Goal: Task Accomplishment & Management: Complete application form

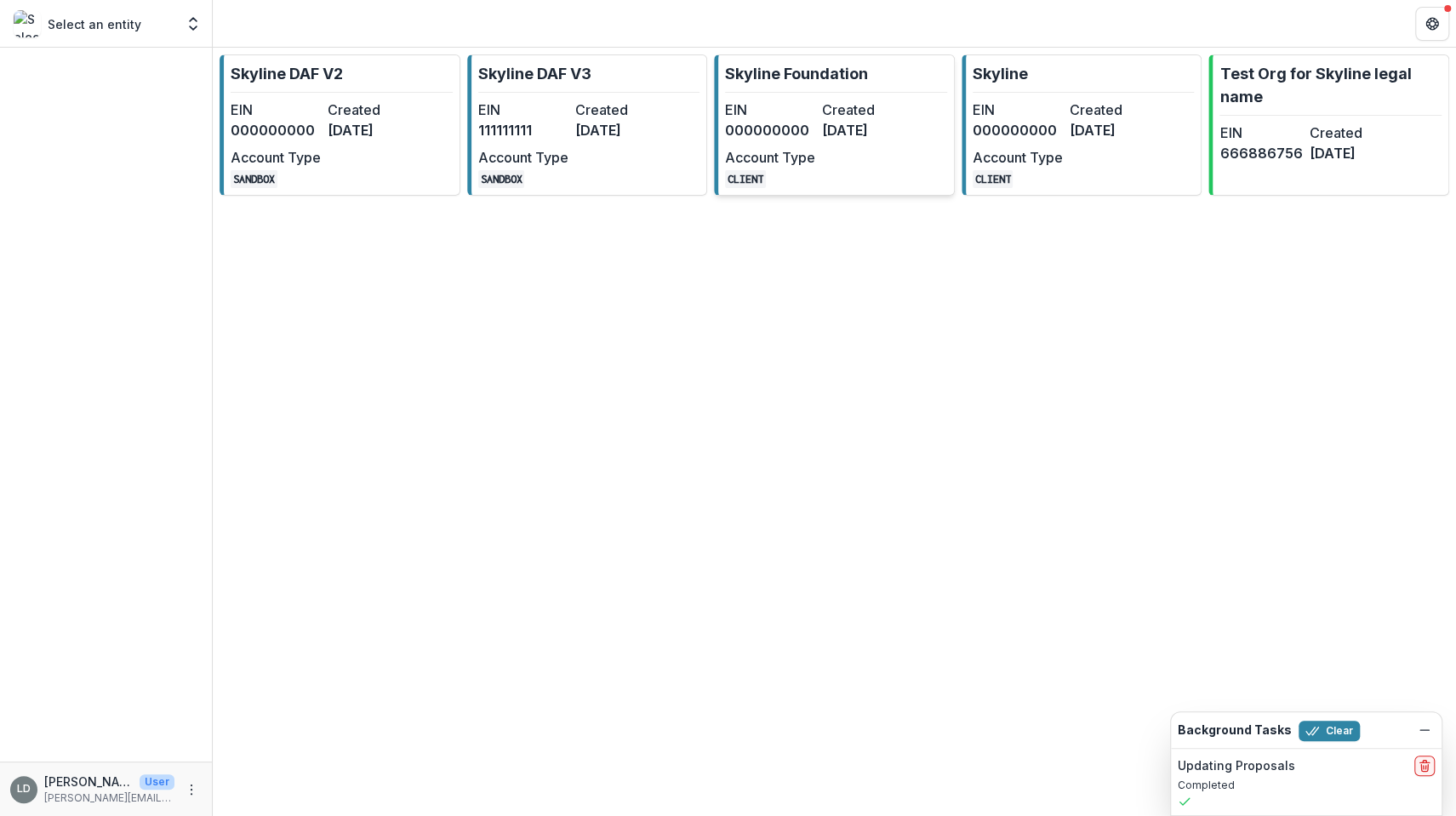
click at [800, 93] on link "Skyline Foundation EIN 000000000 Created [DATE] Account Type CLIENT" at bounding box center [834, 125] width 241 height 141
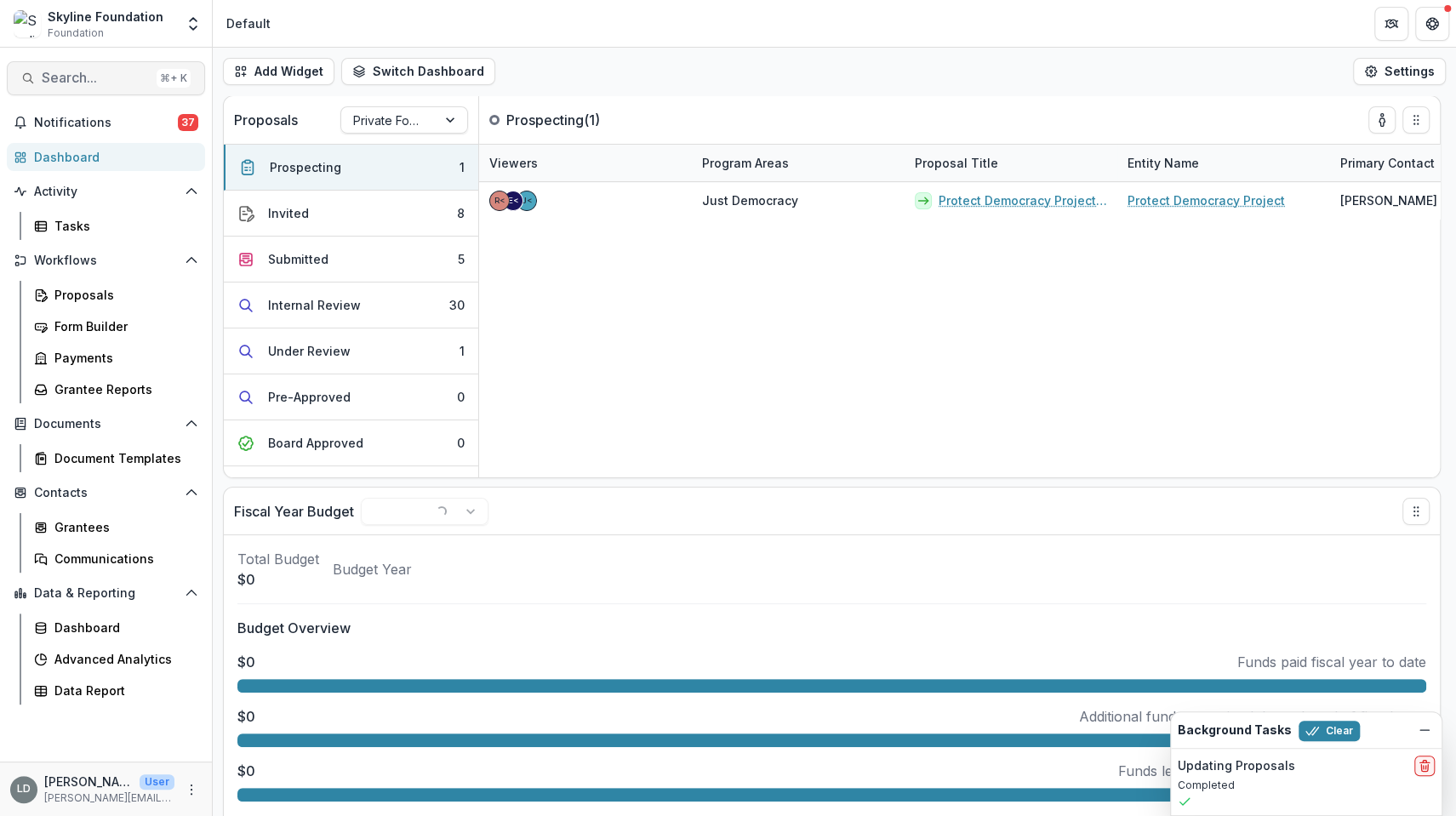
click at [104, 83] on span "Search..." at bounding box center [95, 78] width 108 height 17
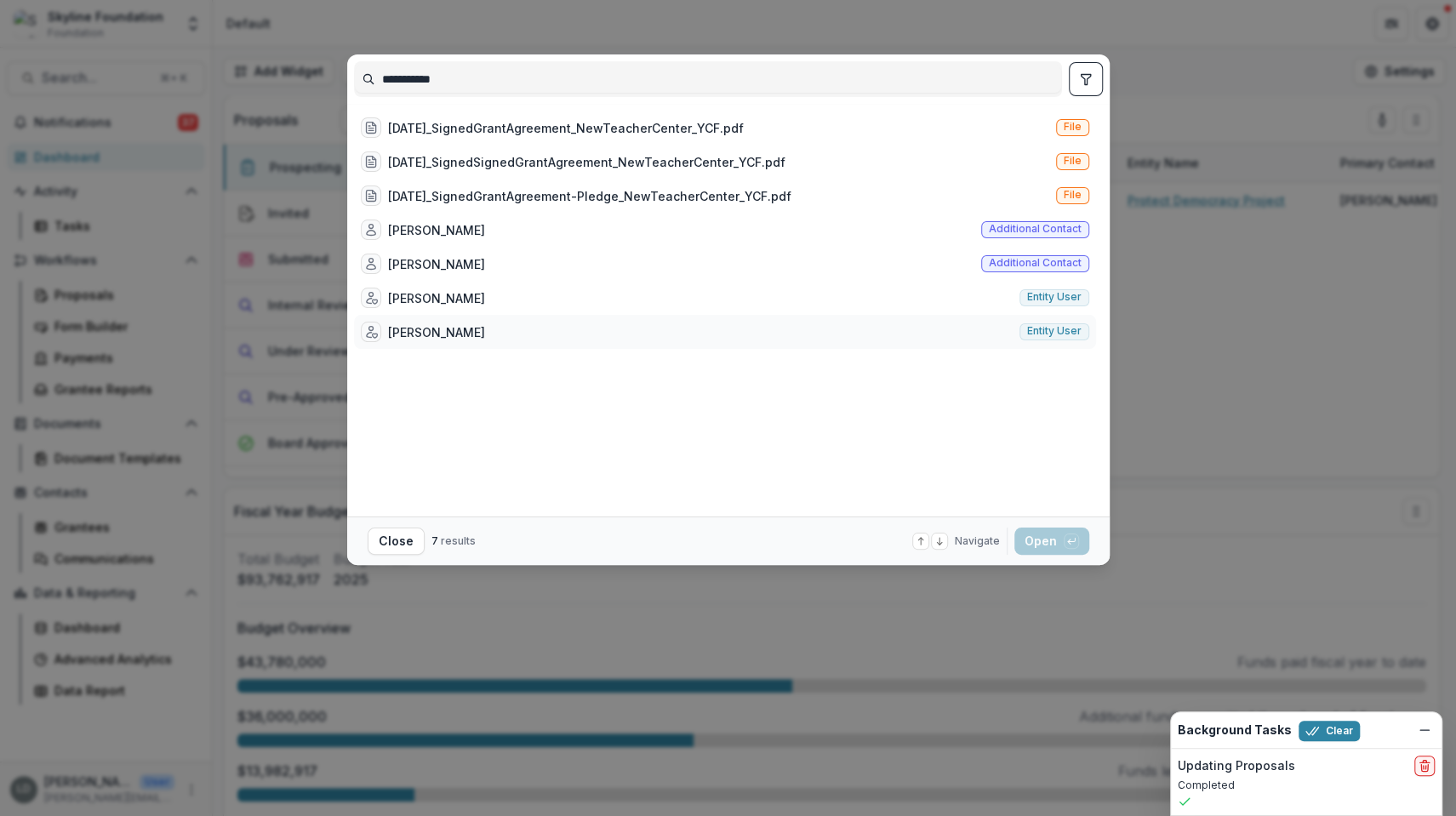
type input "**********"
click at [450, 331] on div "[PERSON_NAME]" at bounding box center [437, 331] width 97 height 17
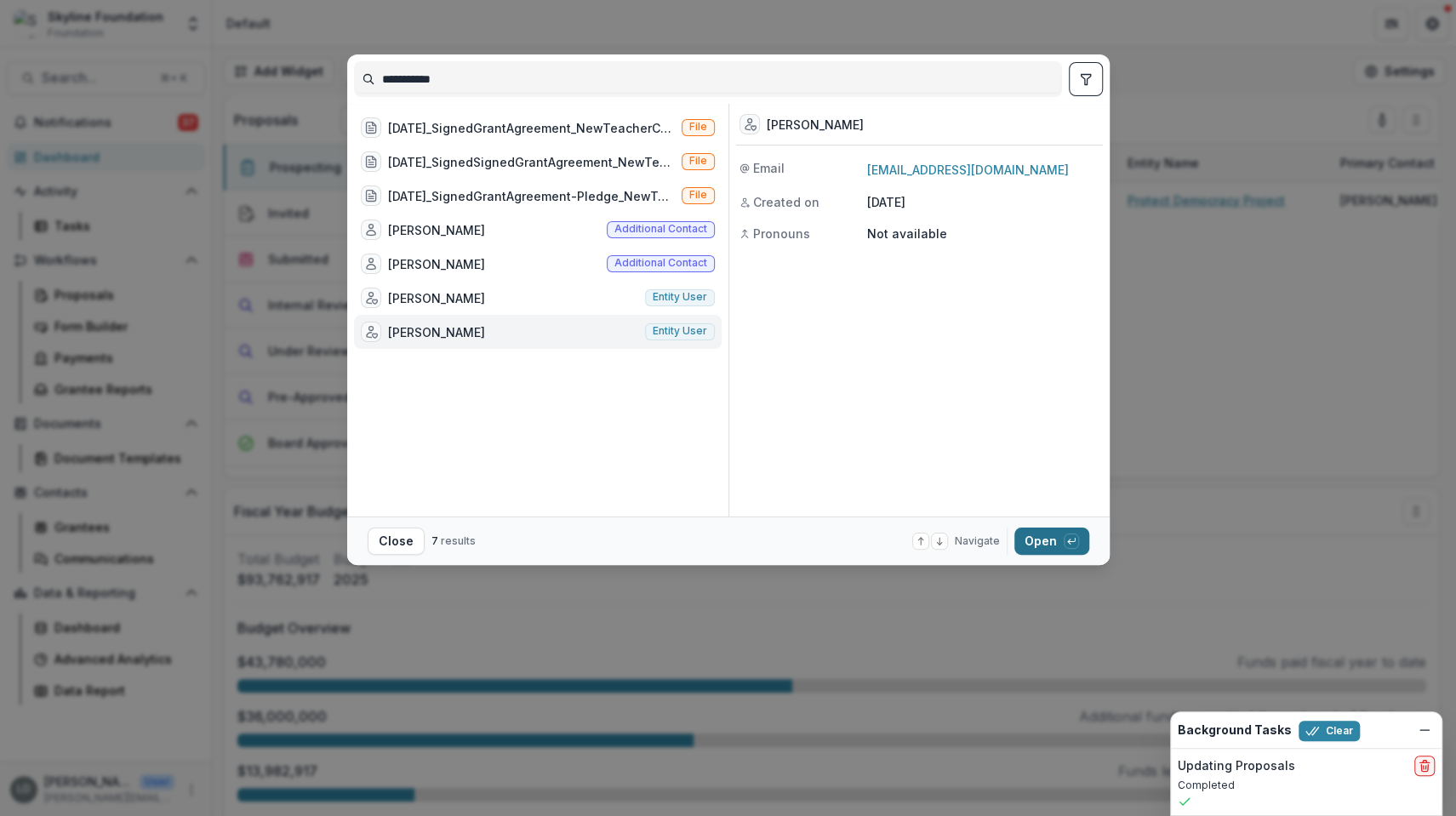
click at [1050, 542] on button "Open with enter key" at bounding box center [1052, 542] width 75 height 28
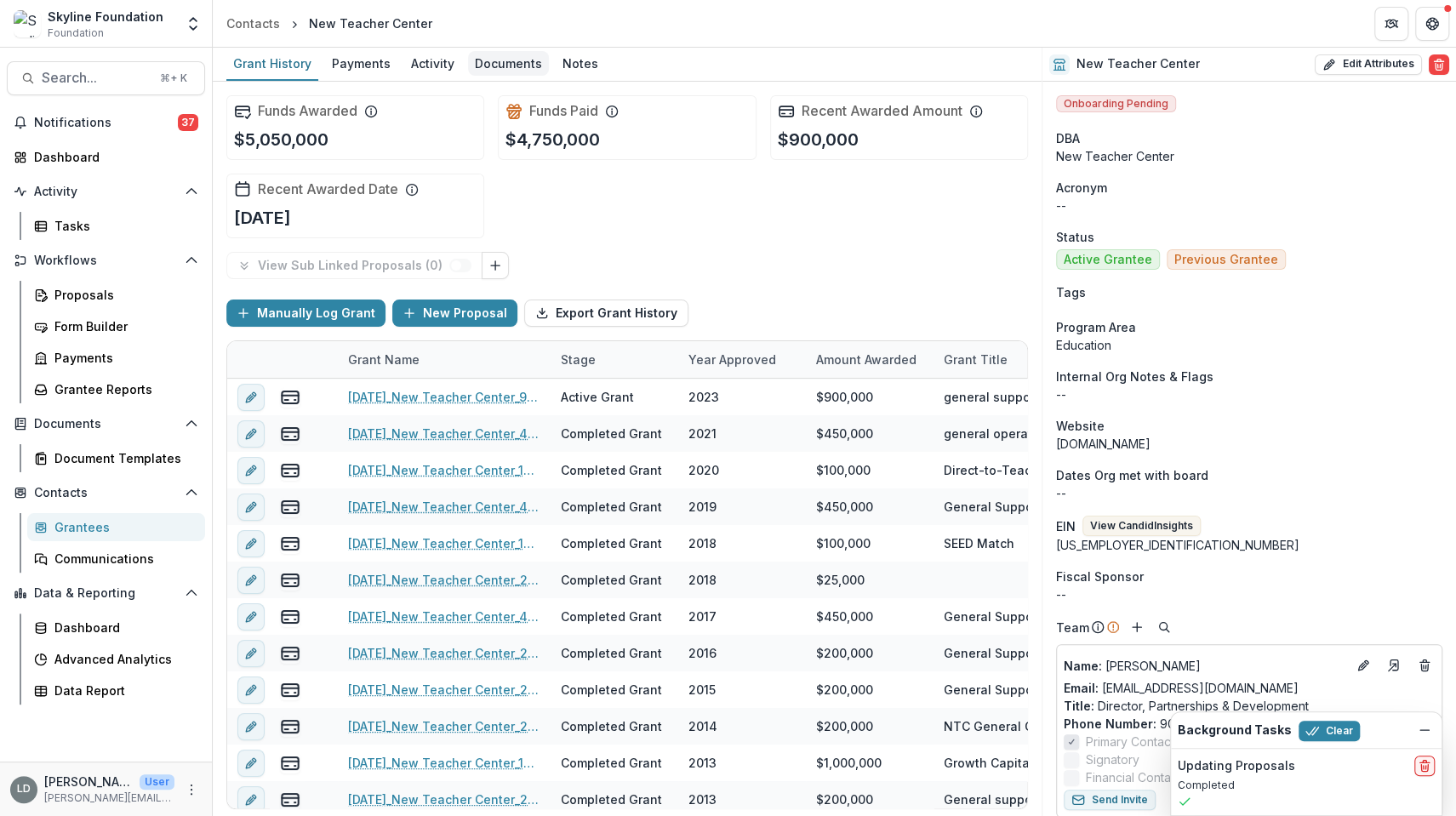
click at [503, 62] on div "Documents" at bounding box center [509, 63] width 81 height 25
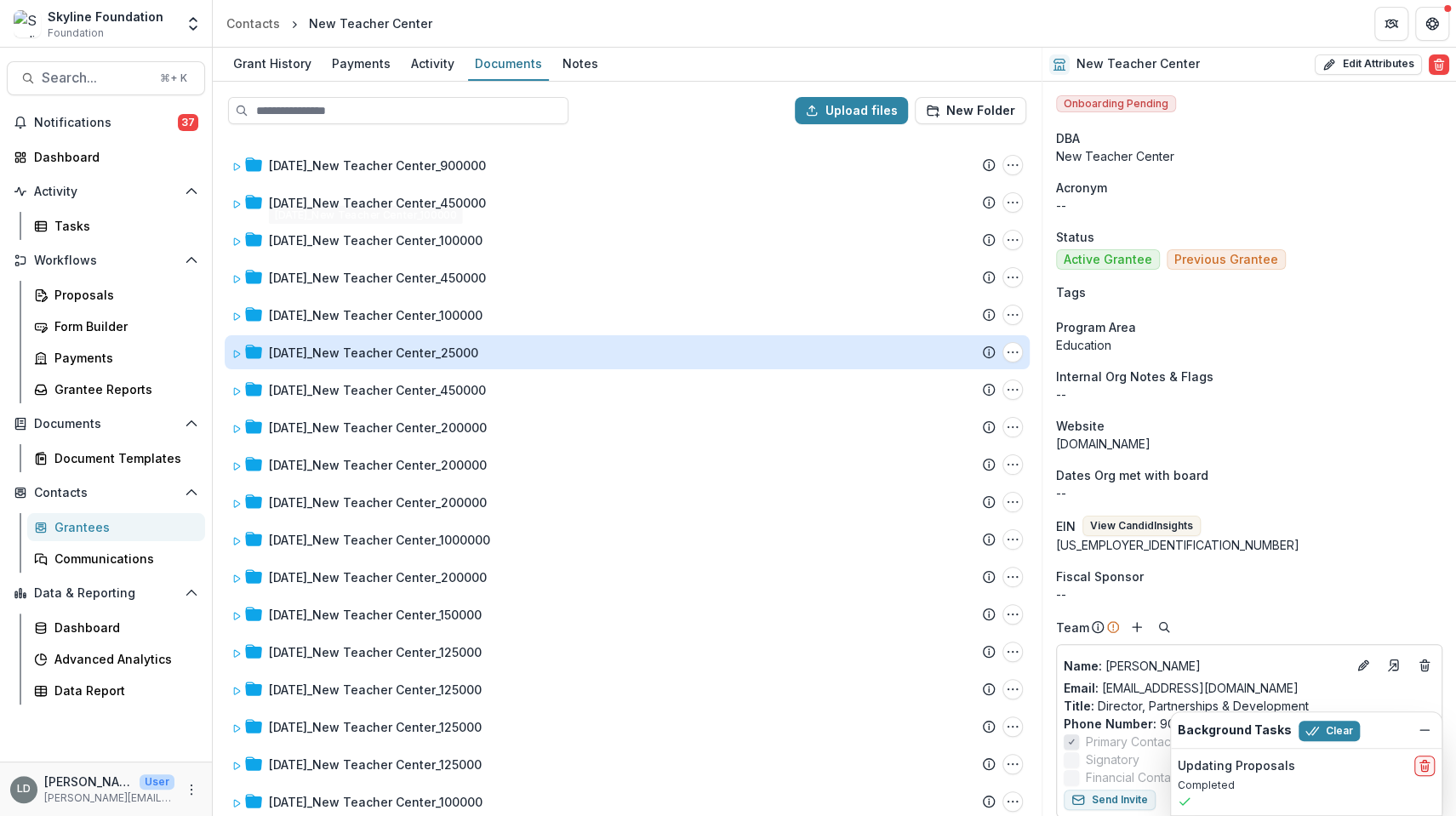
scroll to position [88, 0]
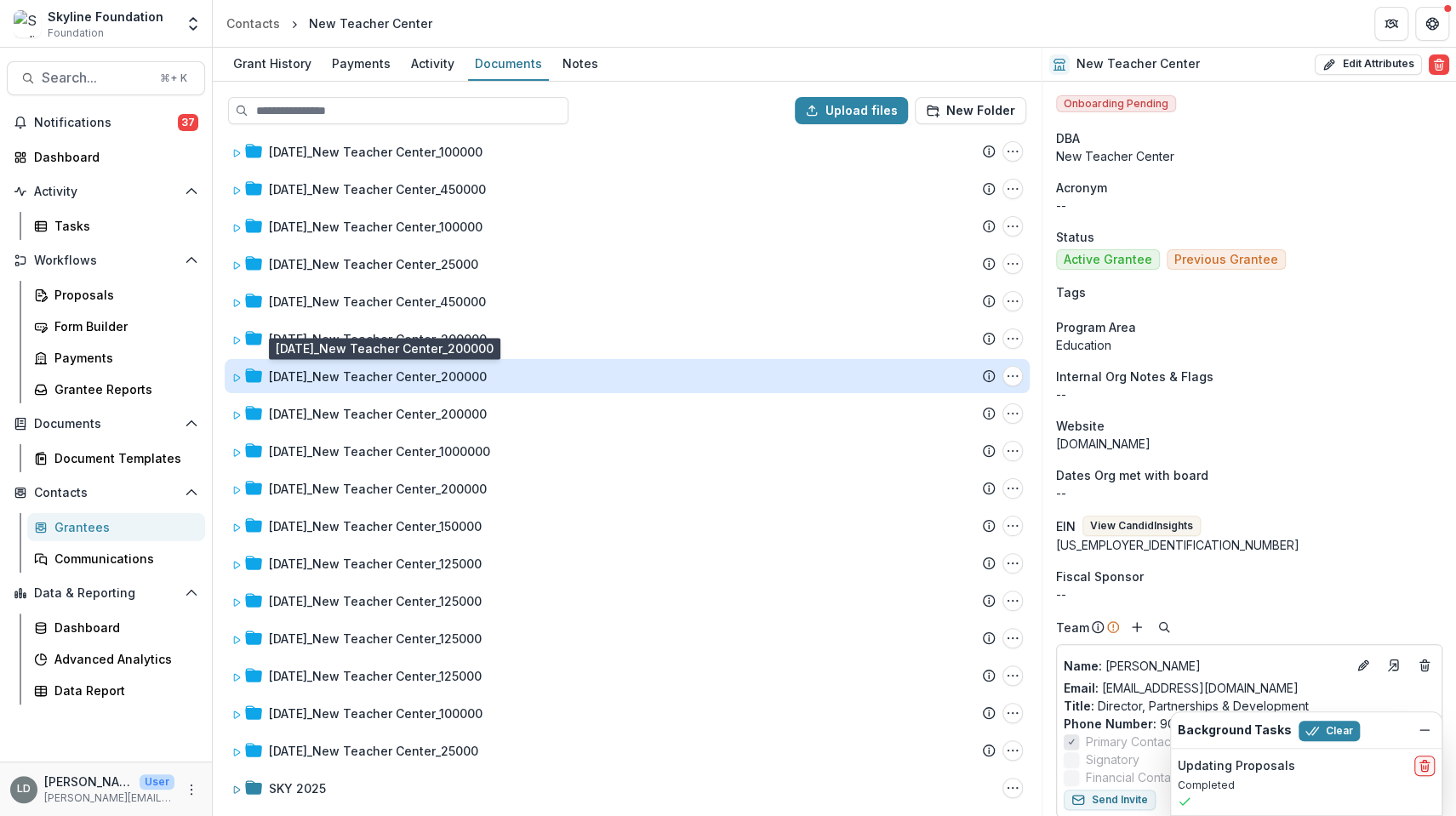
click at [437, 370] on div "[DATE]_New Teacher Center_200000" at bounding box center [377, 375] width 218 height 17
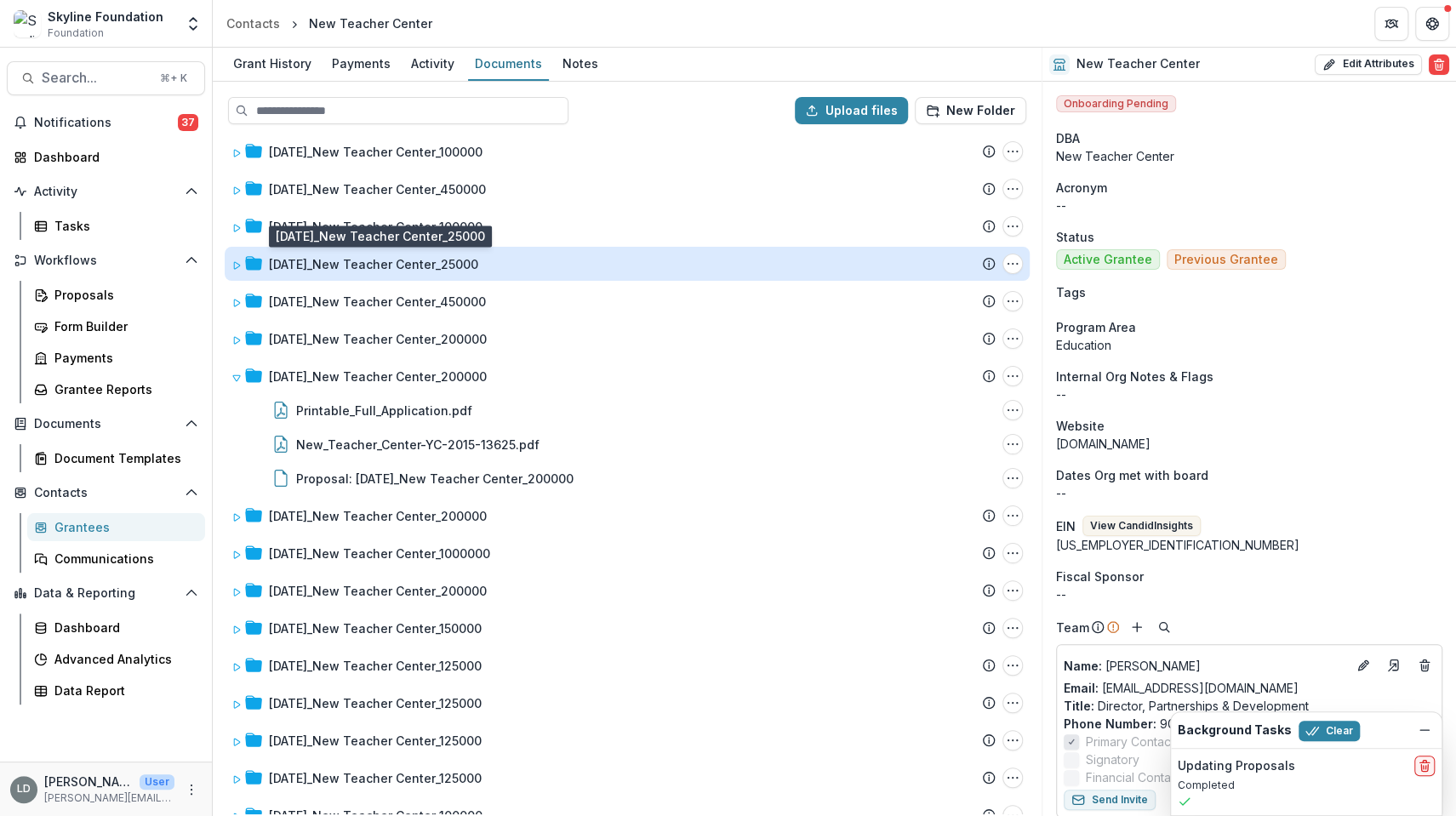
click at [446, 264] on div "[DATE]_New Teacher Center_25000" at bounding box center [374, 263] width 209 height 17
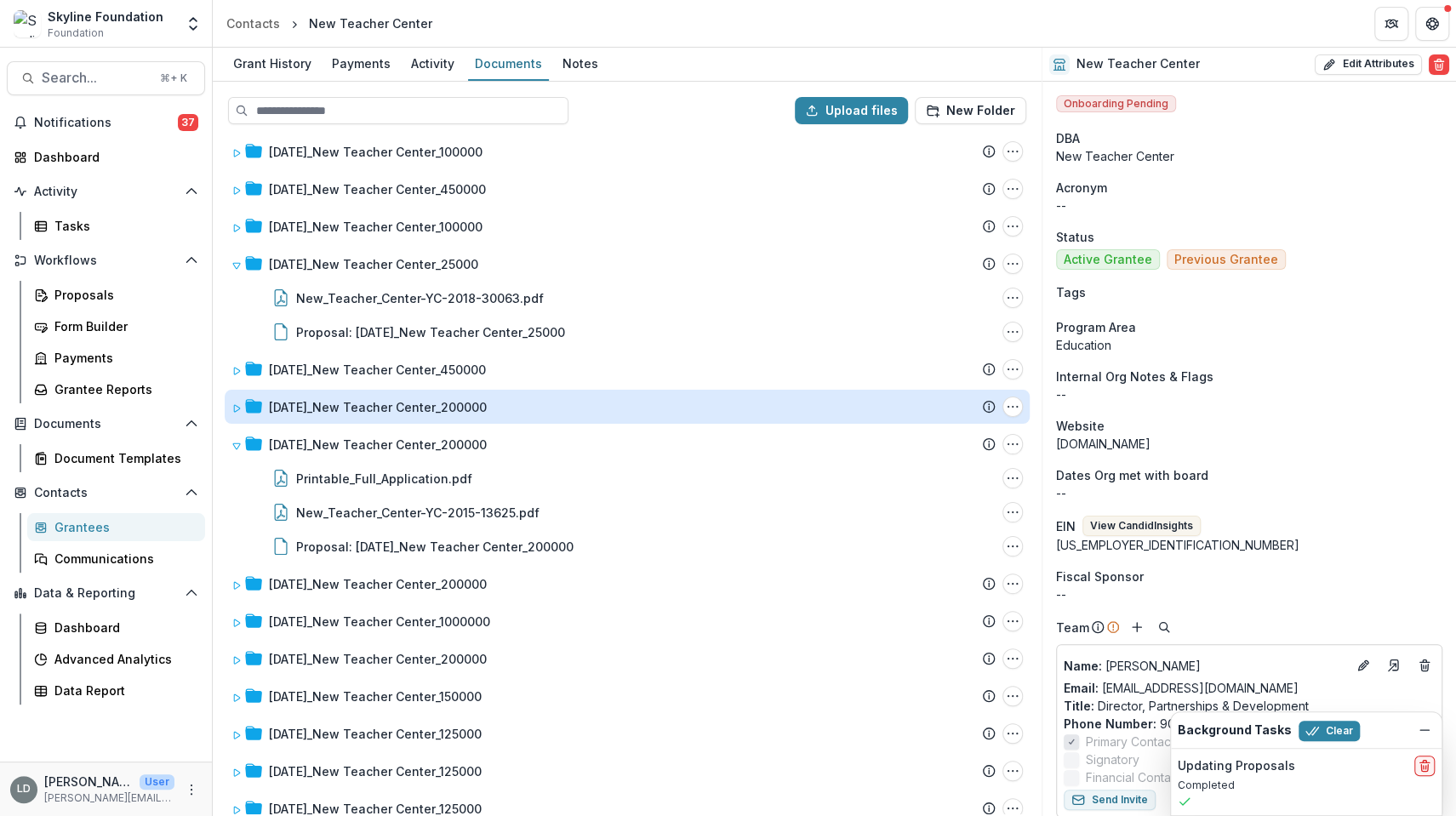
scroll to position [259, 0]
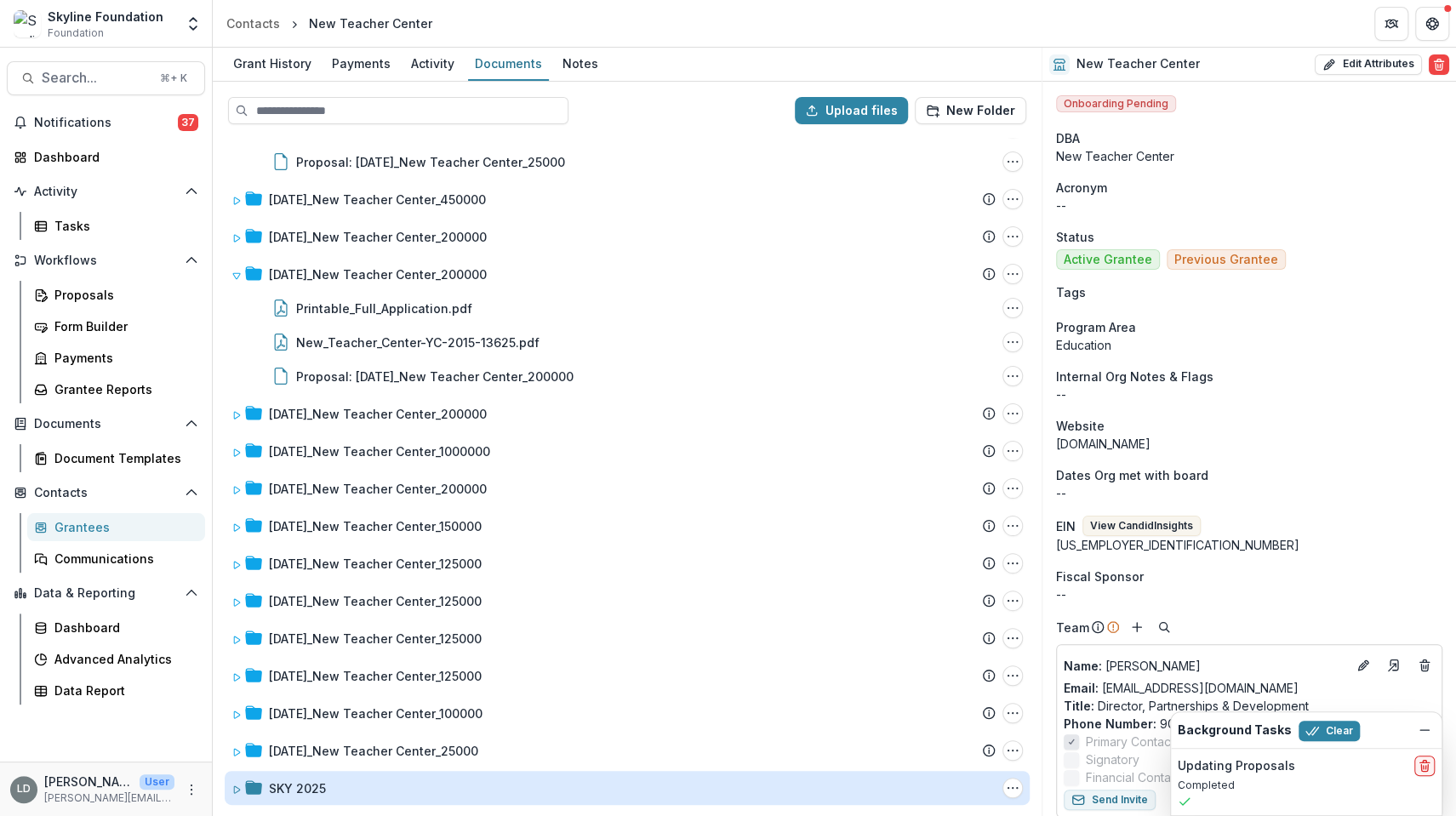
click at [290, 790] on div "SKY 2025" at bounding box center [297, 788] width 57 height 17
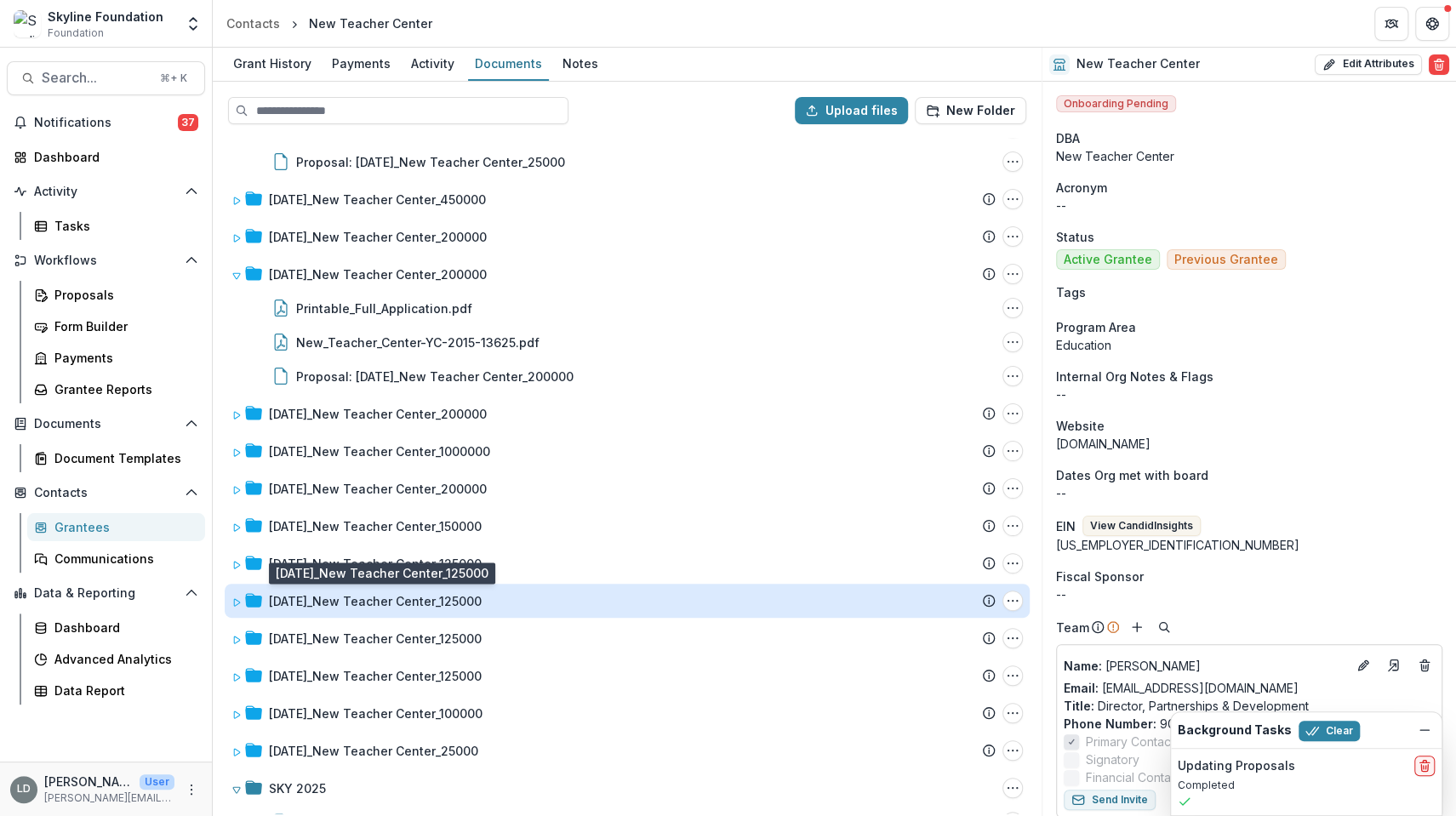
scroll to position [293, 0]
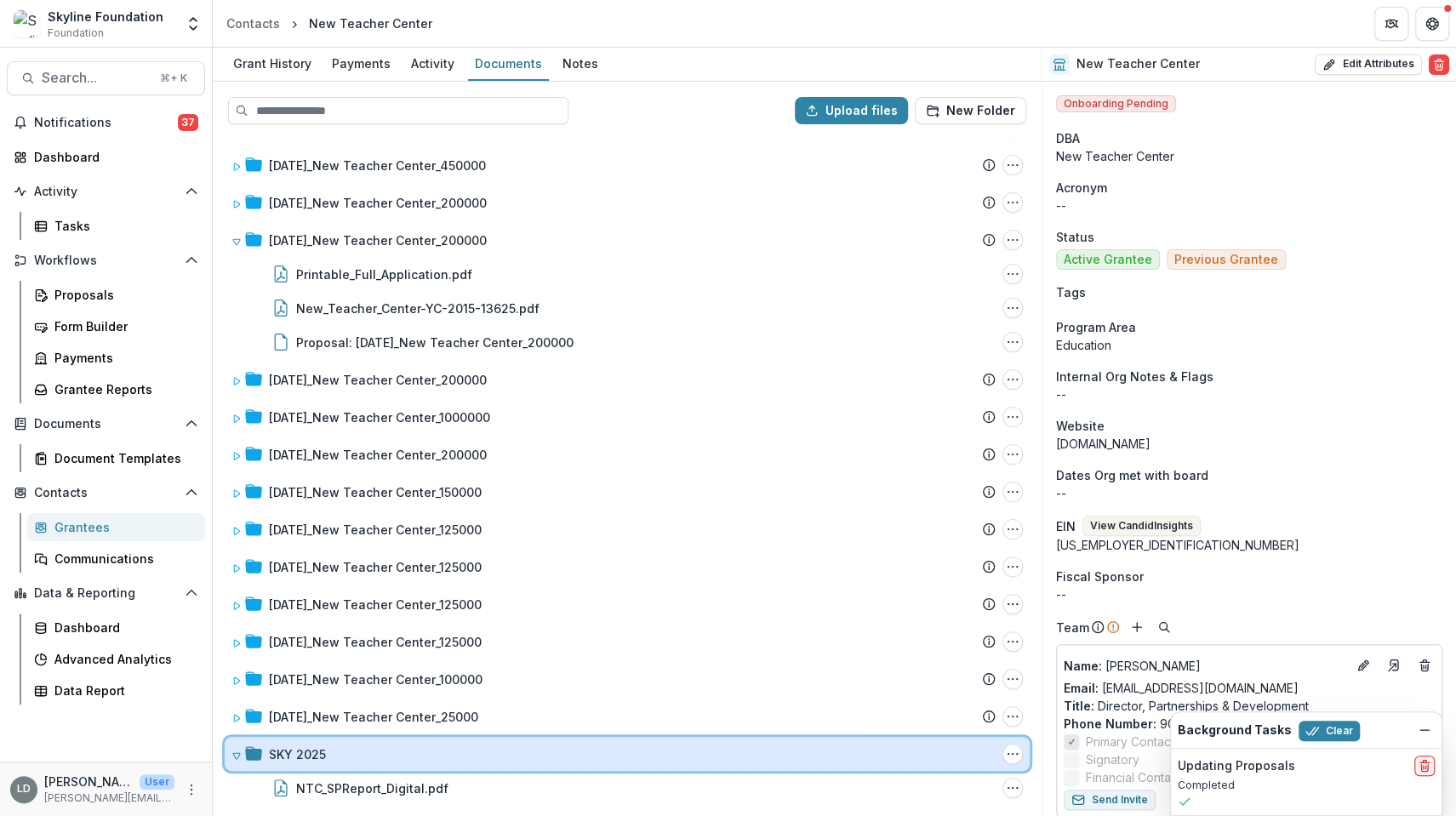
click at [238, 752] on icon at bounding box center [236, 755] width 10 height 10
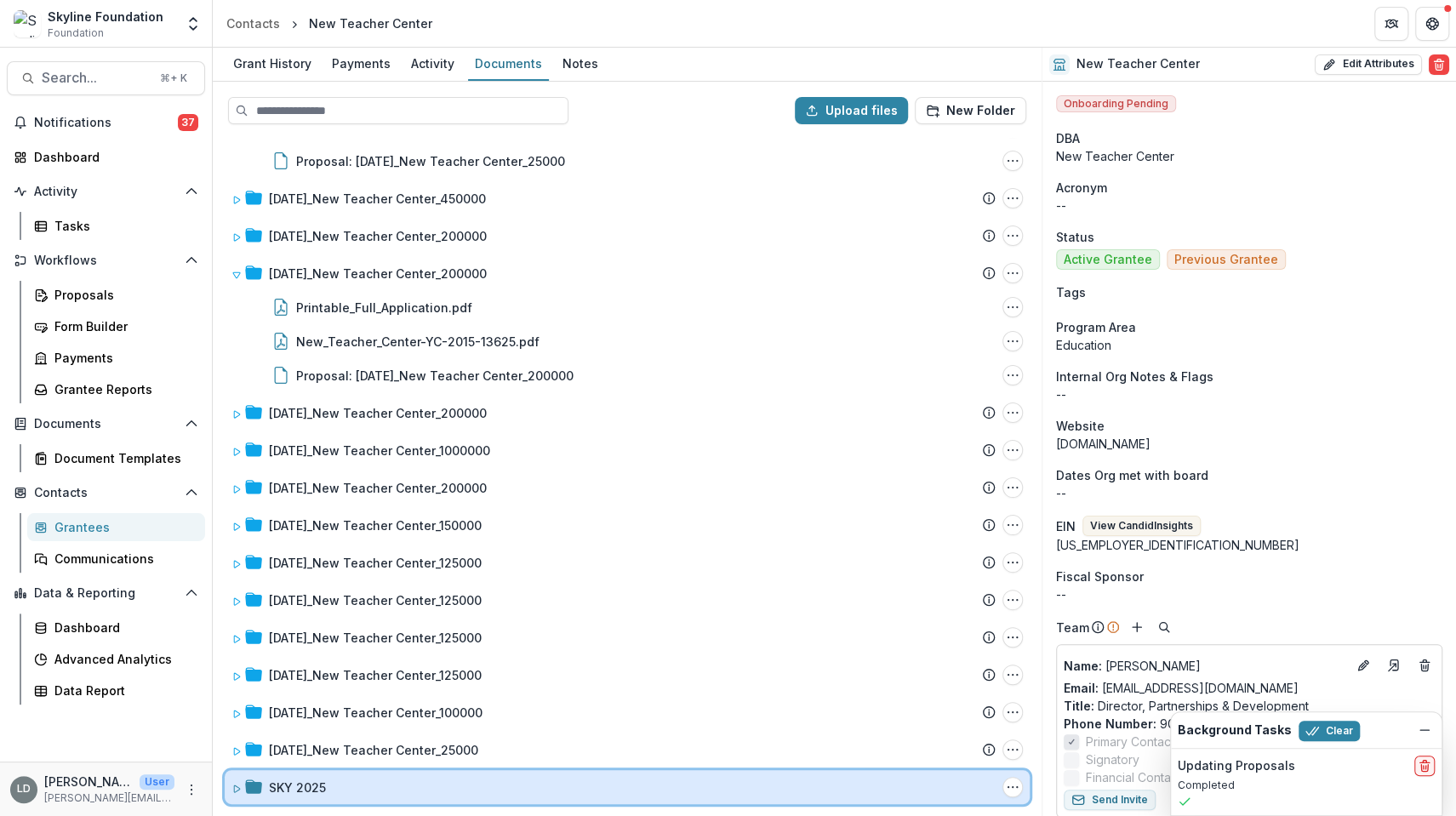
scroll to position [259, 0]
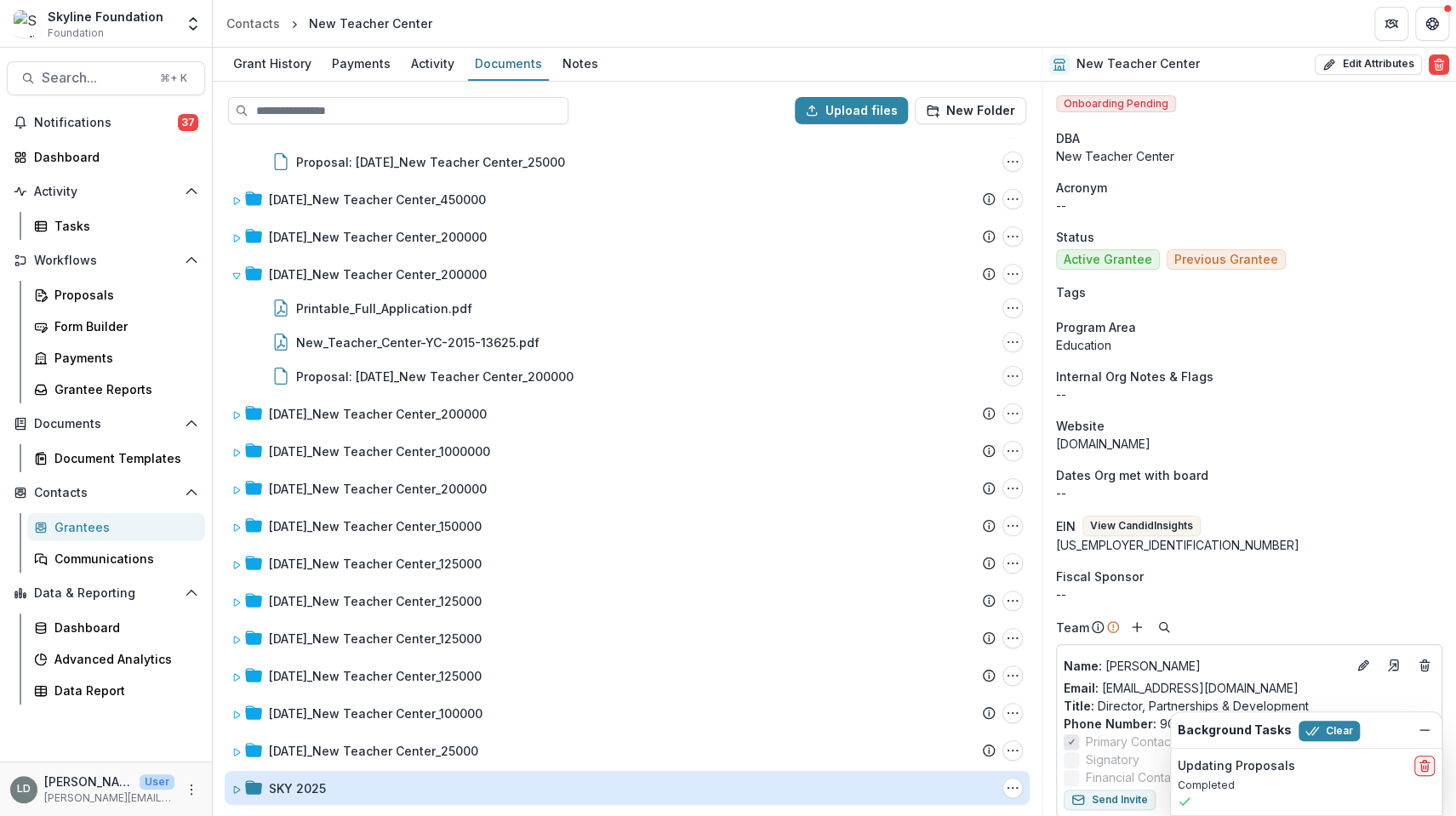
click at [306, 794] on div "SKY 2025" at bounding box center [297, 788] width 57 height 17
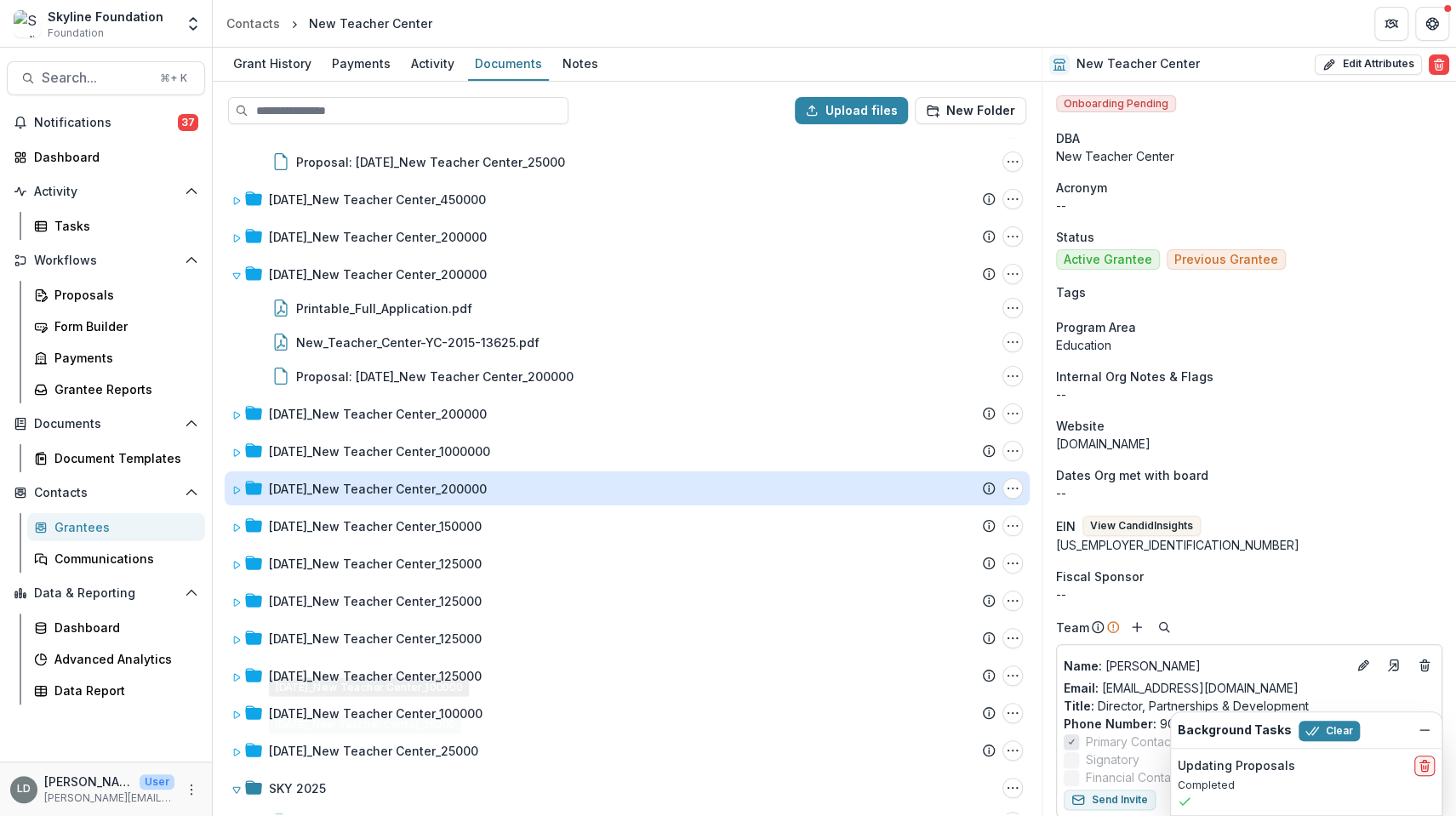
scroll to position [0, 0]
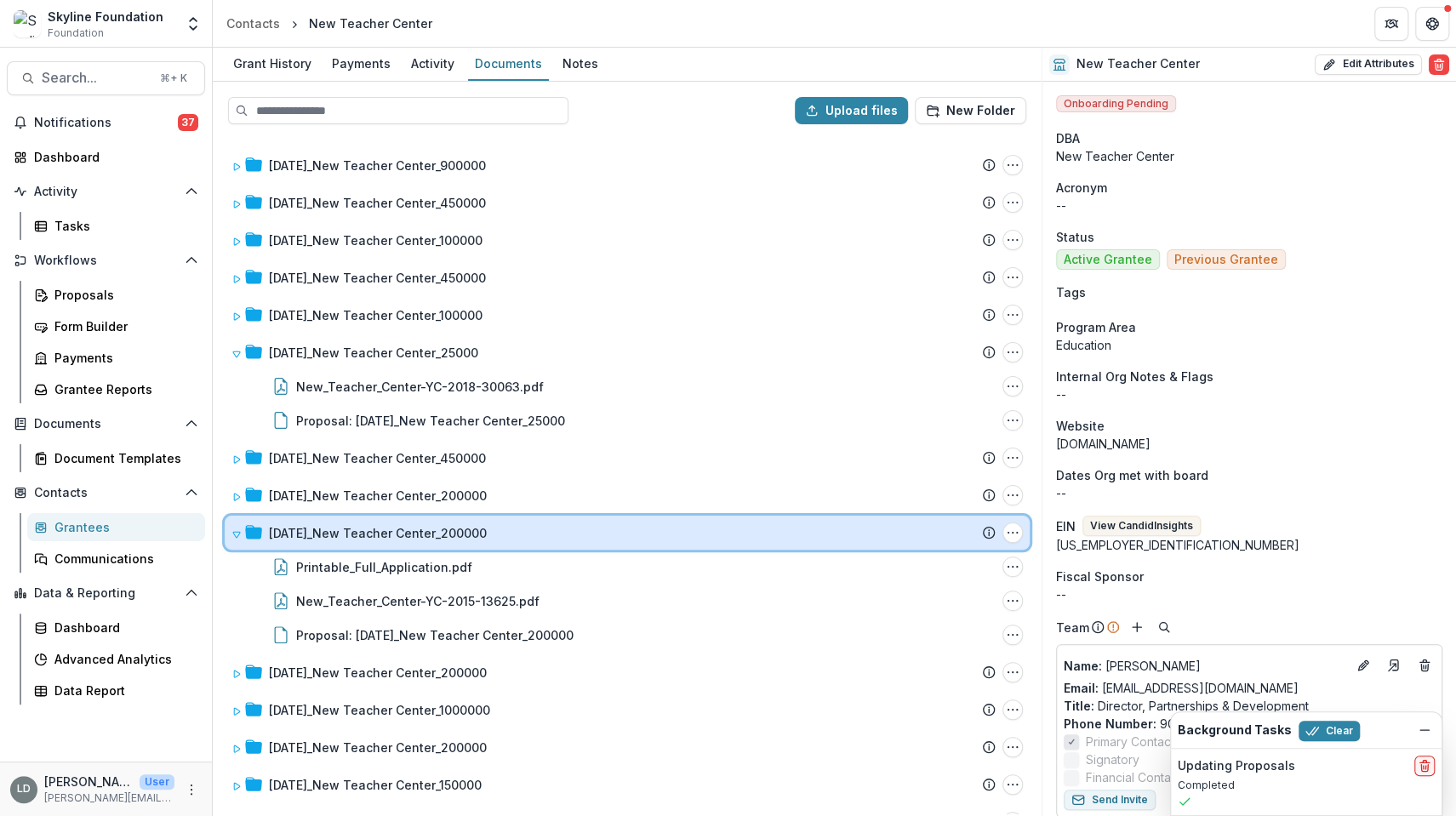
click at [240, 534] on icon at bounding box center [236, 534] width 10 height 10
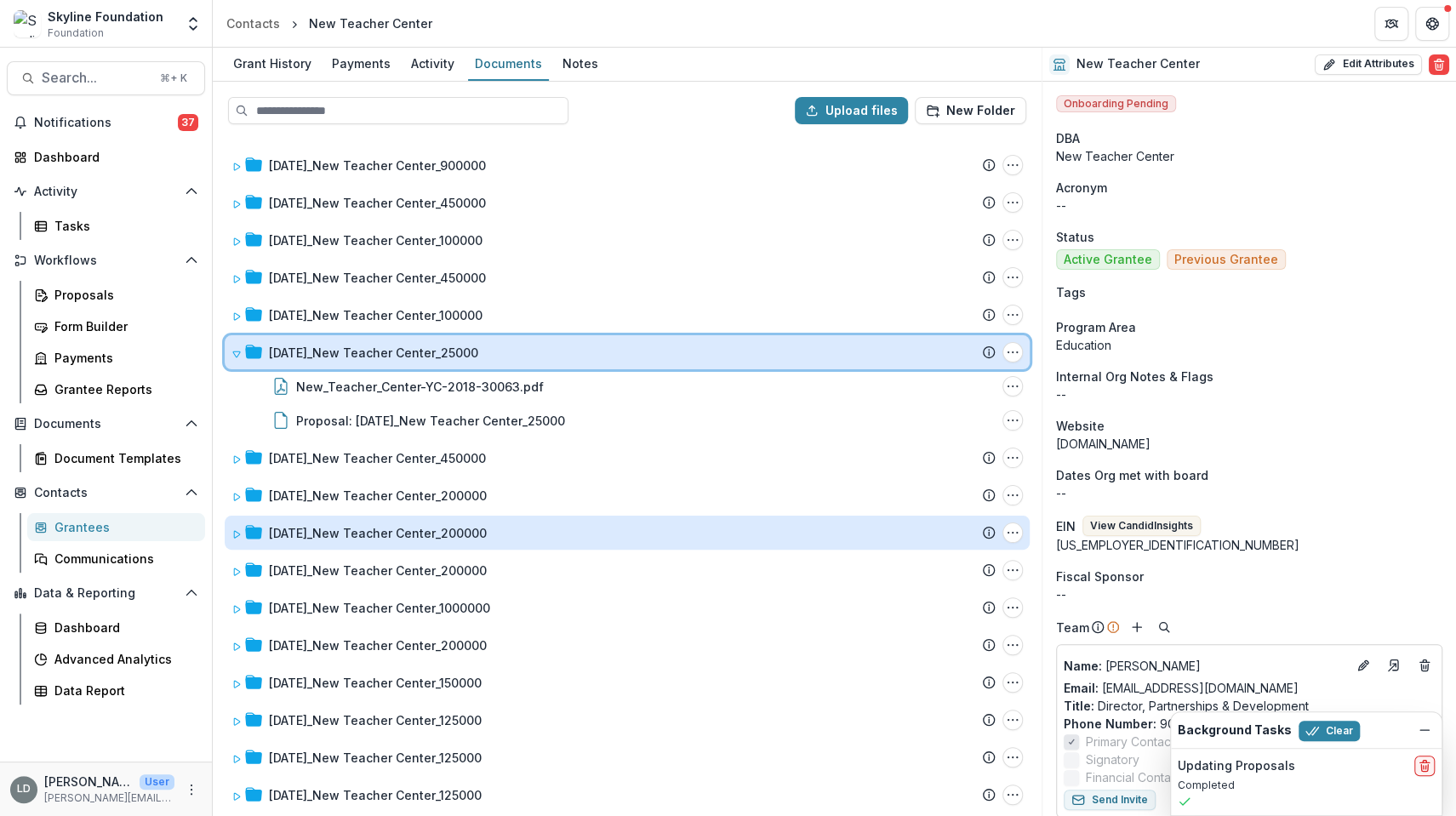
click at [239, 355] on icon at bounding box center [236, 353] width 10 height 10
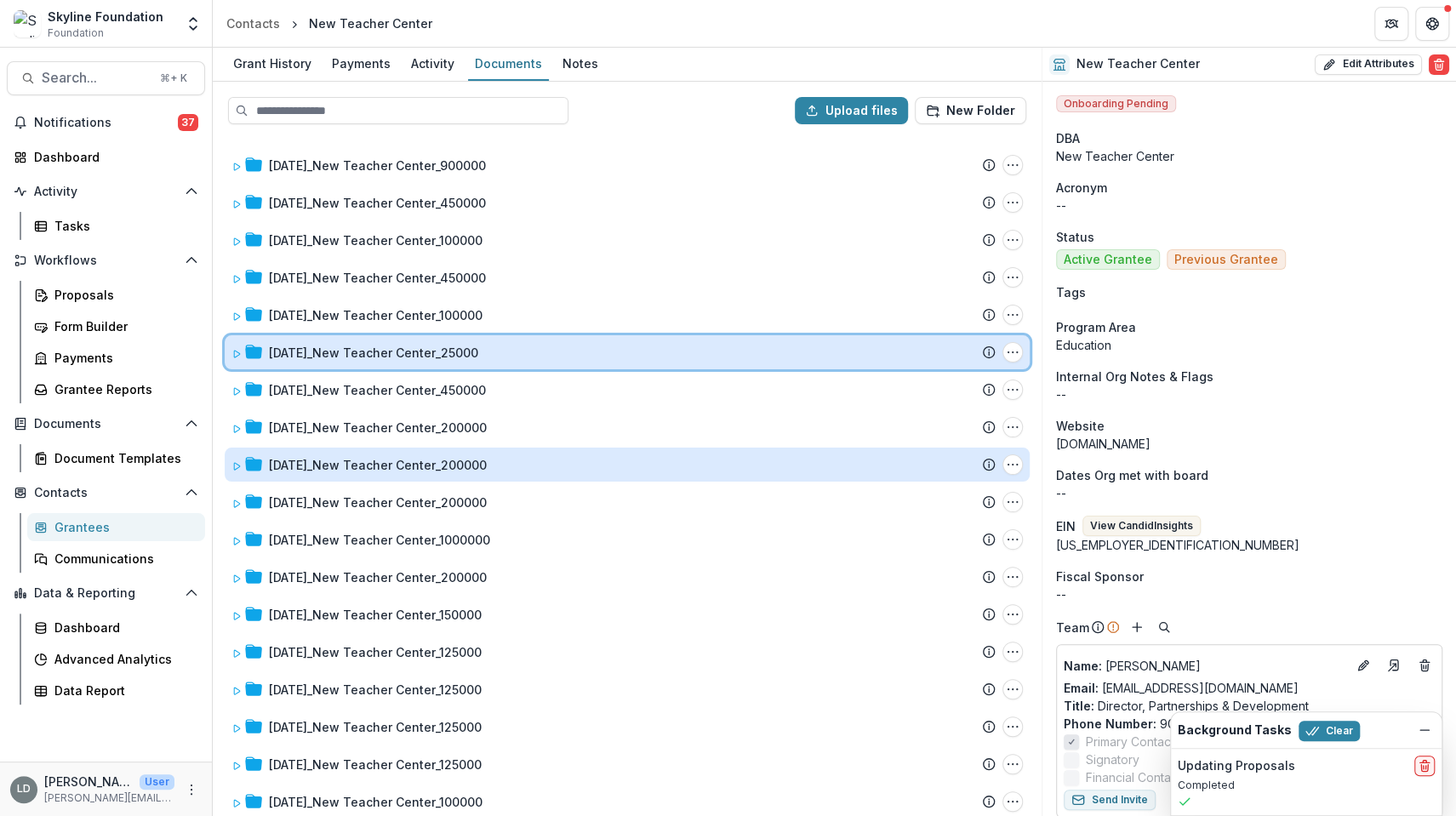
scroll to position [122, 0]
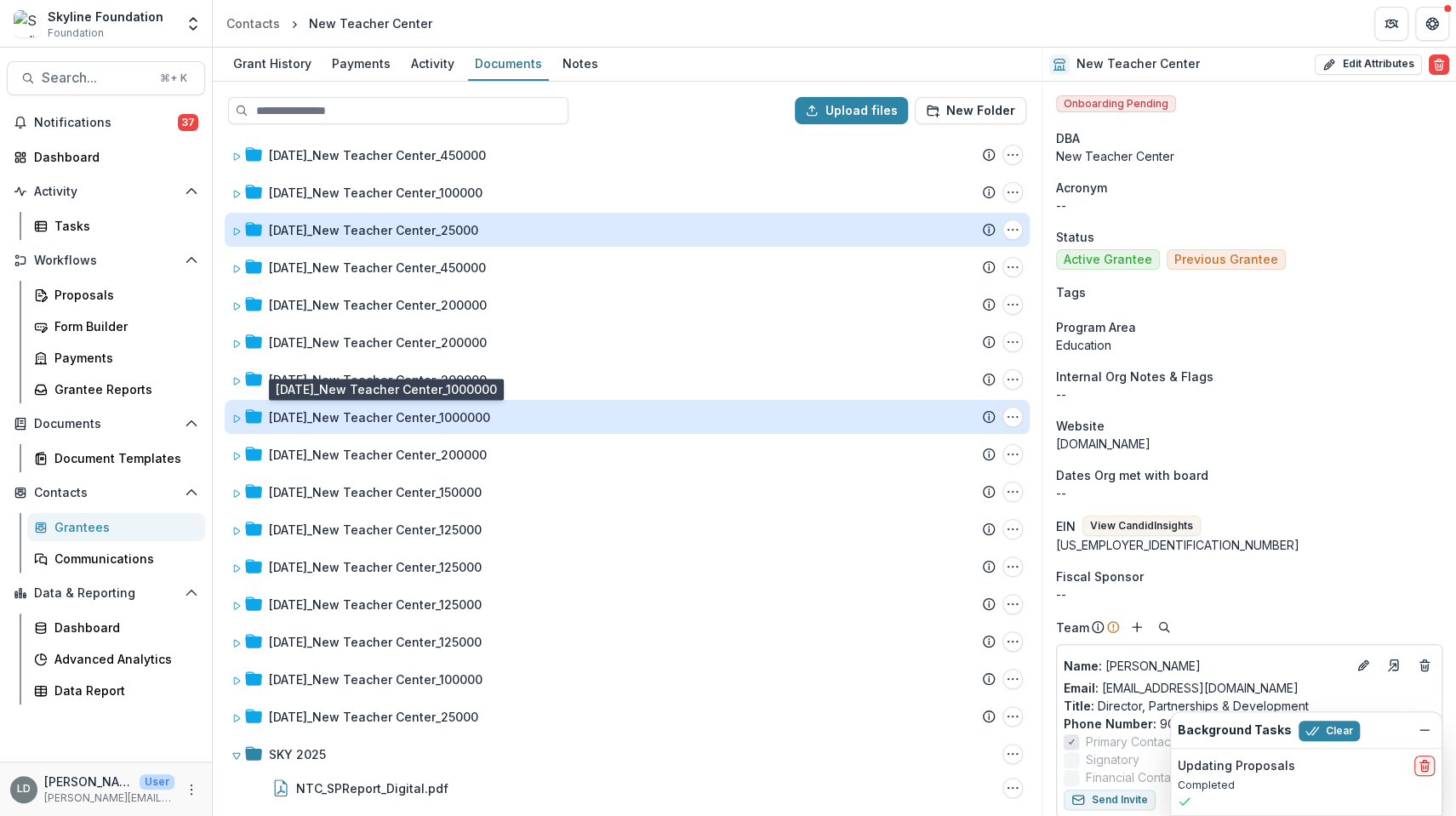
click at [414, 418] on div "[DATE]_New Teacher Center_1000000" at bounding box center [379, 417] width 221 height 17
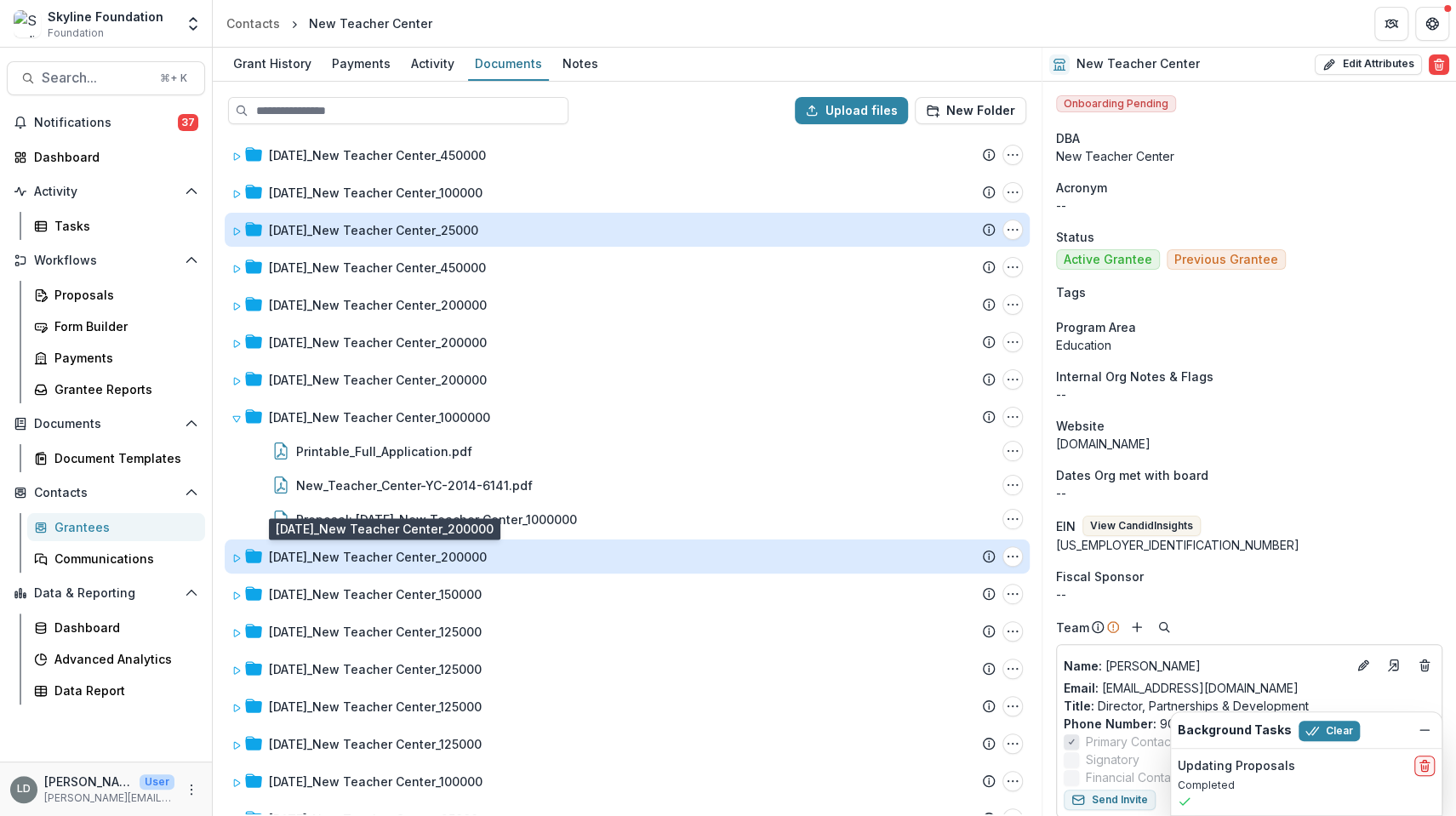
click at [387, 552] on div "[DATE]_New Teacher Center_200000" at bounding box center [377, 556] width 218 height 17
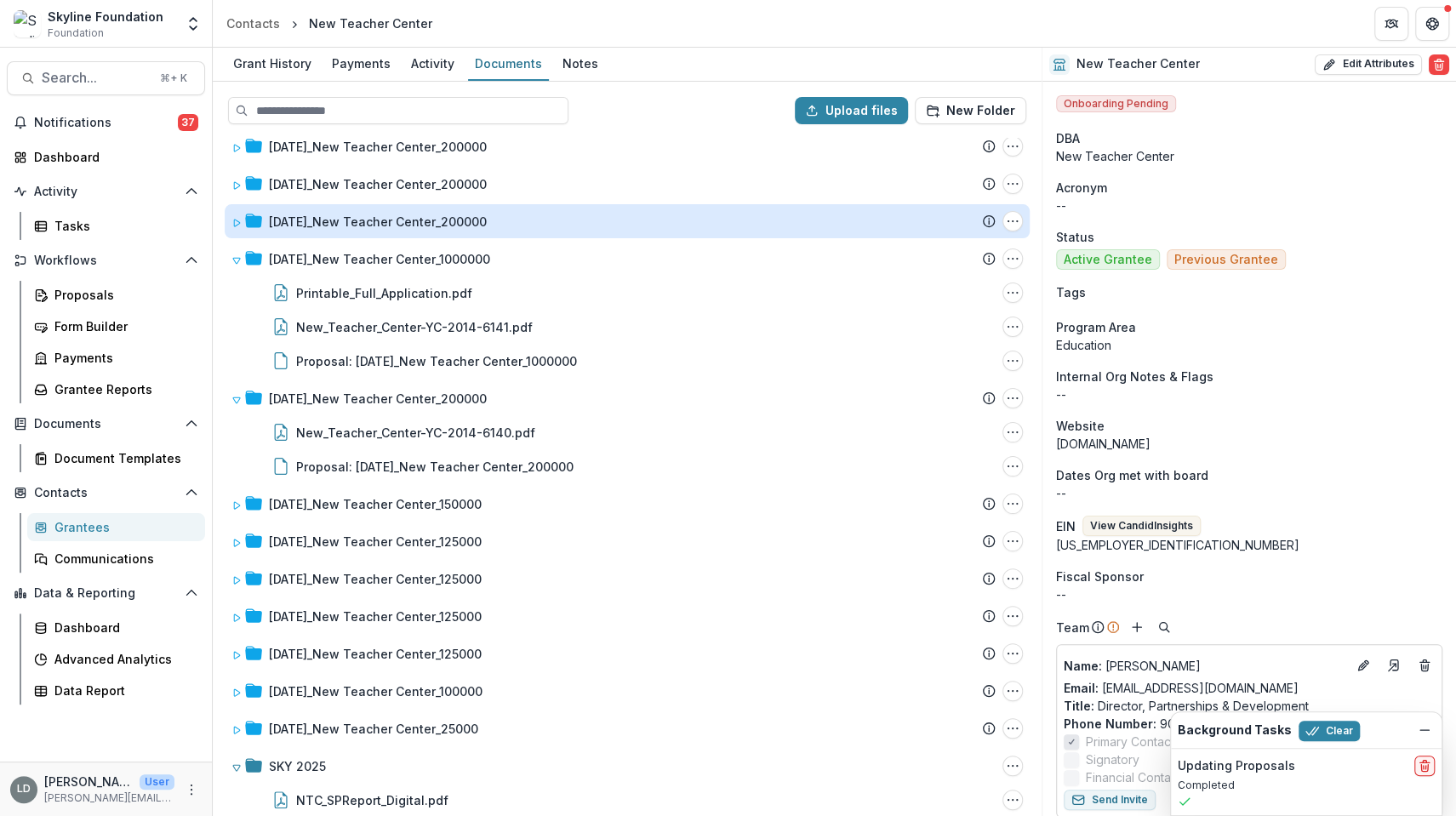
scroll to position [293, 0]
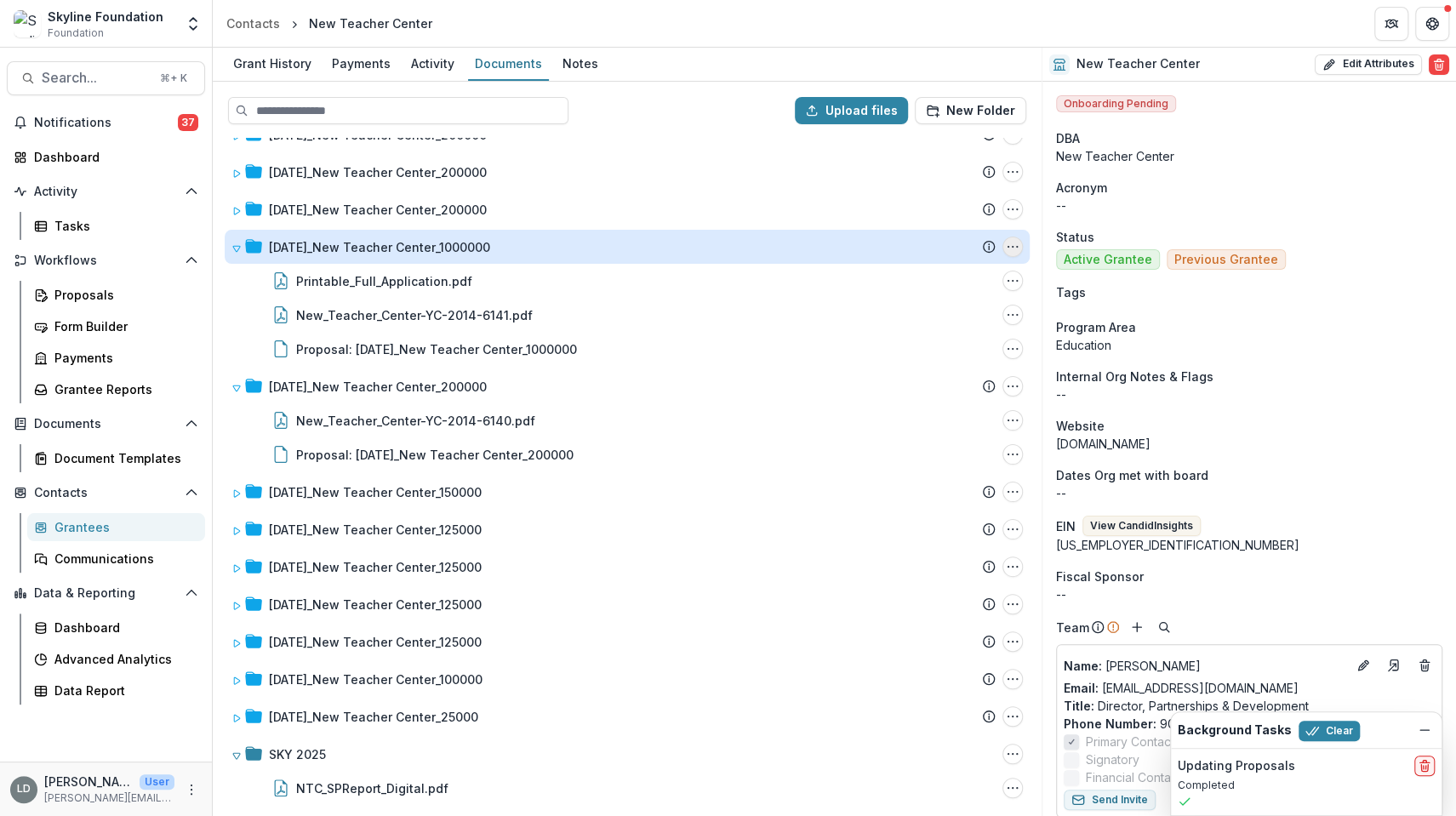
click at [1014, 251] on button "11-14-2013_New Teacher Center_1000000 Options" at bounding box center [1013, 247] width 20 height 20
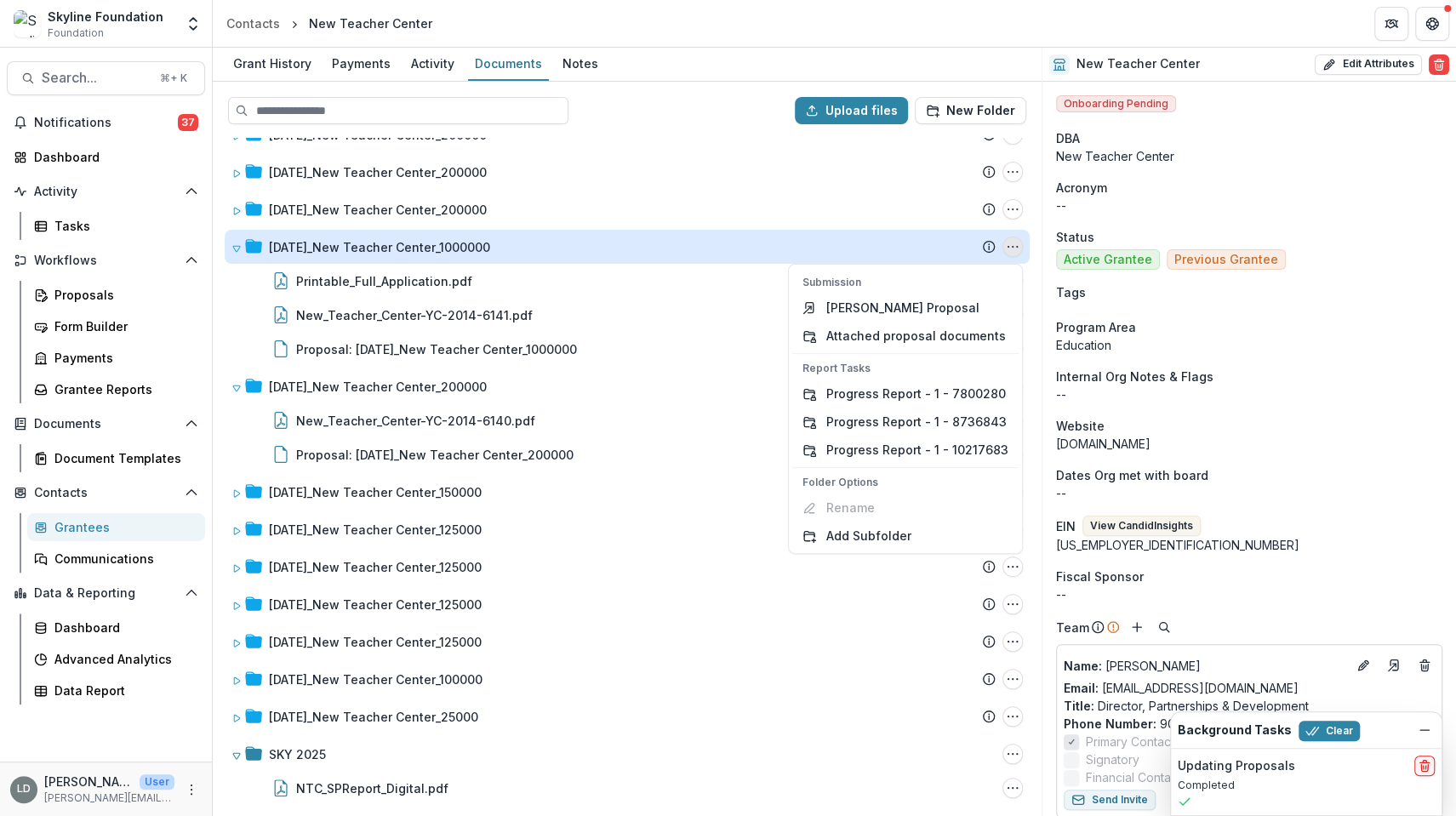
click at [1014, 251] on button "11-14-2013_New Teacher Center_1000000 Options" at bounding box center [1013, 247] width 20 height 20
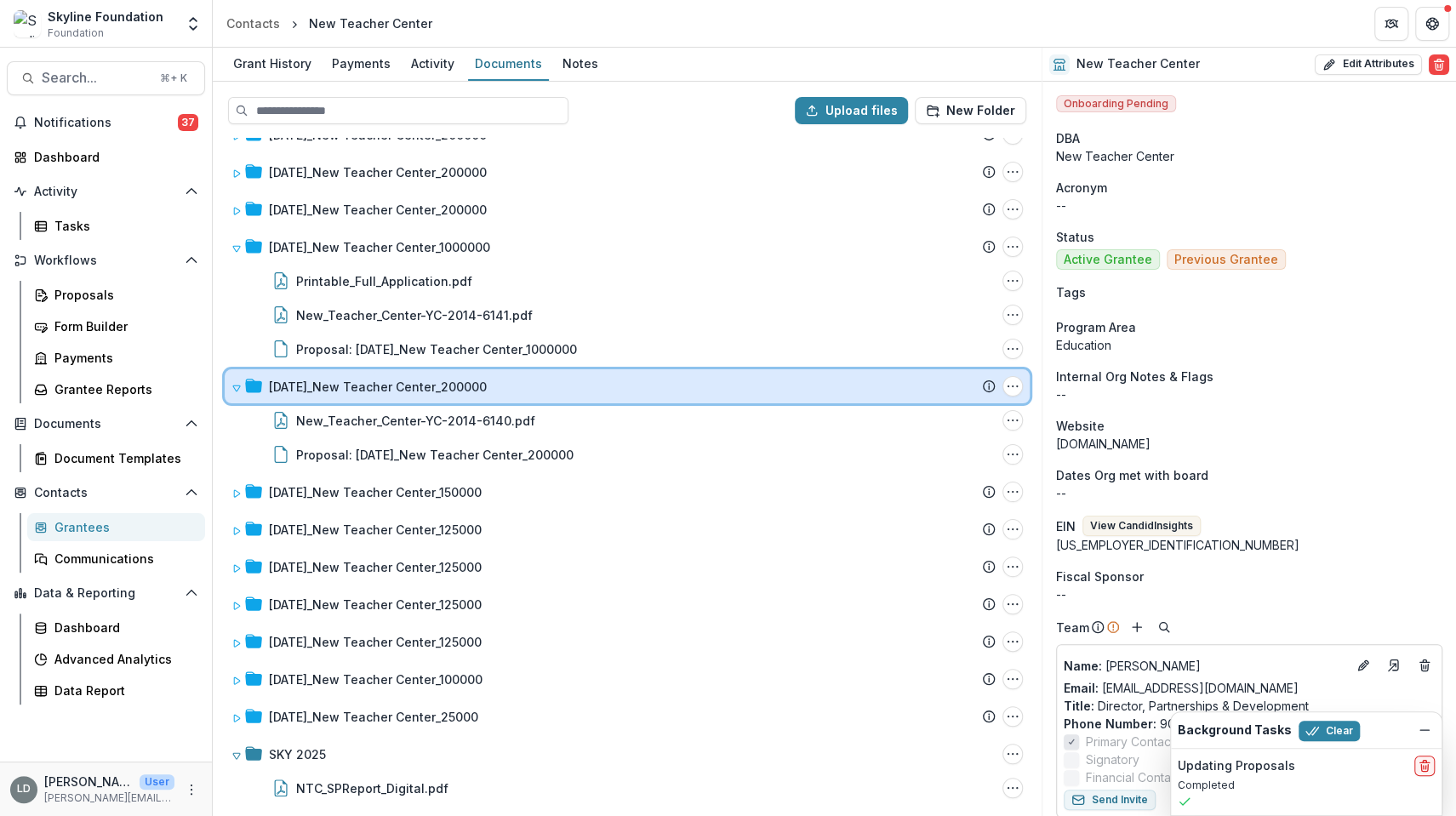
click at [238, 385] on icon at bounding box center [236, 387] width 10 height 10
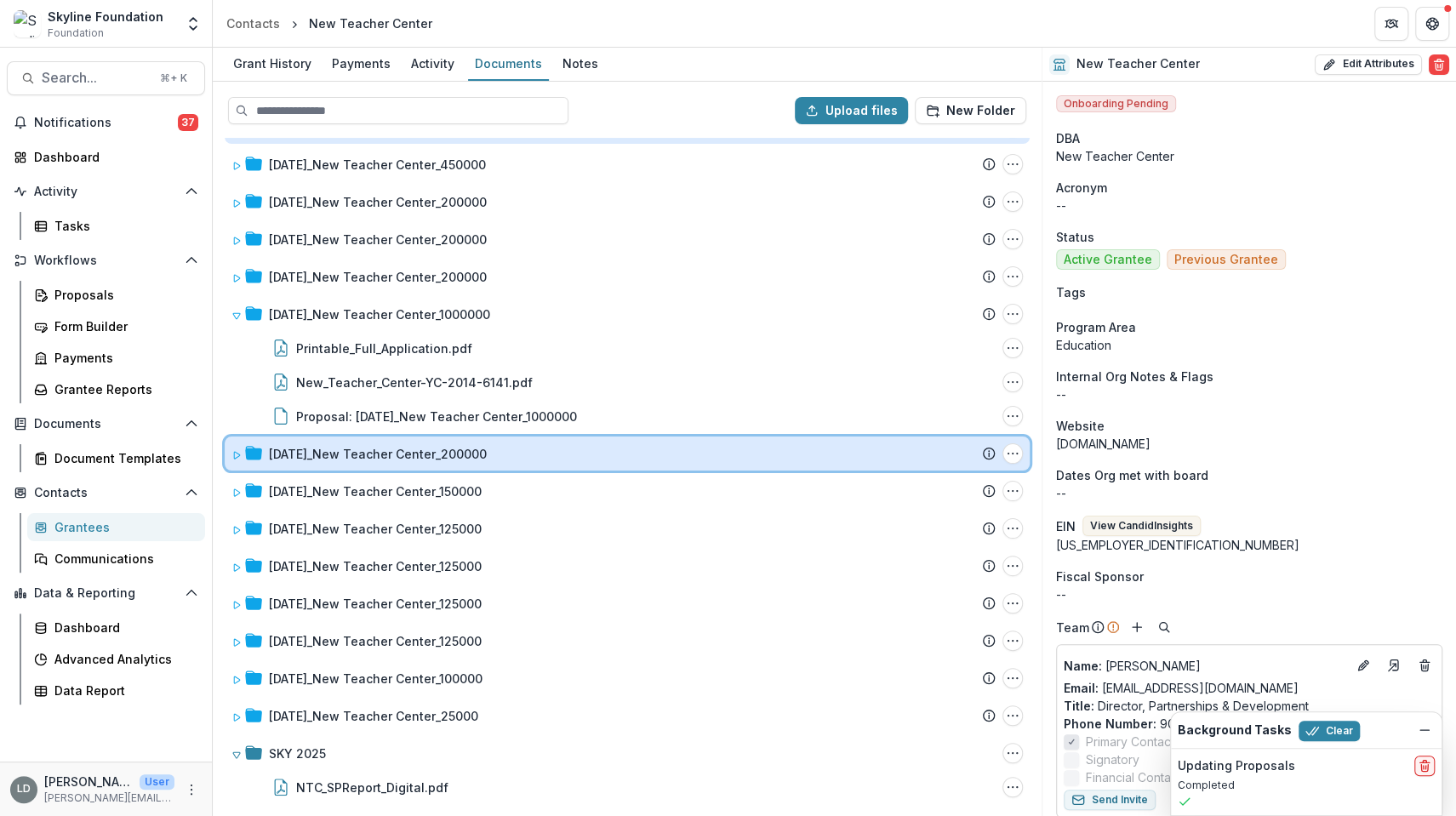
scroll to position [225, 0]
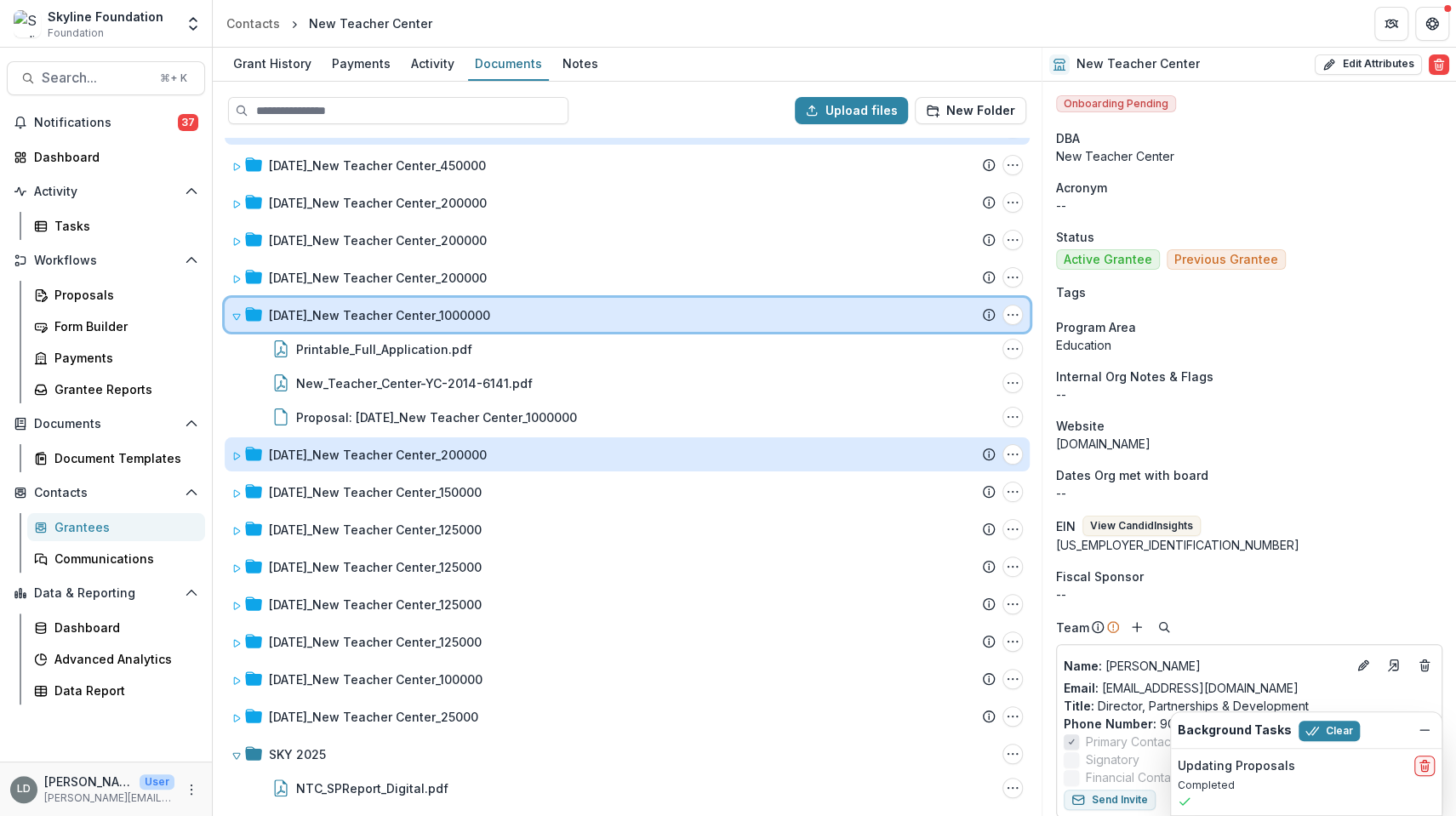
click at [239, 320] on span at bounding box center [236, 315] width 10 height 17
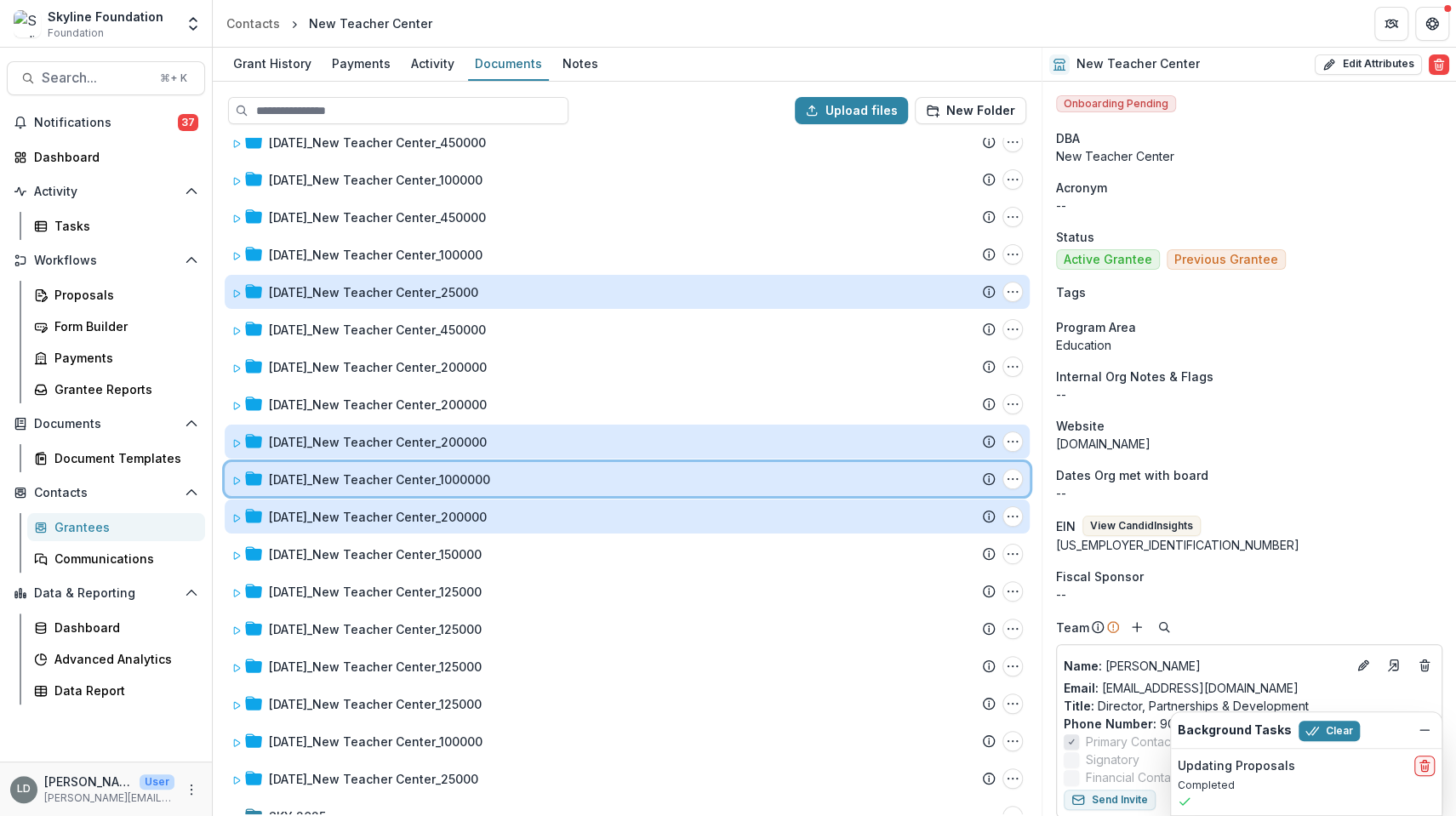
scroll to position [0, 0]
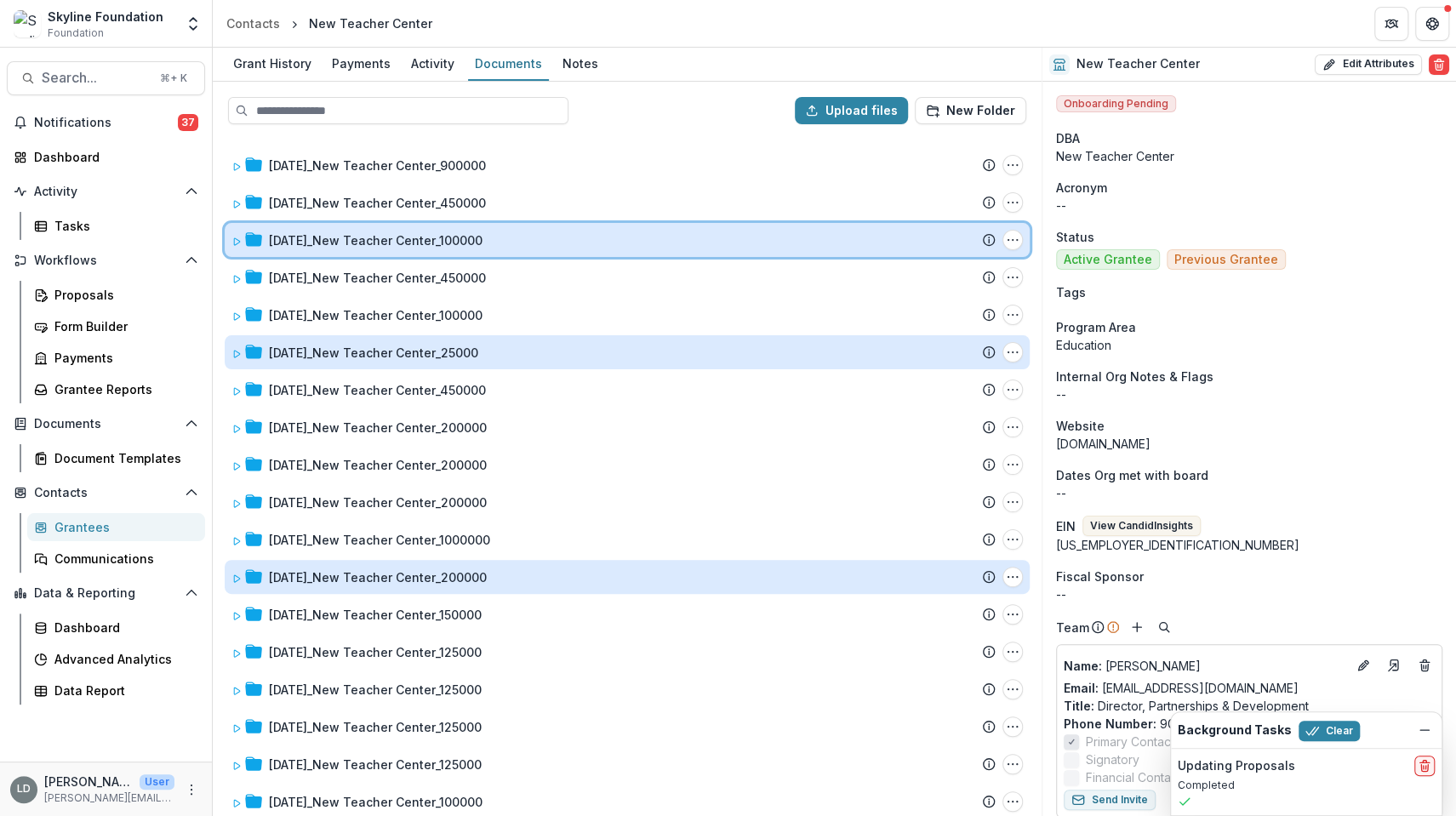
click at [235, 240] on icon at bounding box center [236, 241] width 10 height 10
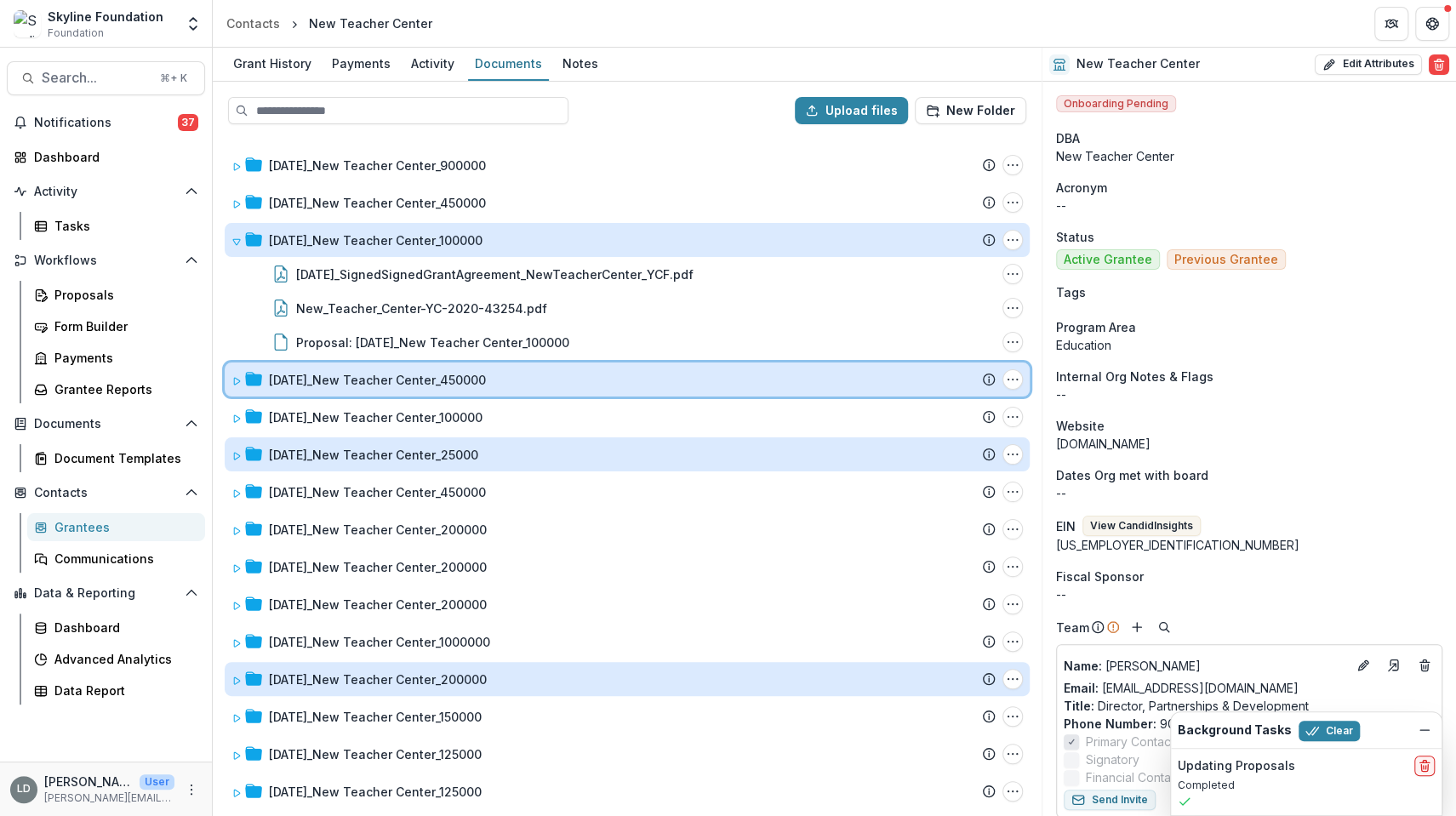
click at [232, 378] on icon at bounding box center [236, 381] width 10 height 10
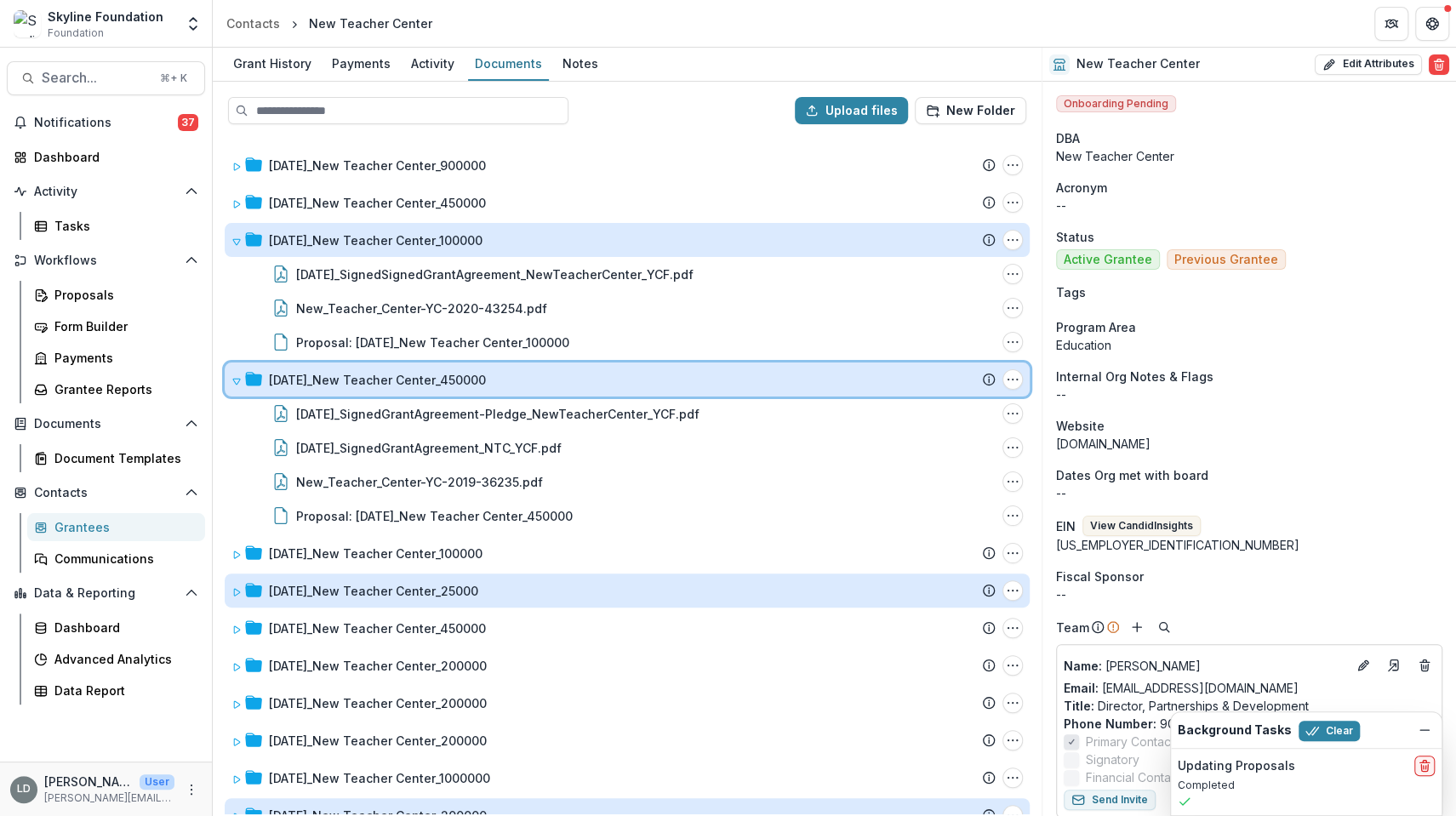
click at [239, 378] on icon at bounding box center [236, 381] width 10 height 10
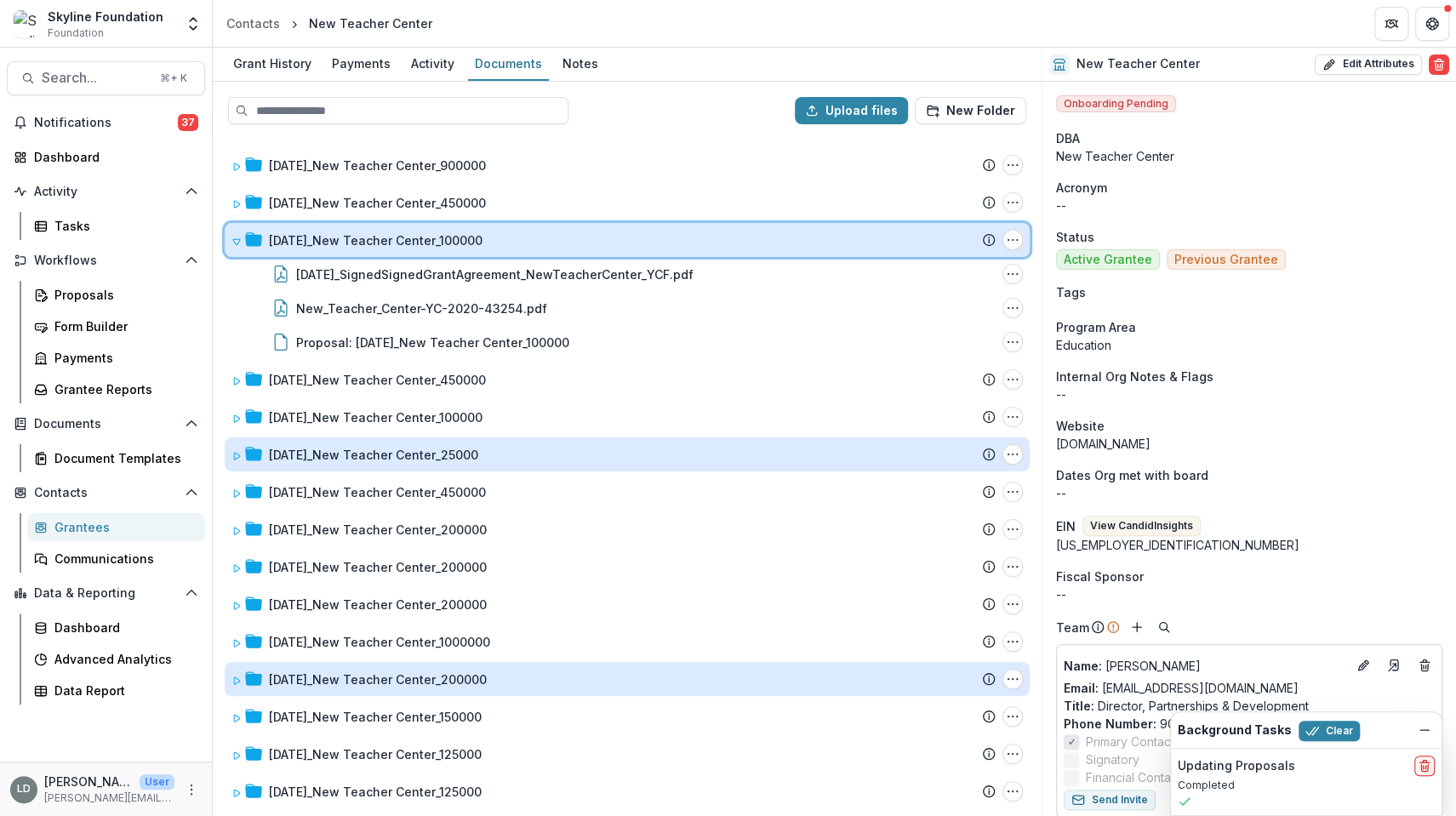
click at [236, 242] on icon at bounding box center [236, 241] width 6 height 6
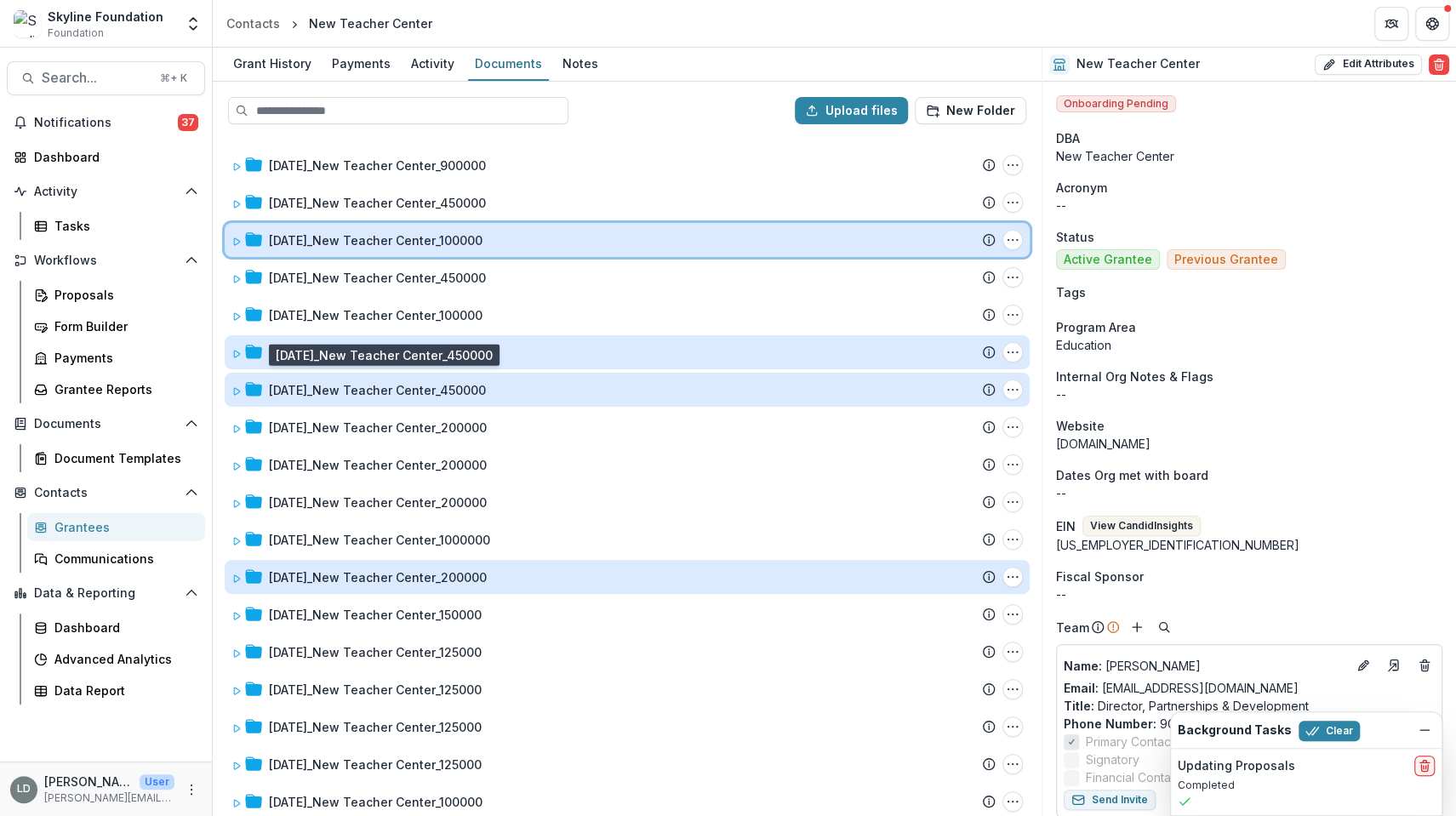
scroll to position [122, 0]
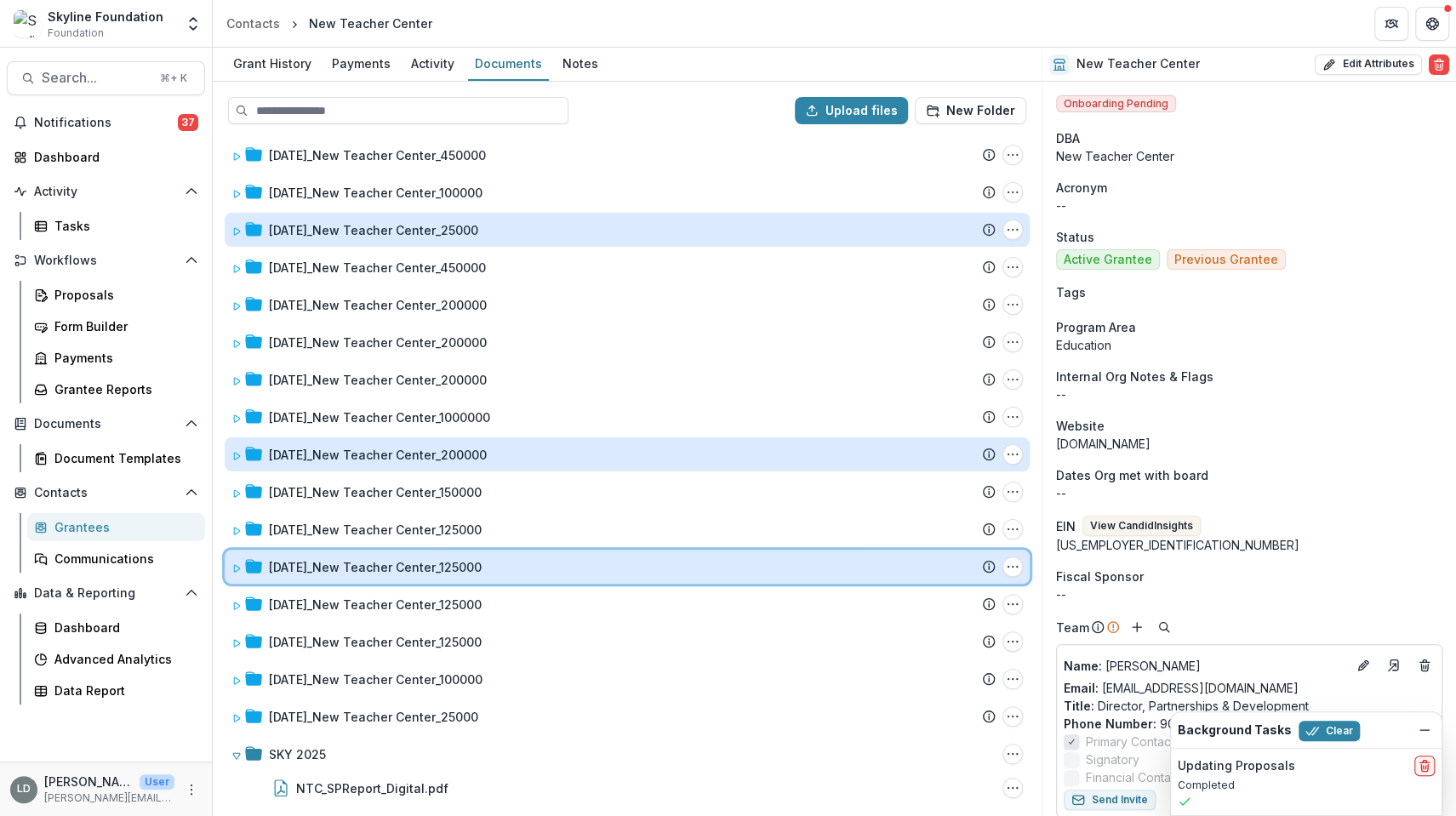
click at [234, 568] on icon at bounding box center [237, 567] width 6 height 6
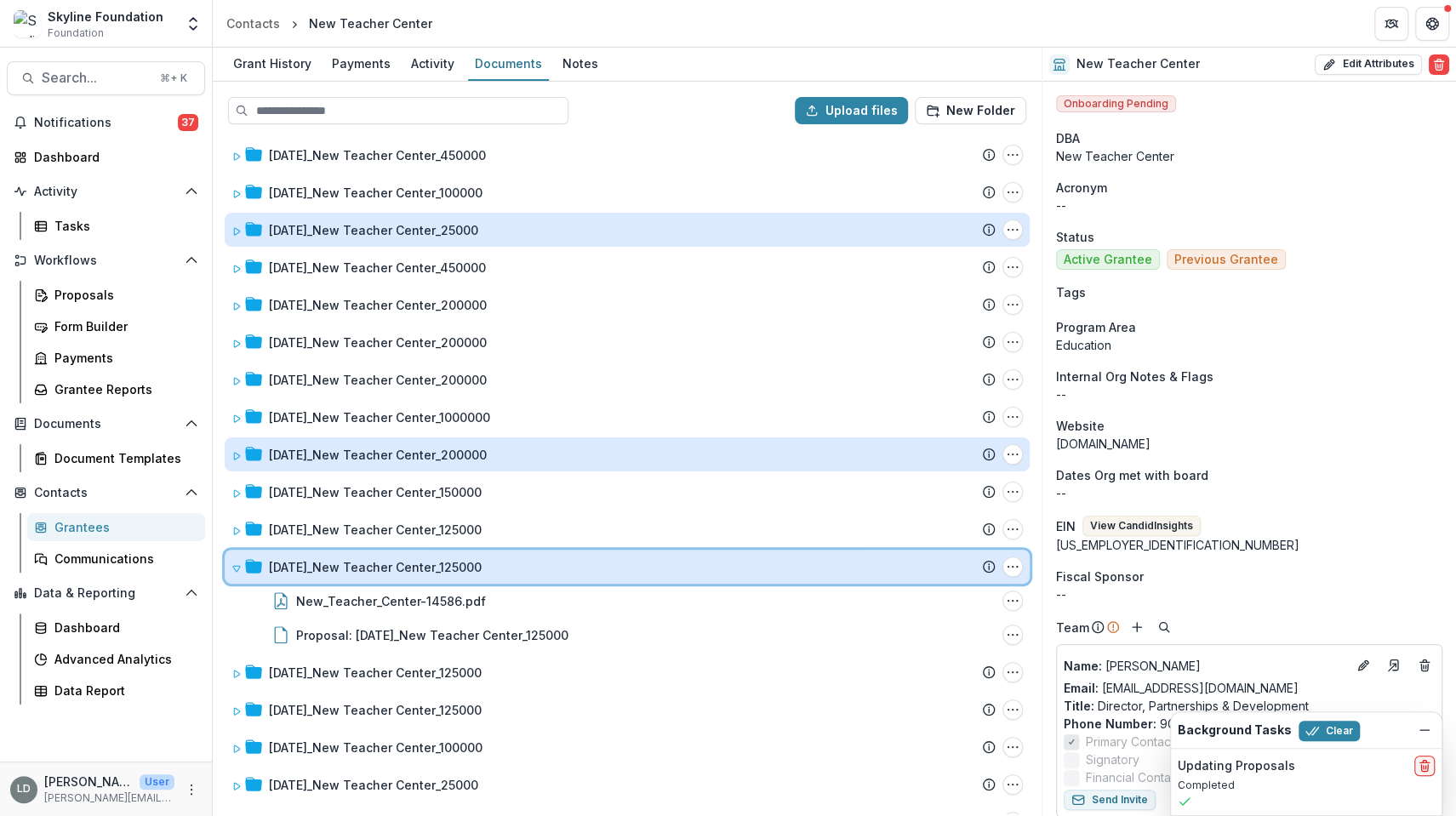
click at [234, 568] on icon at bounding box center [236, 568] width 10 height 10
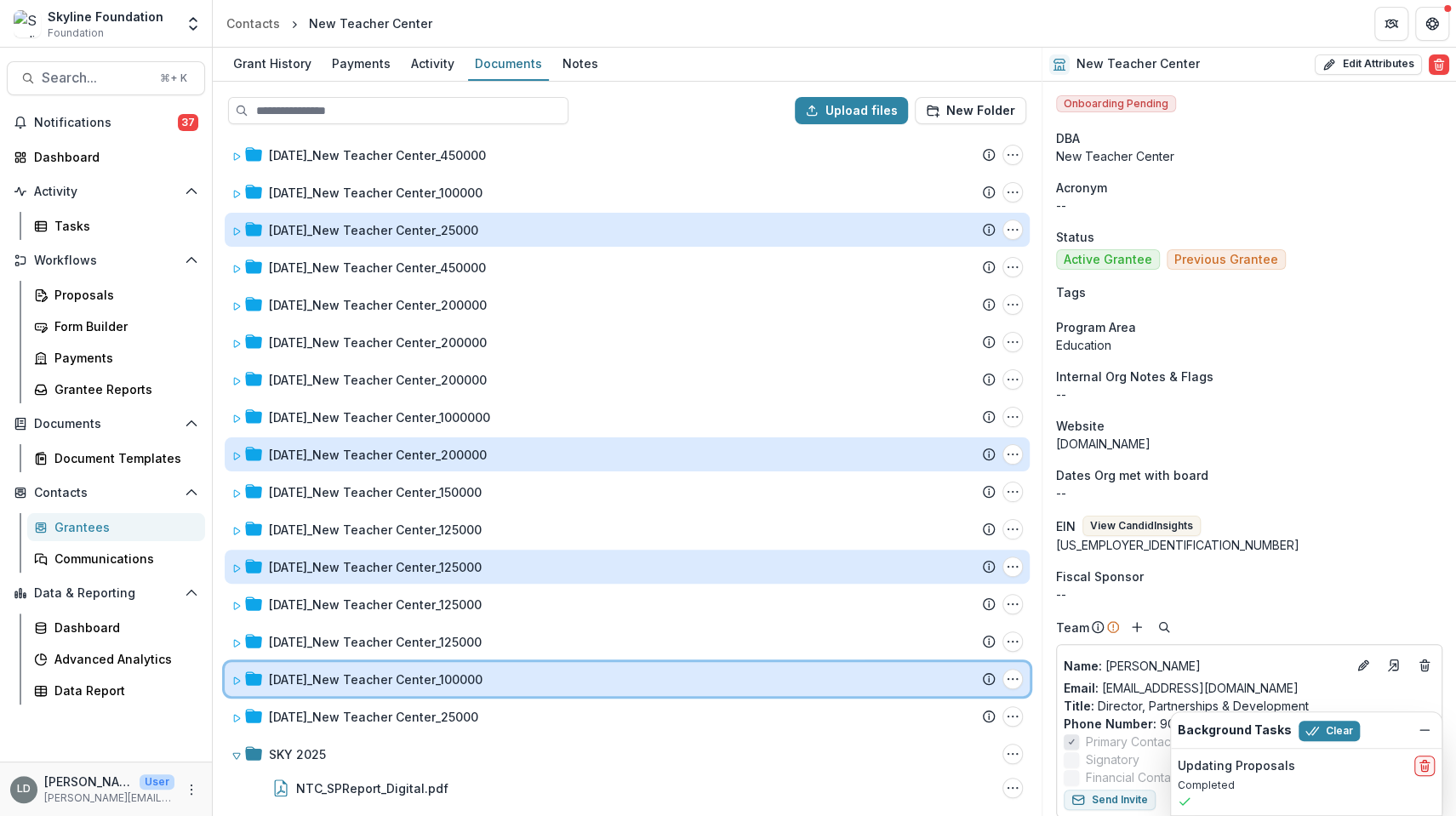
click at [234, 676] on icon at bounding box center [236, 680] width 10 height 10
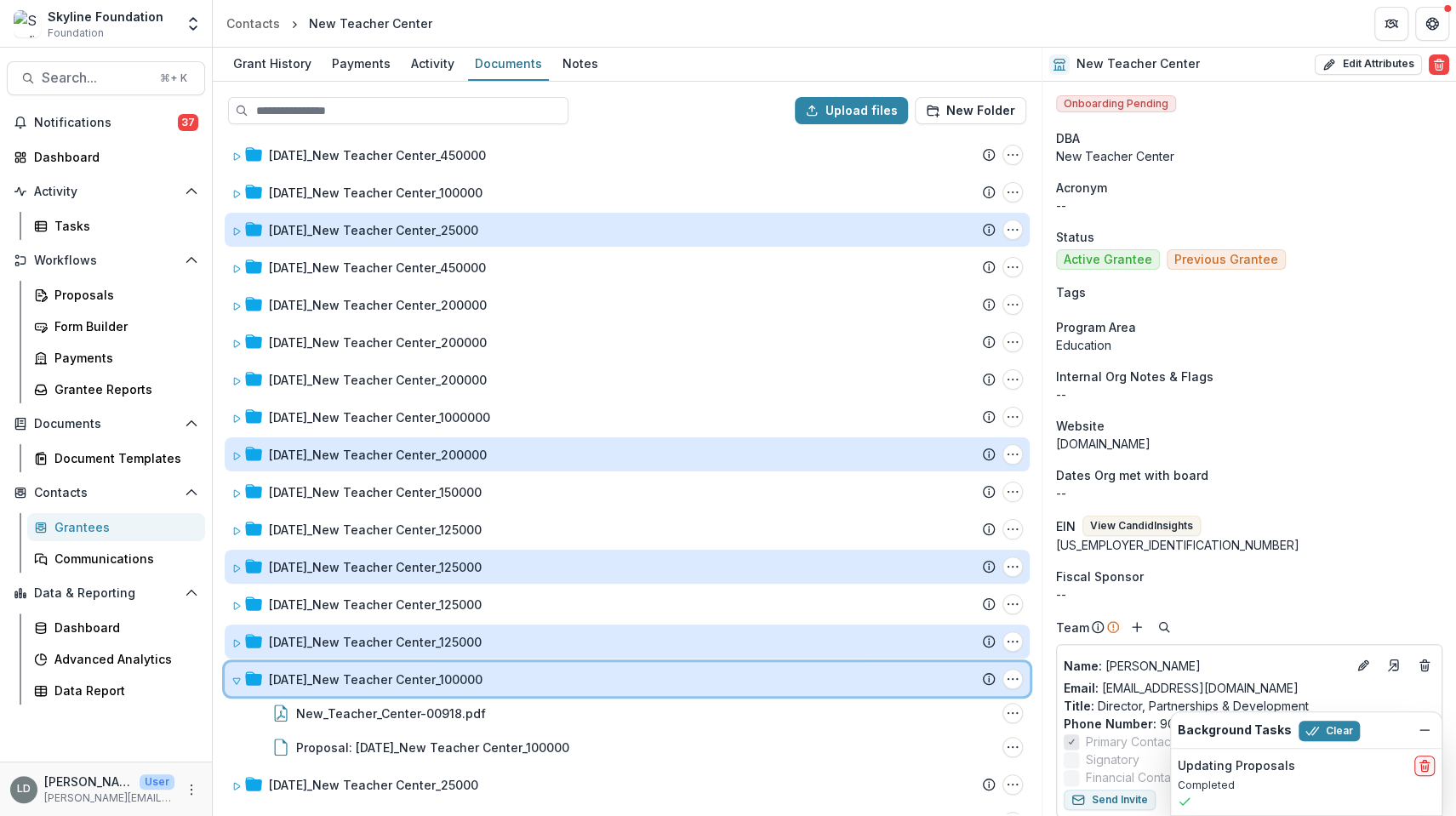
scroll to position [191, 0]
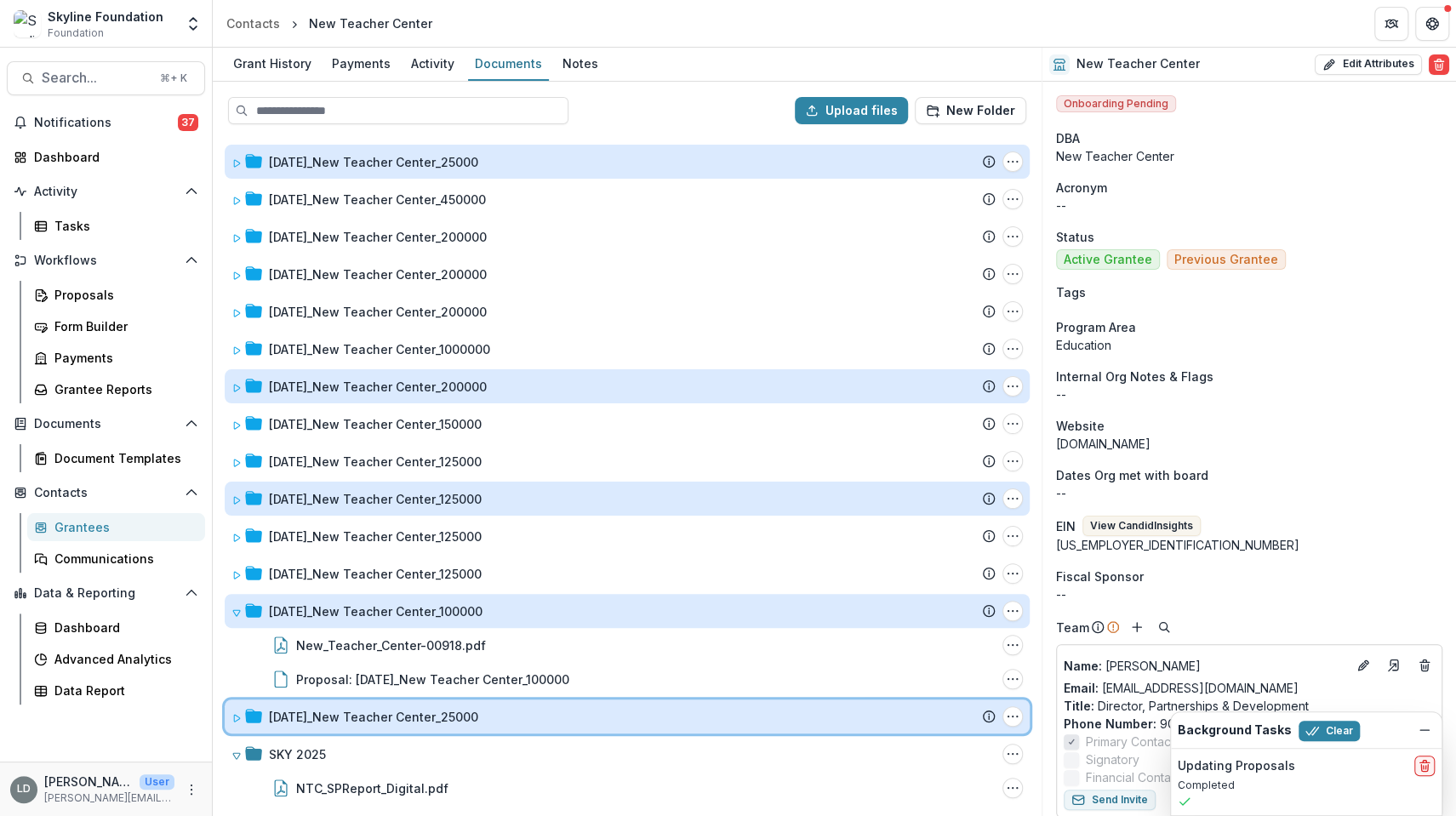
click at [230, 725] on div "[DATE]_New Teacher Center_25000 Submission Temelio Proposal Attached proposal d…" at bounding box center [627, 716] width 805 height 34
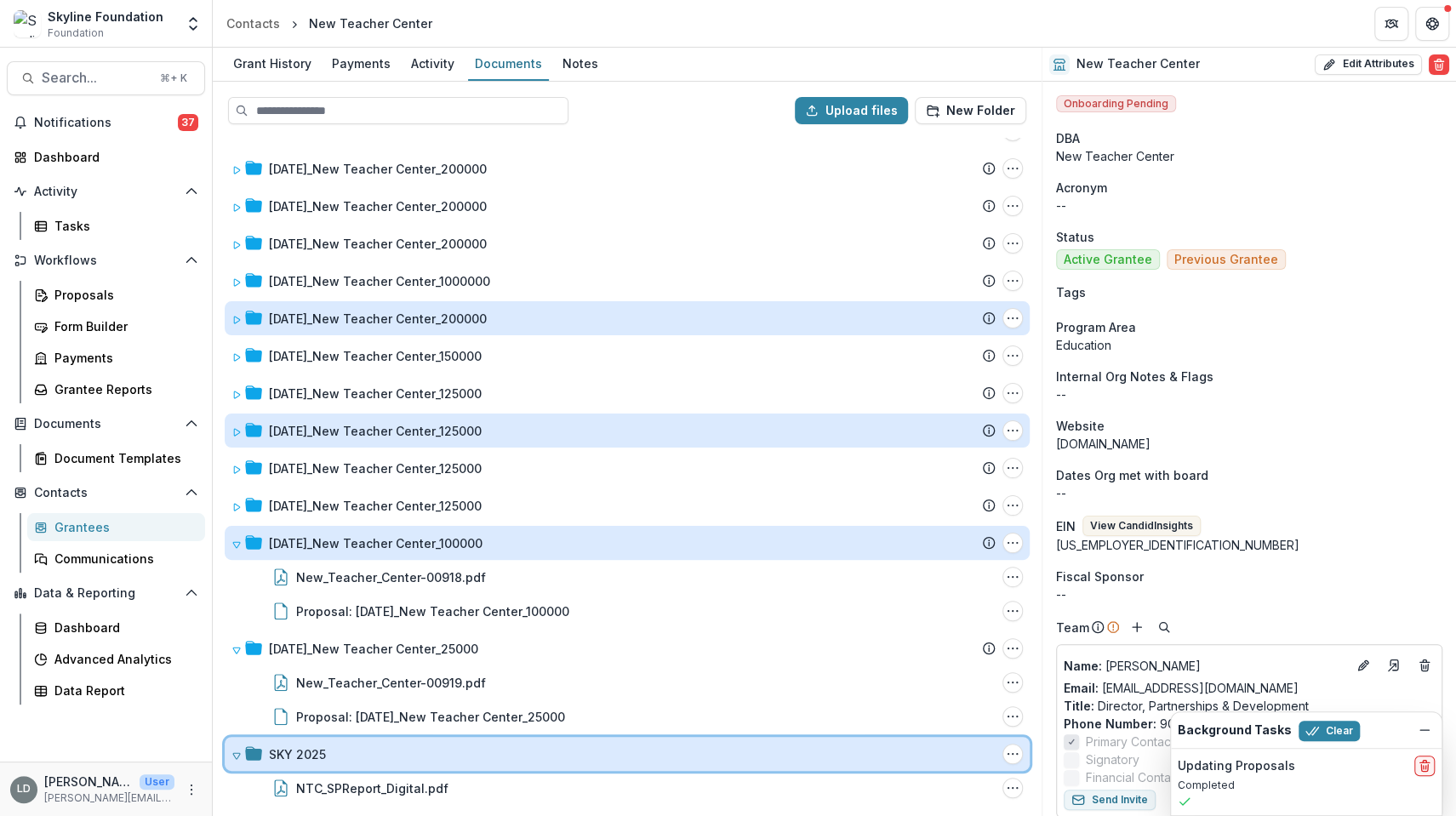
click at [234, 745] on span at bounding box center [236, 754] width 10 height 17
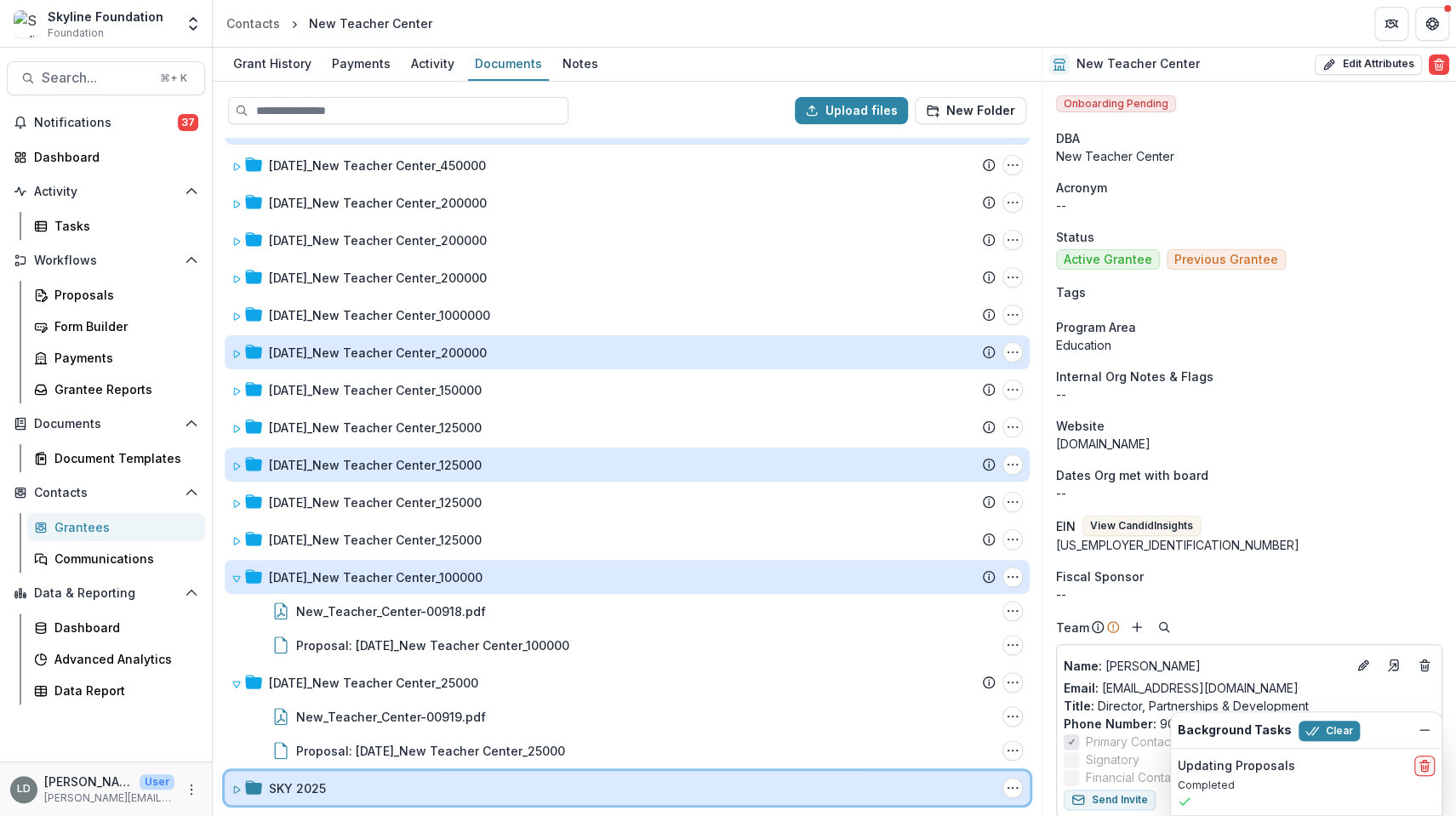
click at [228, 795] on div "SKY 2025 Folder Options Rename Add Subfolder" at bounding box center [627, 788] width 805 height 34
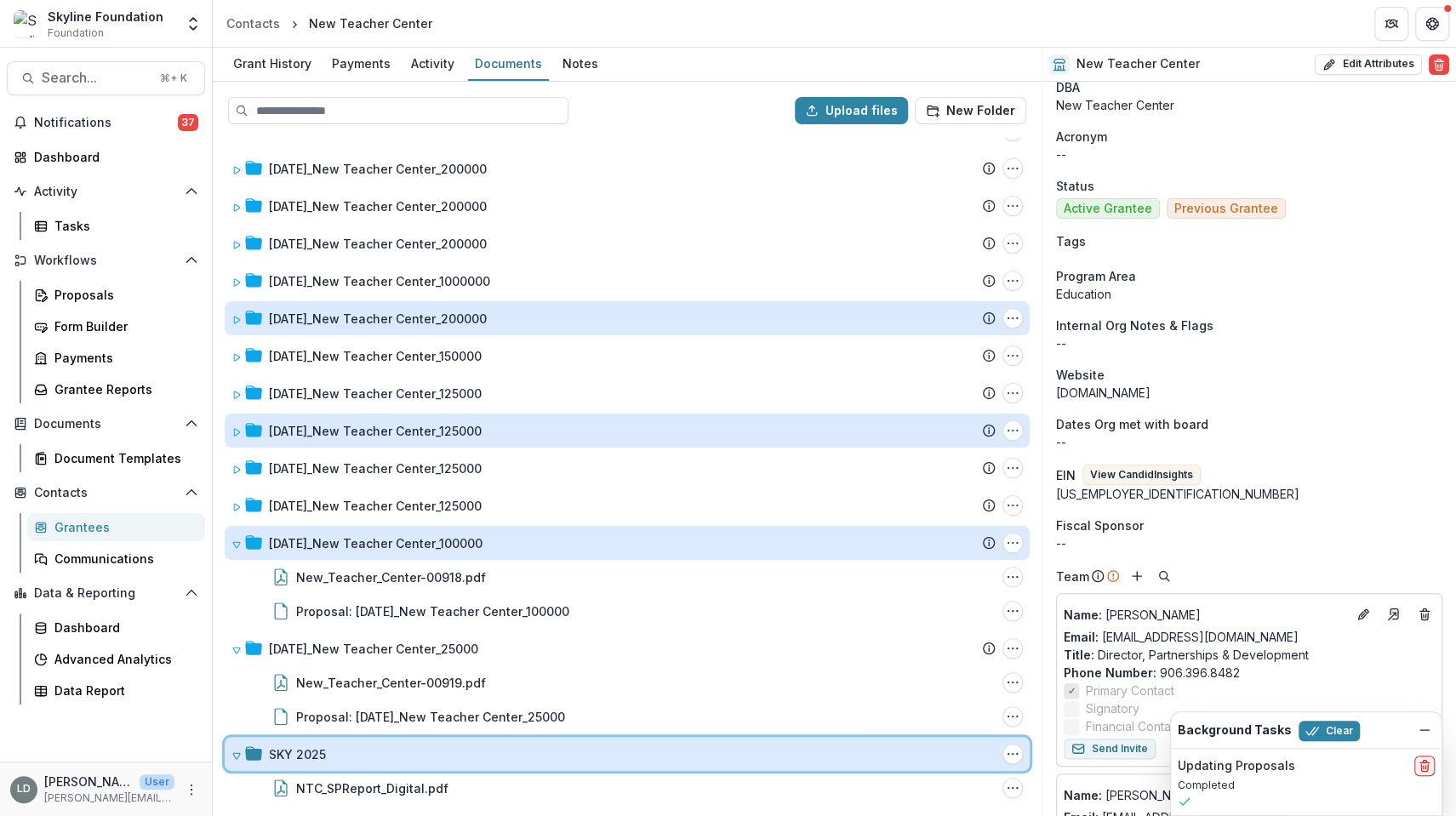
scroll to position [54, 0]
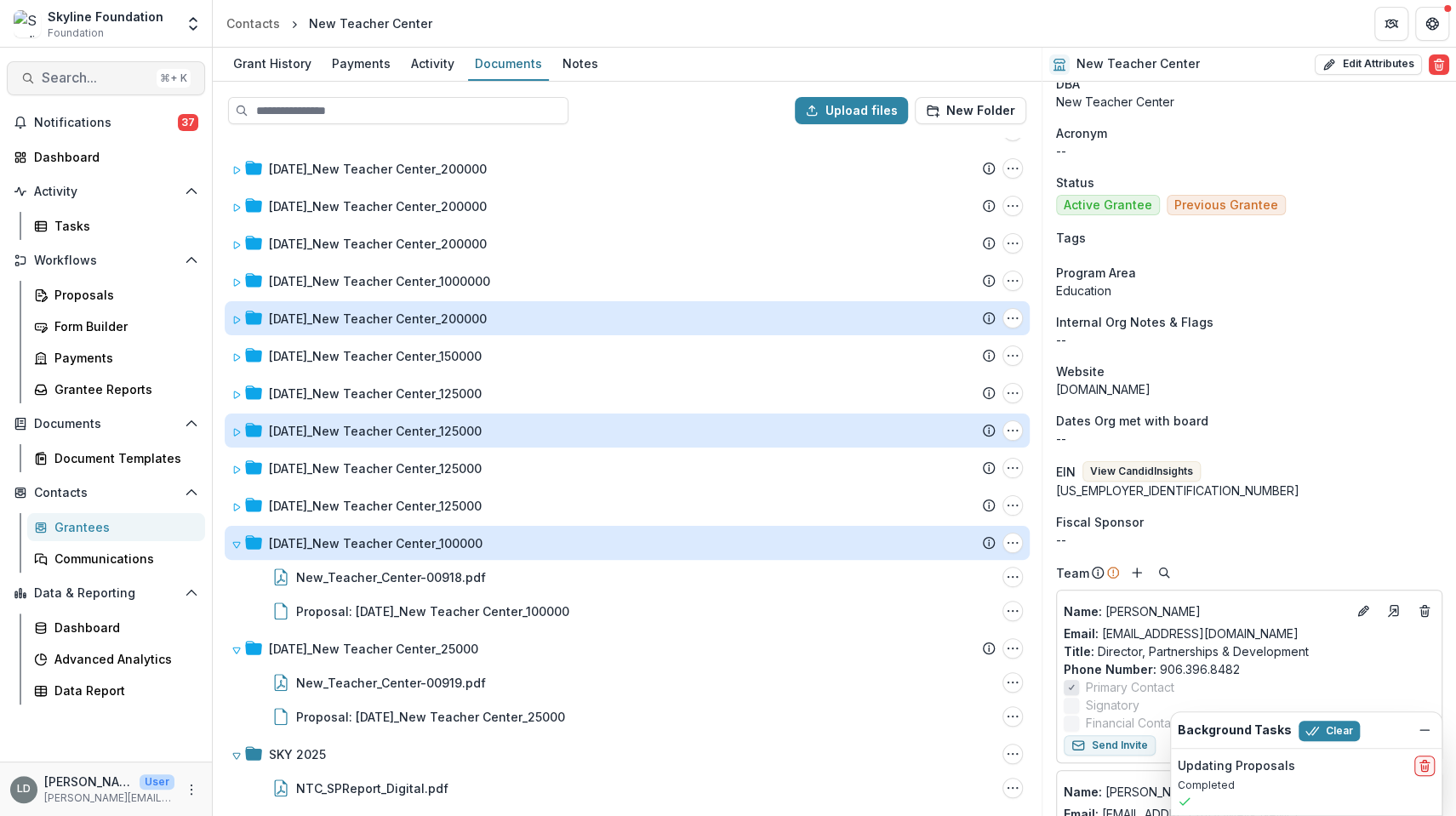
click at [99, 73] on span "Search..." at bounding box center [95, 78] width 108 height 17
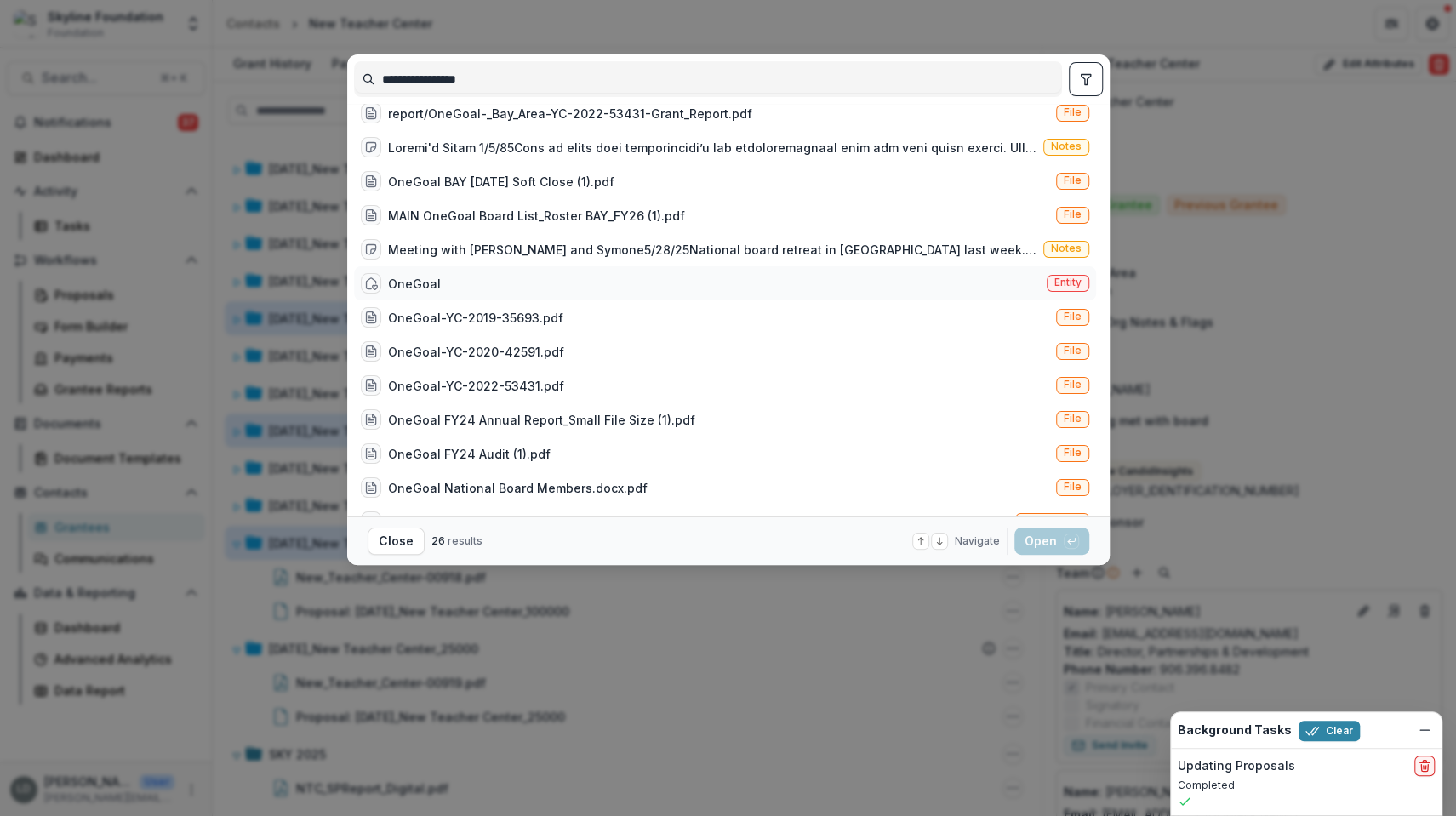
scroll to position [262, 0]
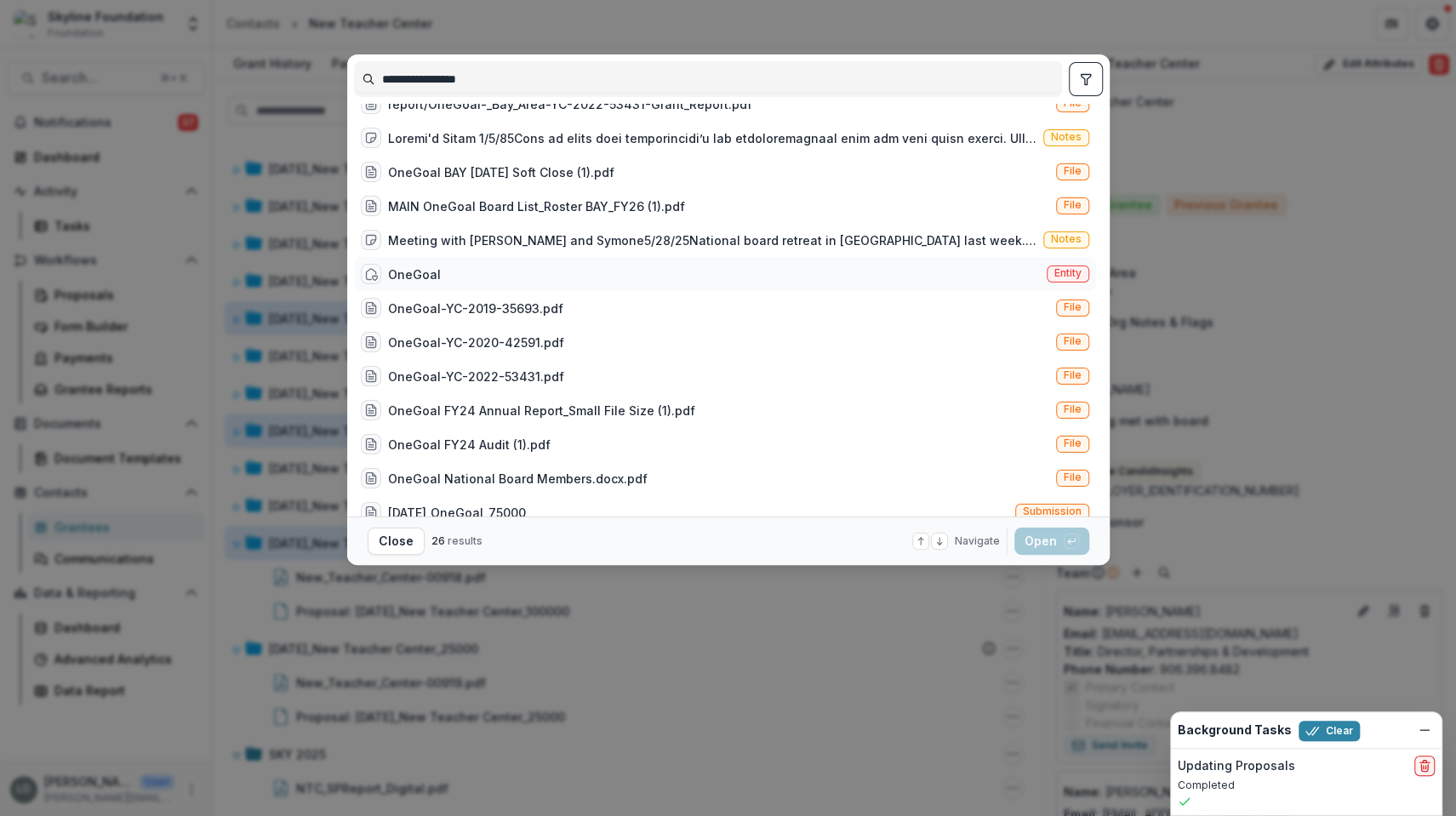
type input "**********"
click at [741, 272] on div "OneGoal Entity" at bounding box center [725, 274] width 742 height 34
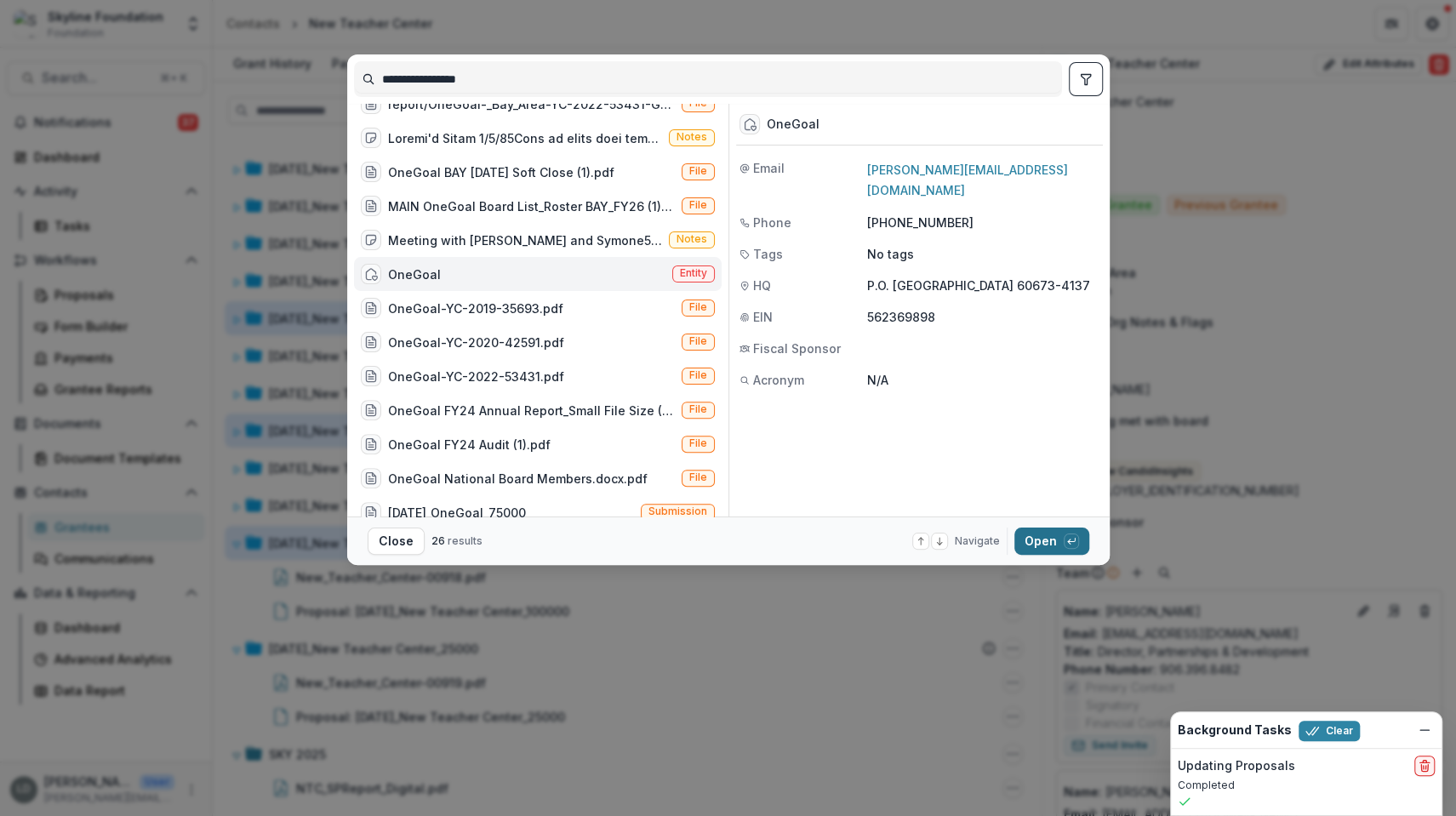
click at [1050, 550] on button "Open with enter key" at bounding box center [1052, 542] width 75 height 28
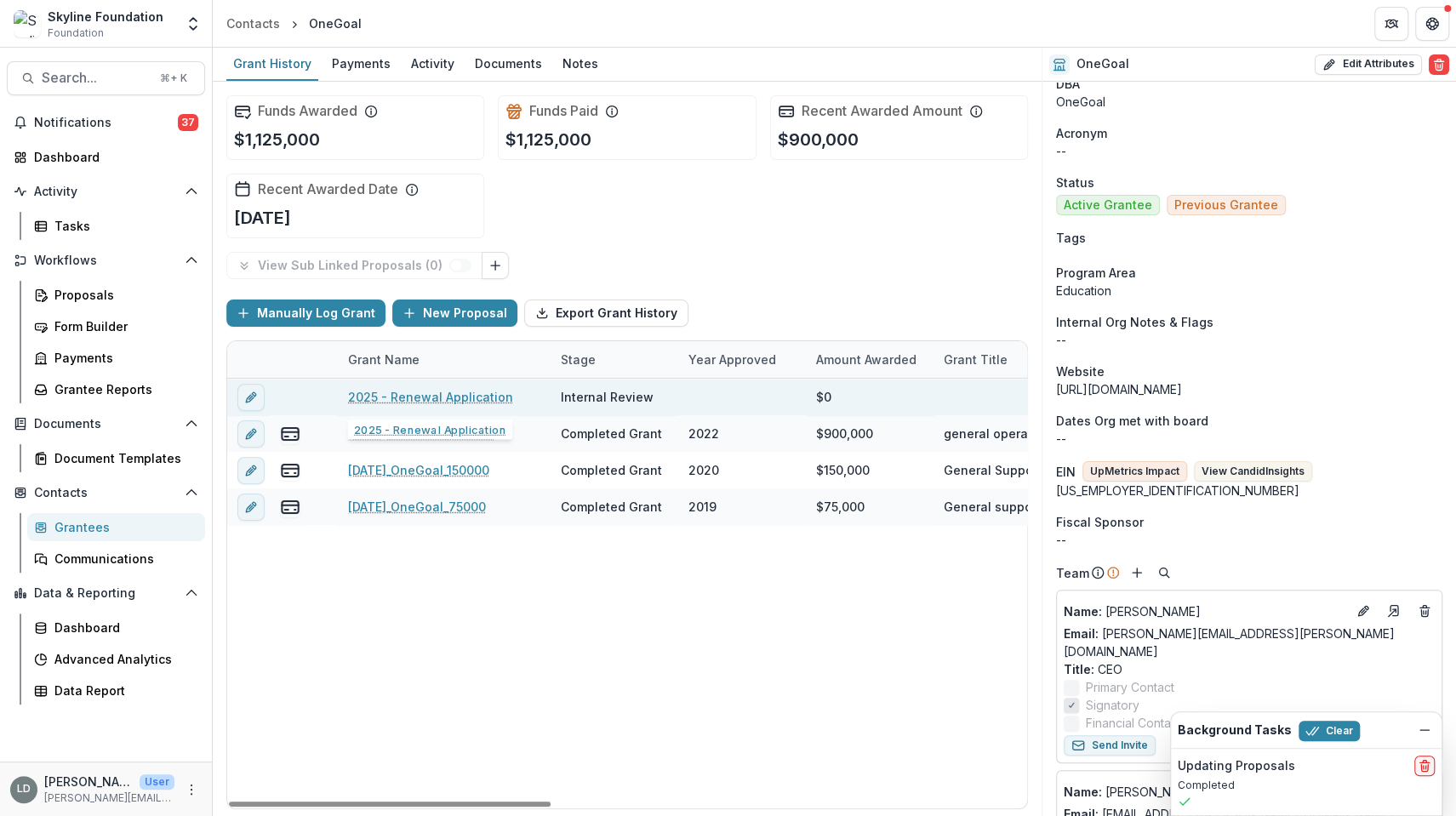
click at [462, 388] on link "2025 - Renewal Application" at bounding box center [431, 397] width 165 height 17
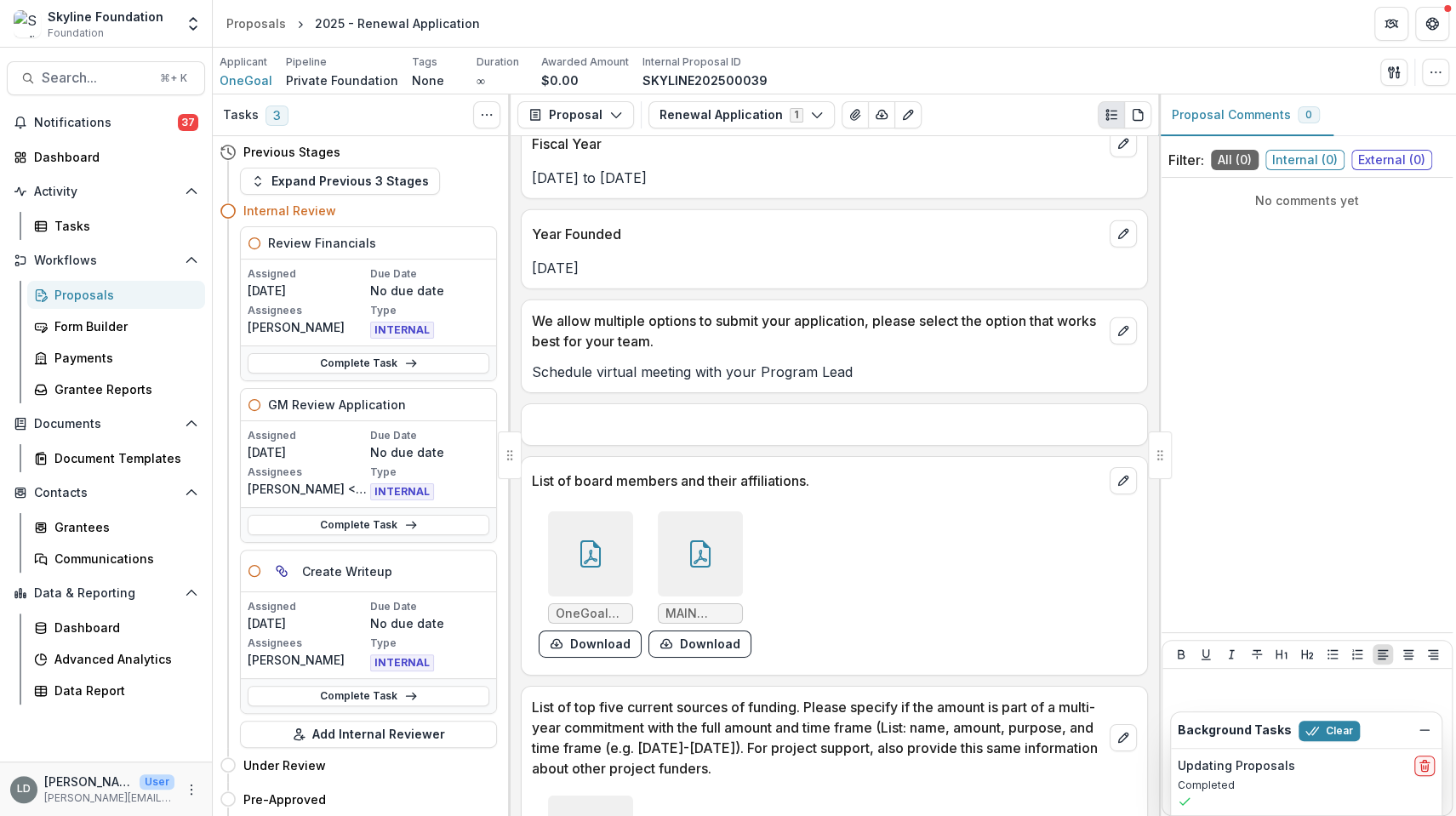
scroll to position [3605, 0]
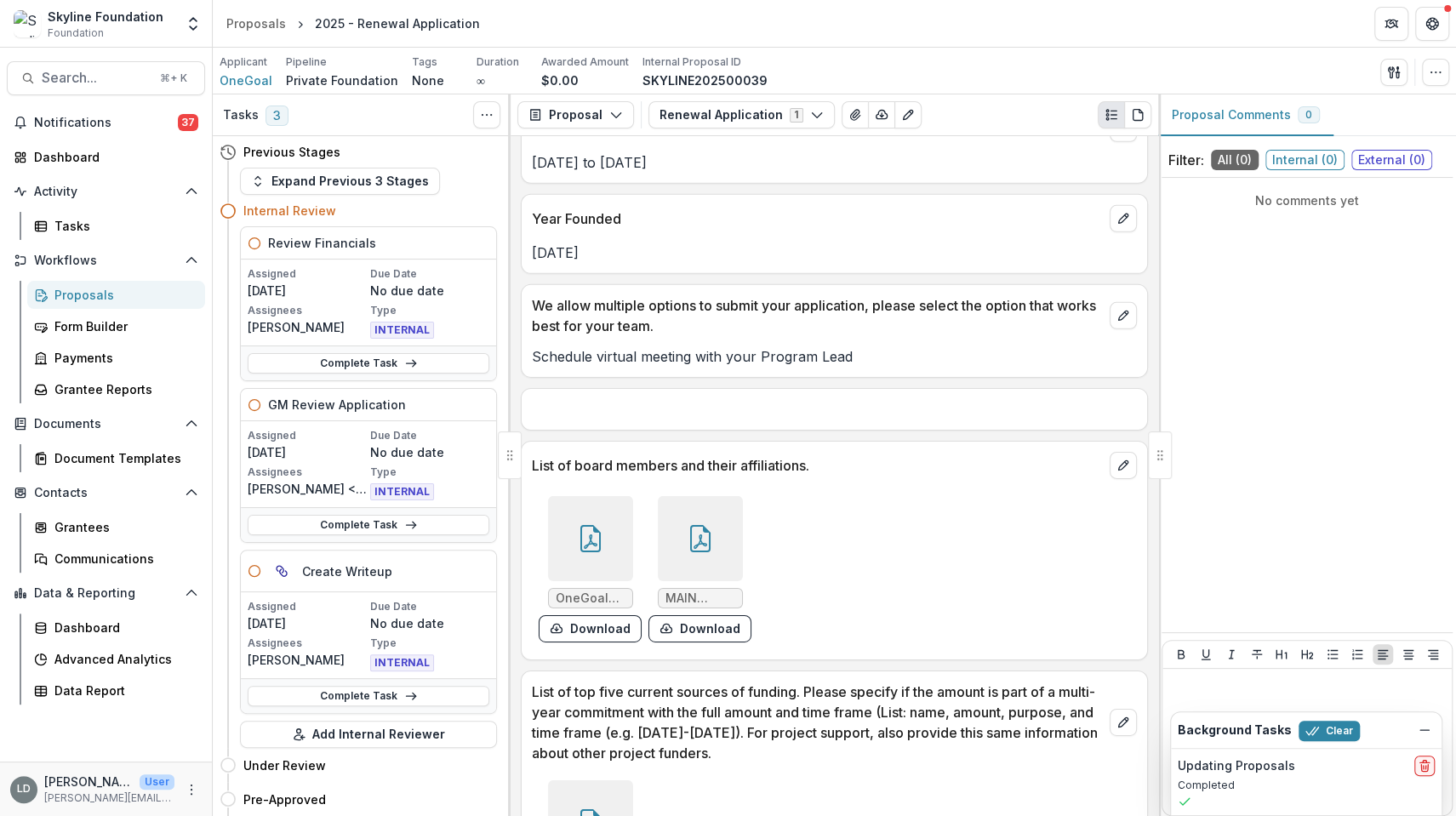
click at [694, 346] on p "Schedule virtual meeting with your Program Lead" at bounding box center [834, 356] width 605 height 20
copy div "Schedule virtual meeting with your Program Lead Text Block"
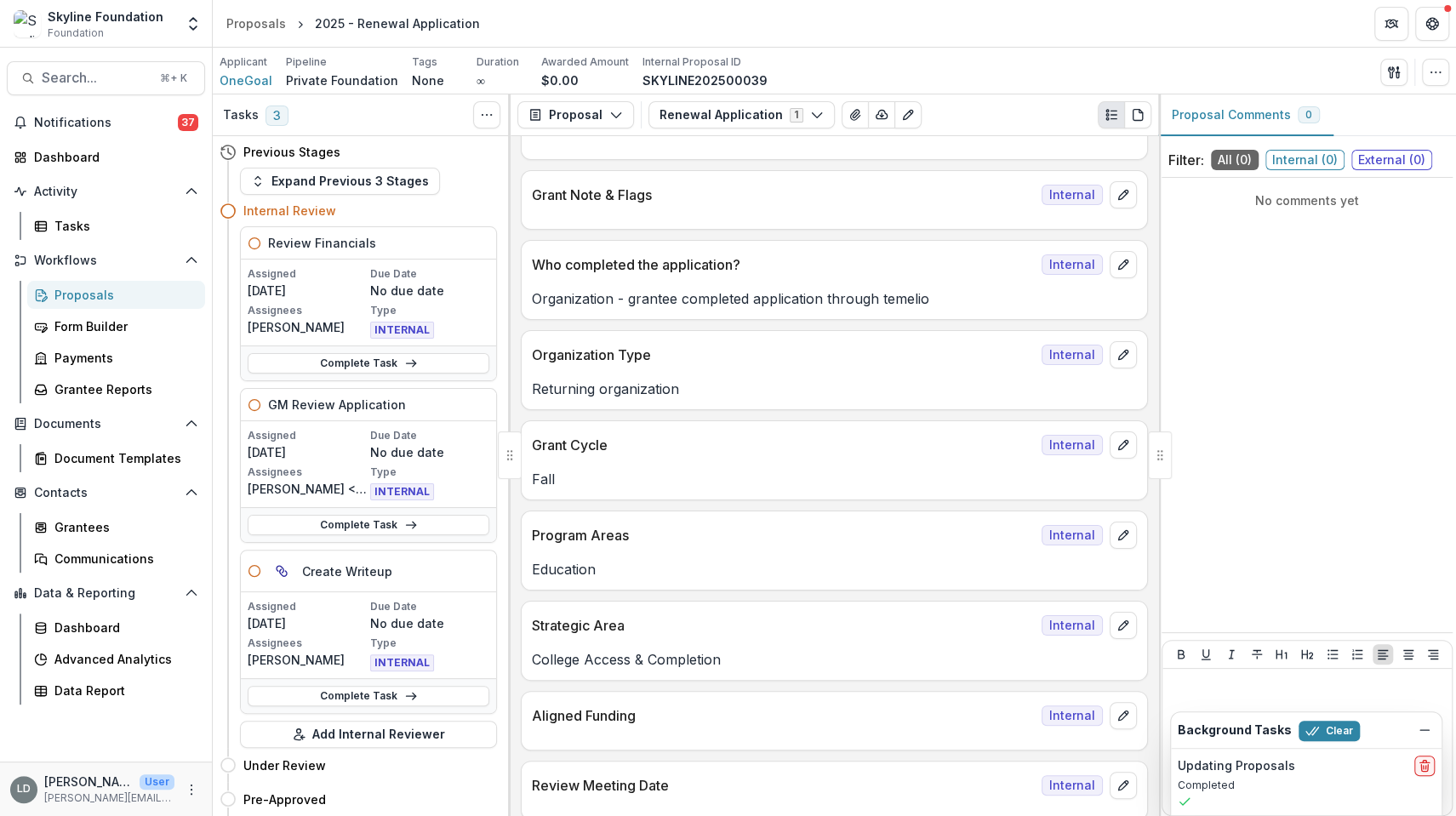
scroll to position [0, 0]
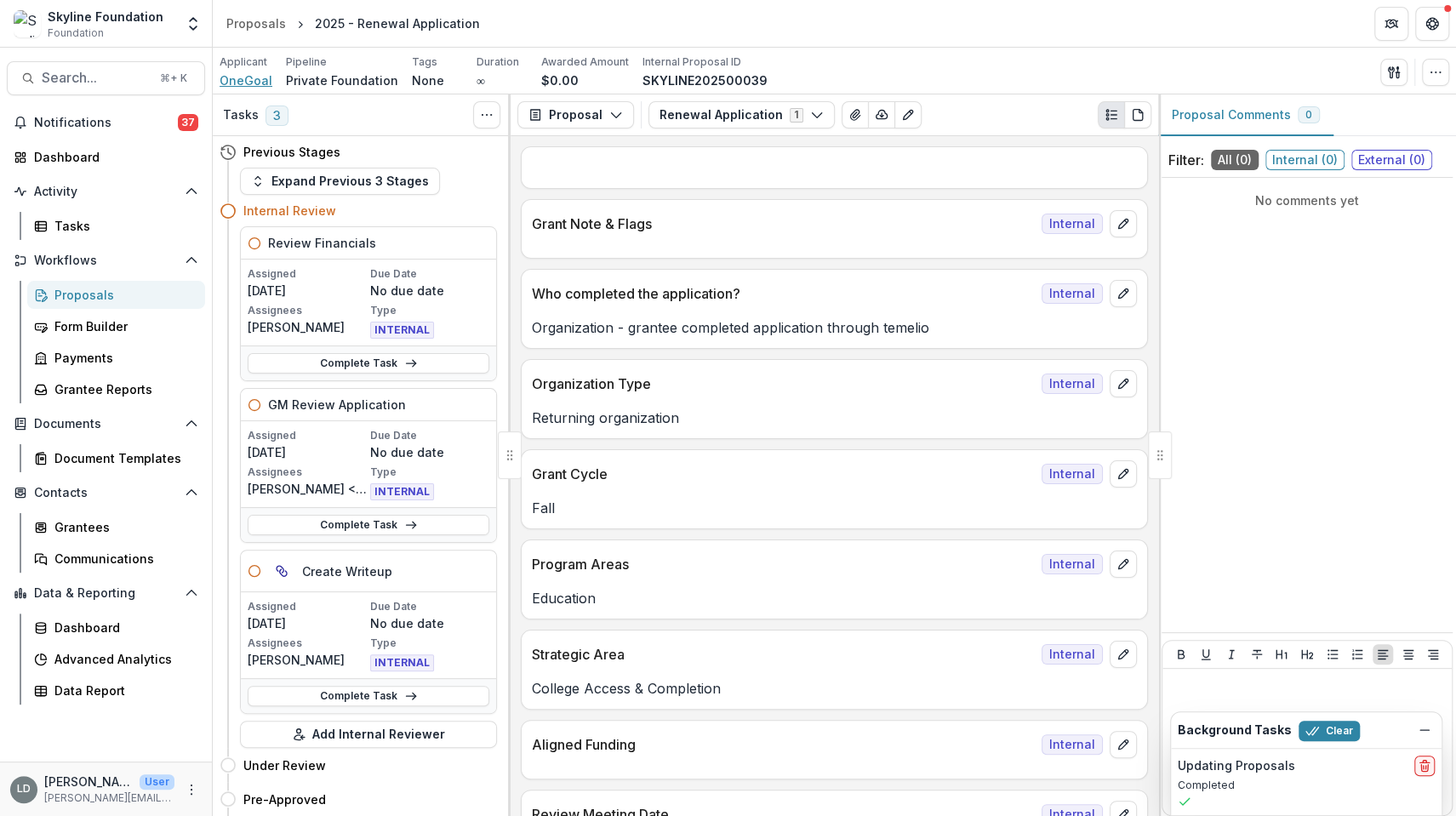
click at [243, 83] on span "OneGoal" at bounding box center [245, 80] width 52 height 17
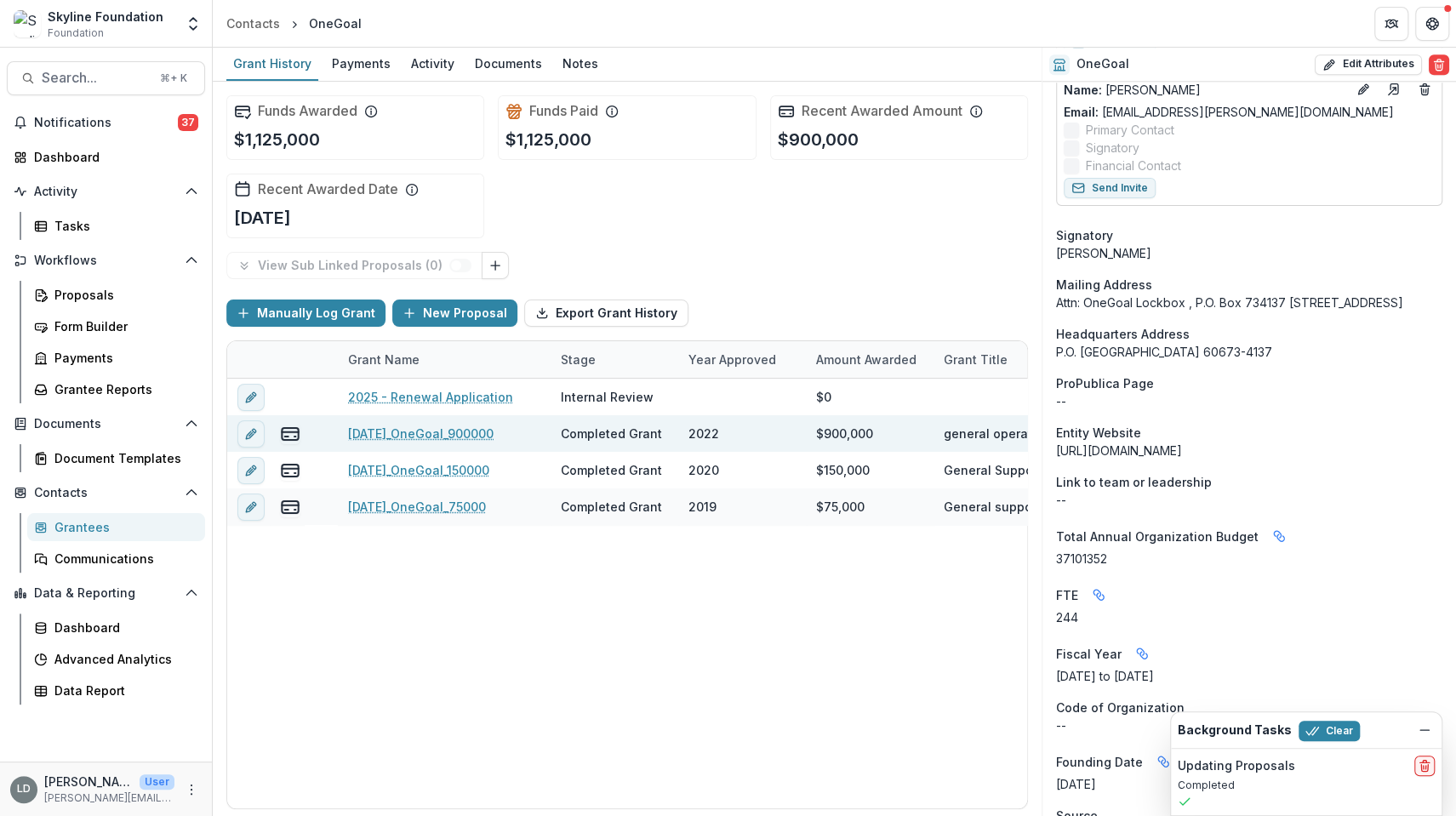
scroll to position [1166, 0]
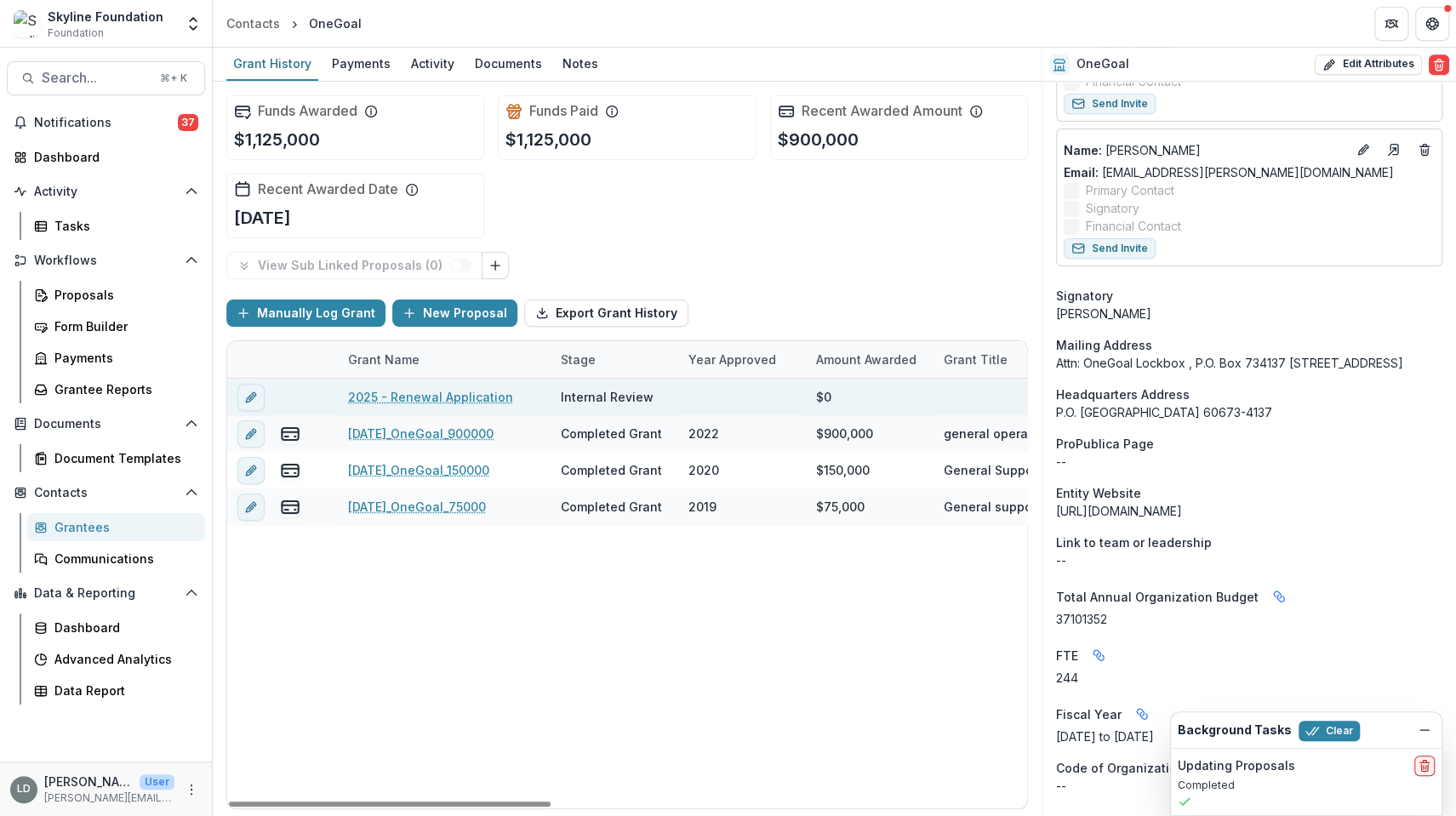
click at [420, 397] on link "2025 - Renewal Application" at bounding box center [431, 397] width 165 height 17
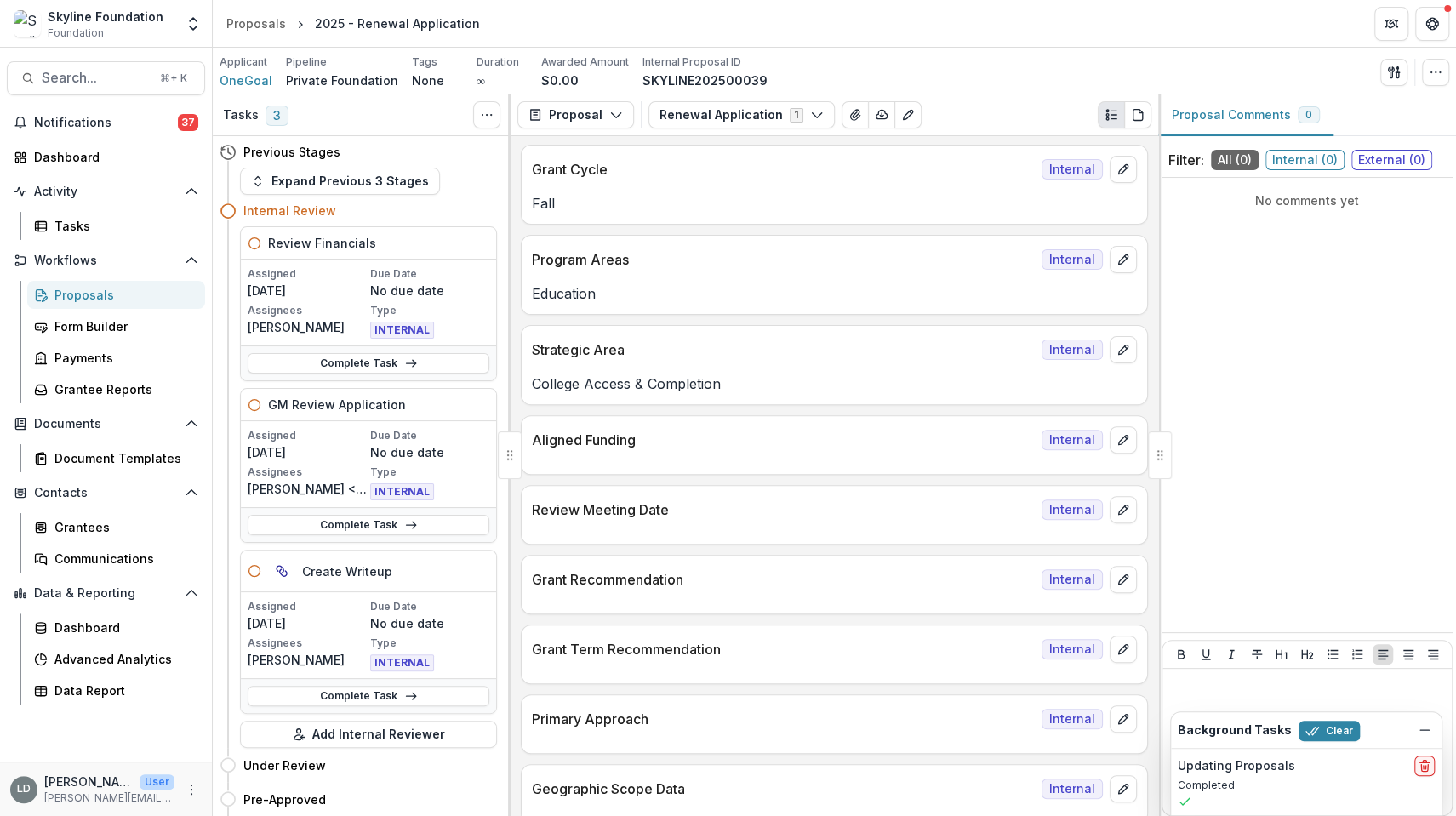
scroll to position [304, 0]
click at [1124, 437] on icon "edit" at bounding box center [1123, 441] width 14 height 14
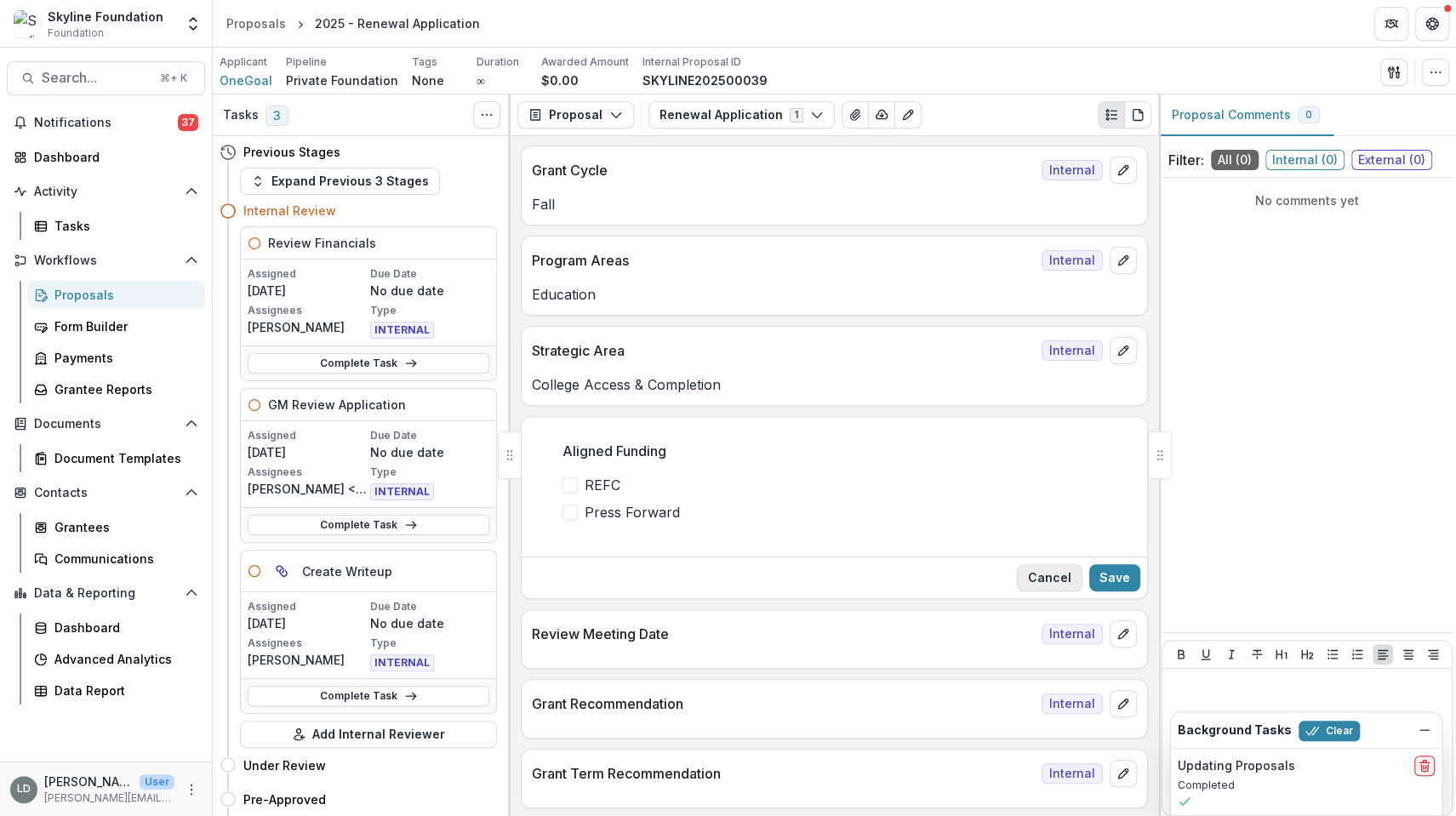
click at [1041, 583] on button "Cancel" at bounding box center [1049, 578] width 65 height 28
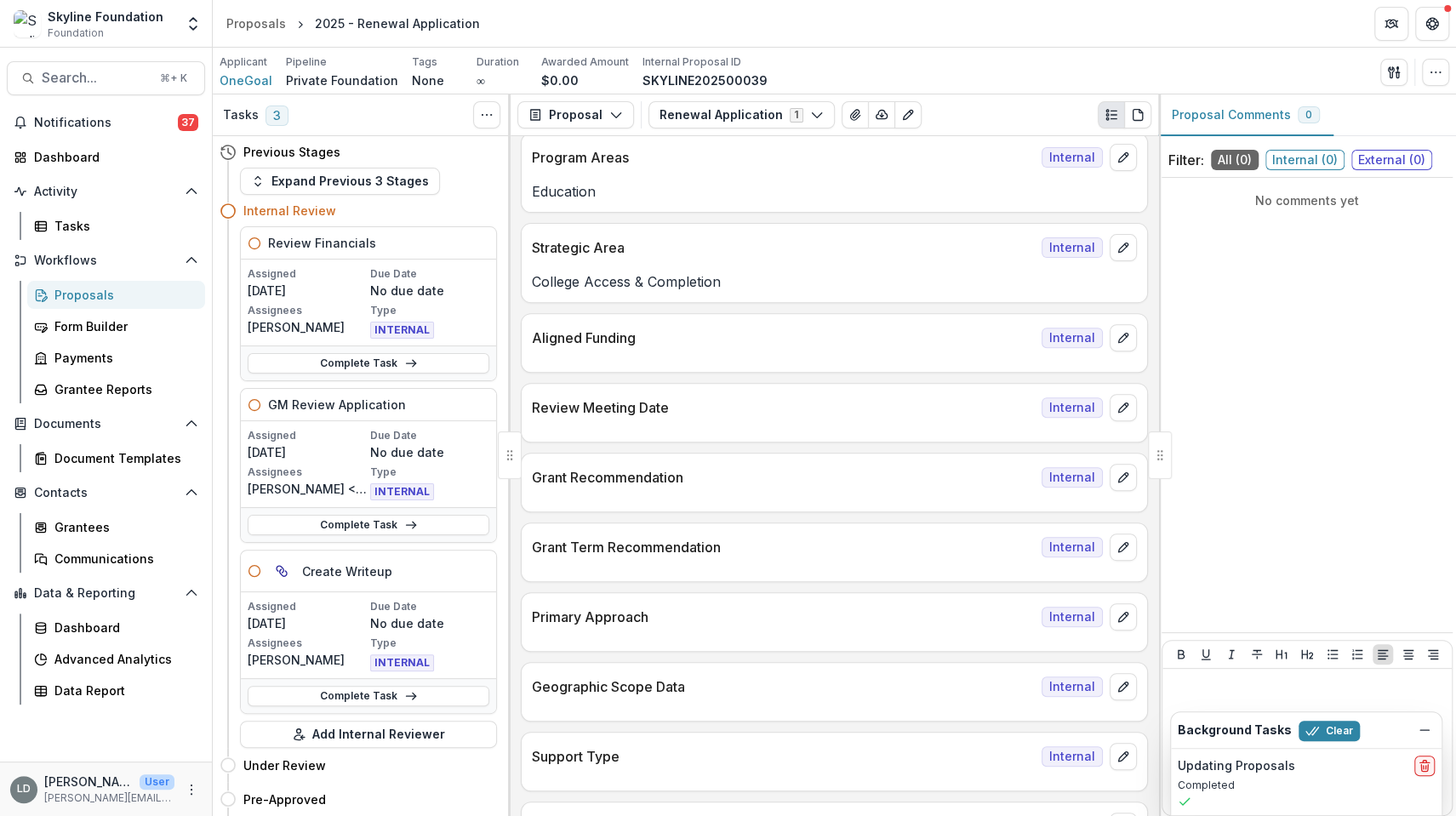
scroll to position [419, 0]
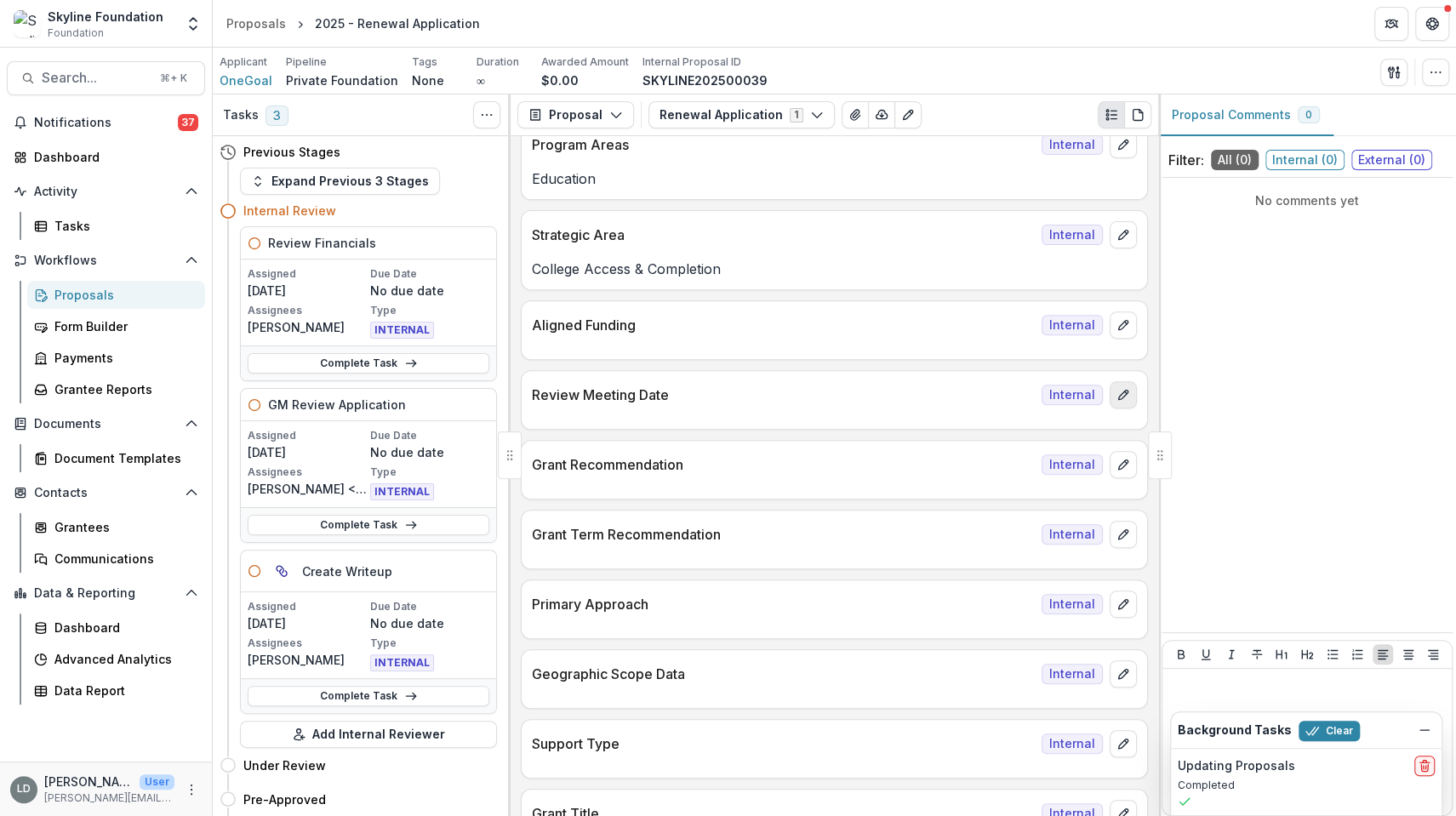
click at [1128, 392] on button "edit" at bounding box center [1124, 395] width 28 height 28
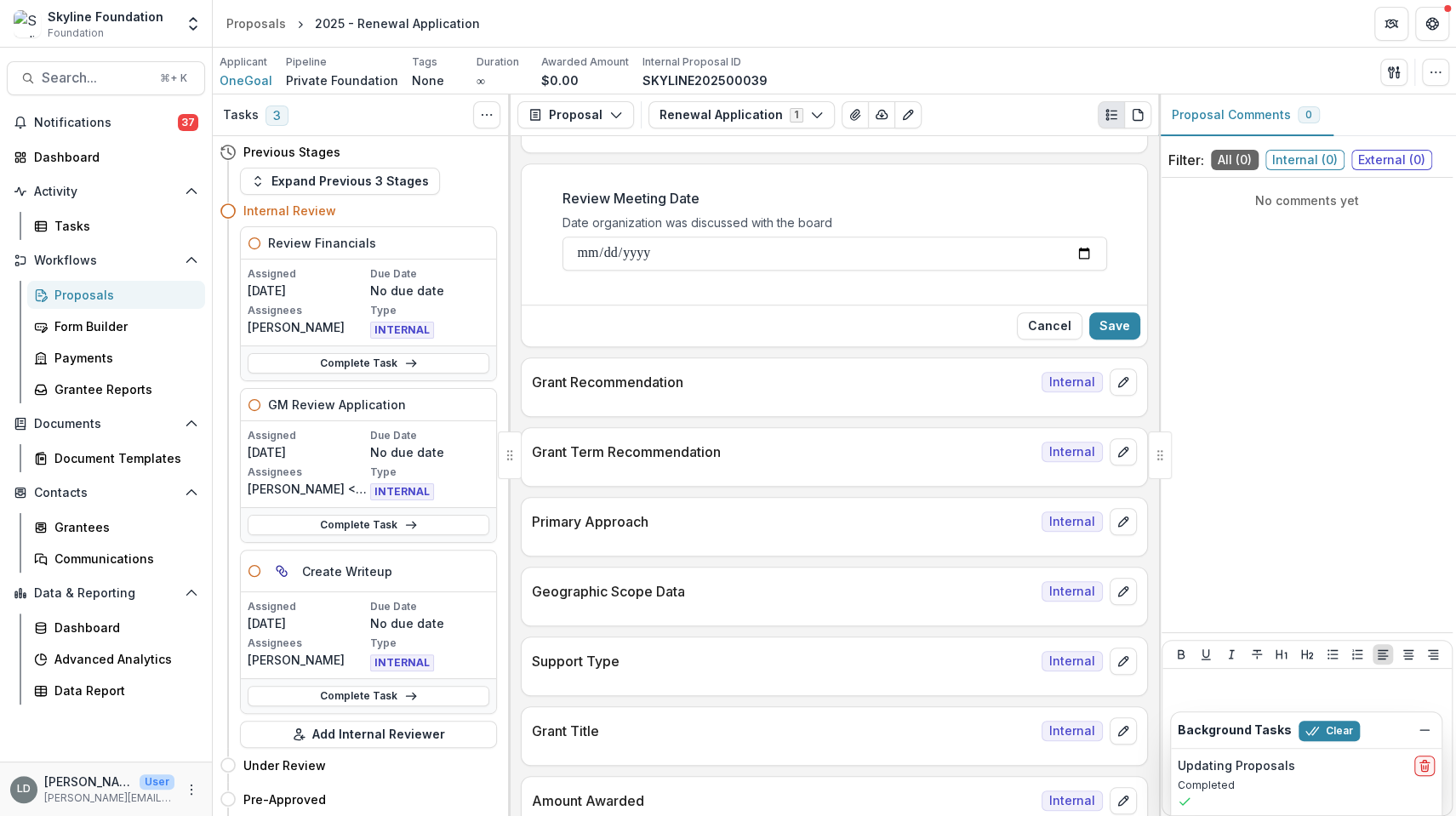
scroll to position [628, 0]
click at [1123, 513] on icon "edit" at bounding box center [1123, 520] width 14 height 14
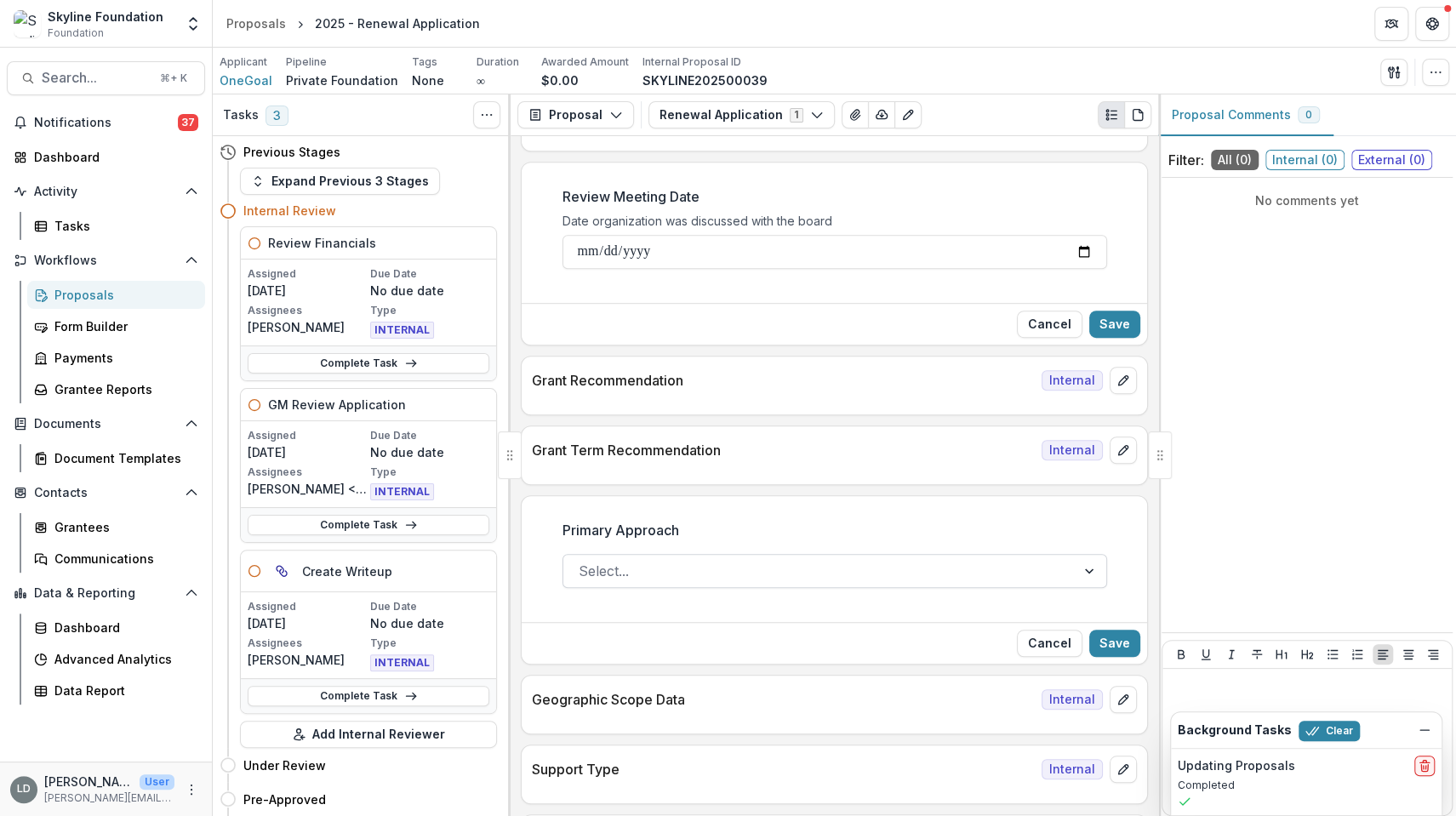
click at [939, 559] on div at bounding box center [819, 571] width 482 height 24
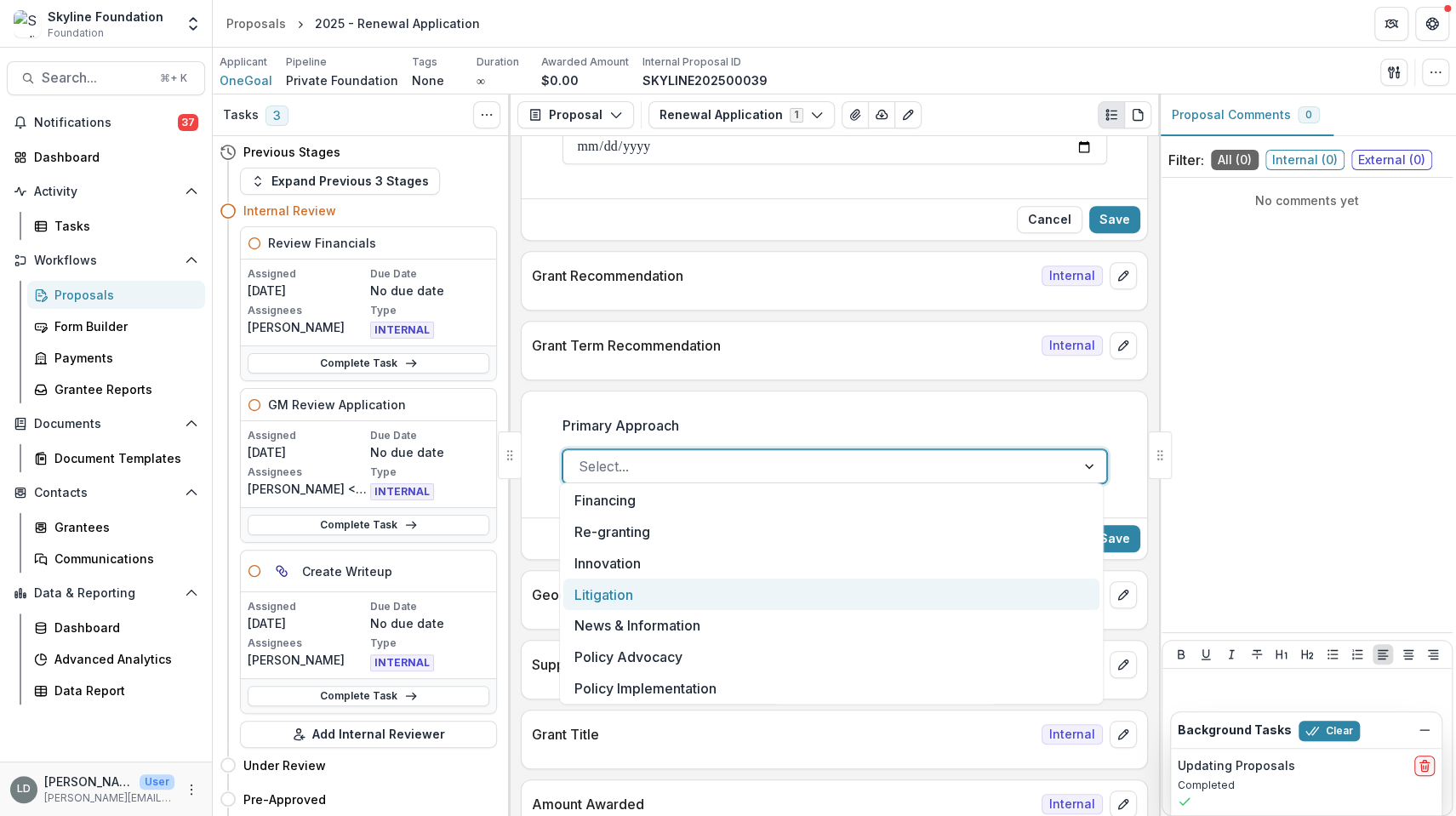
scroll to position [5, 0]
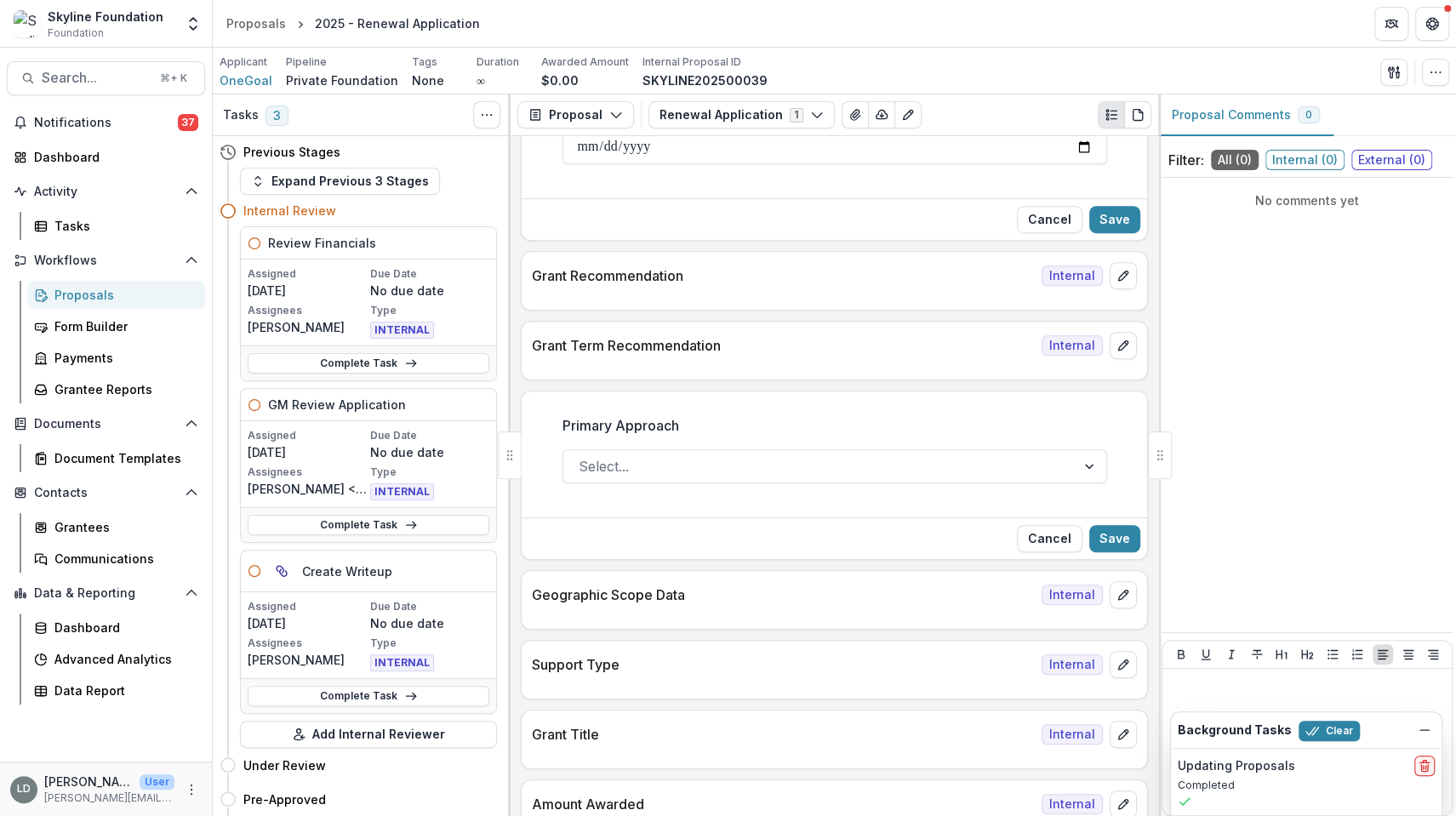
click at [1048, 418] on label "Primary Approach" at bounding box center [830, 425] width 534 height 20
click at [583, 456] on input "Primary Approach" at bounding box center [580, 466] width 5 height 20
click at [1045, 533] on button "Cancel" at bounding box center [1049, 539] width 65 height 28
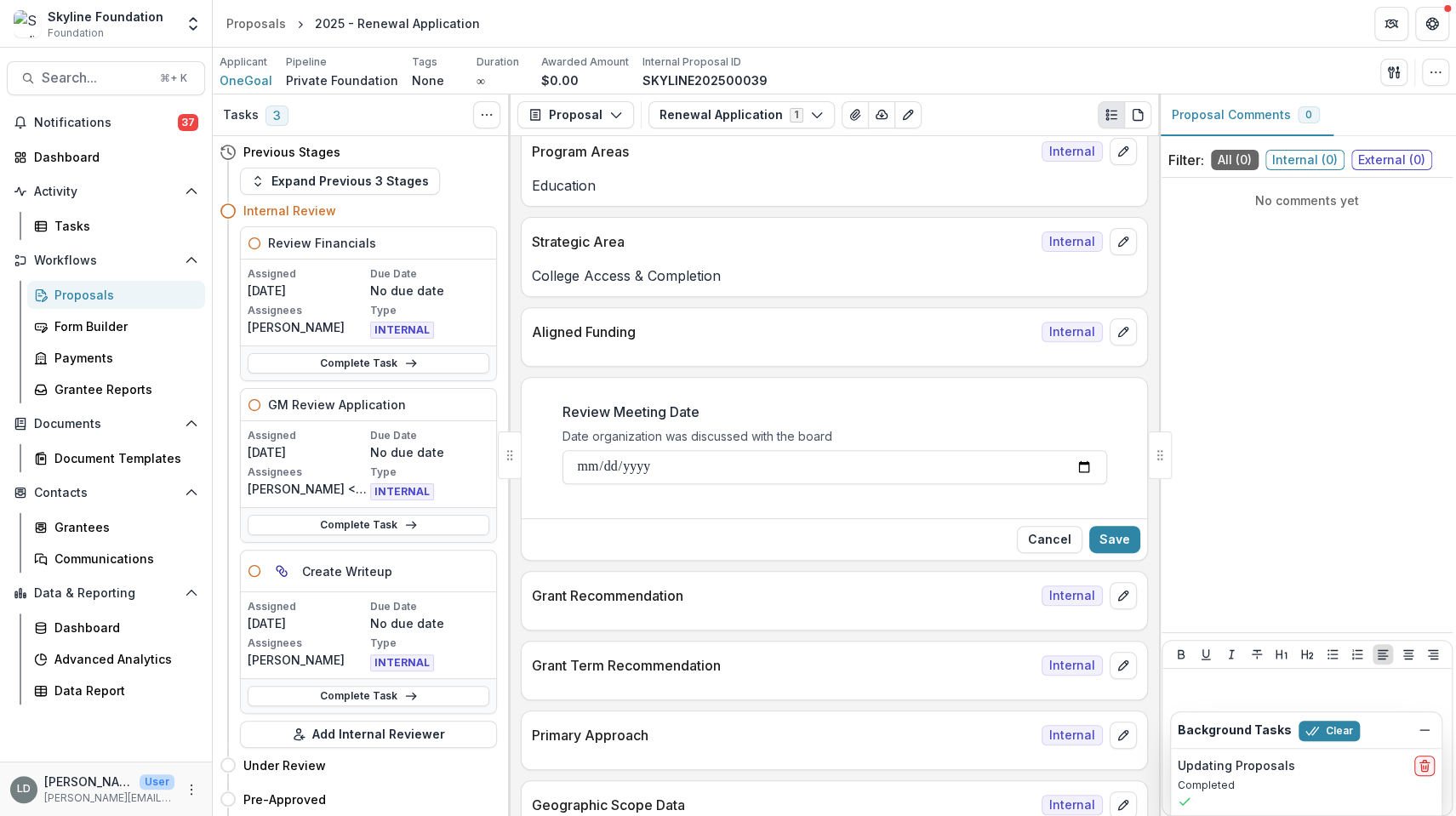
scroll to position [416, 0]
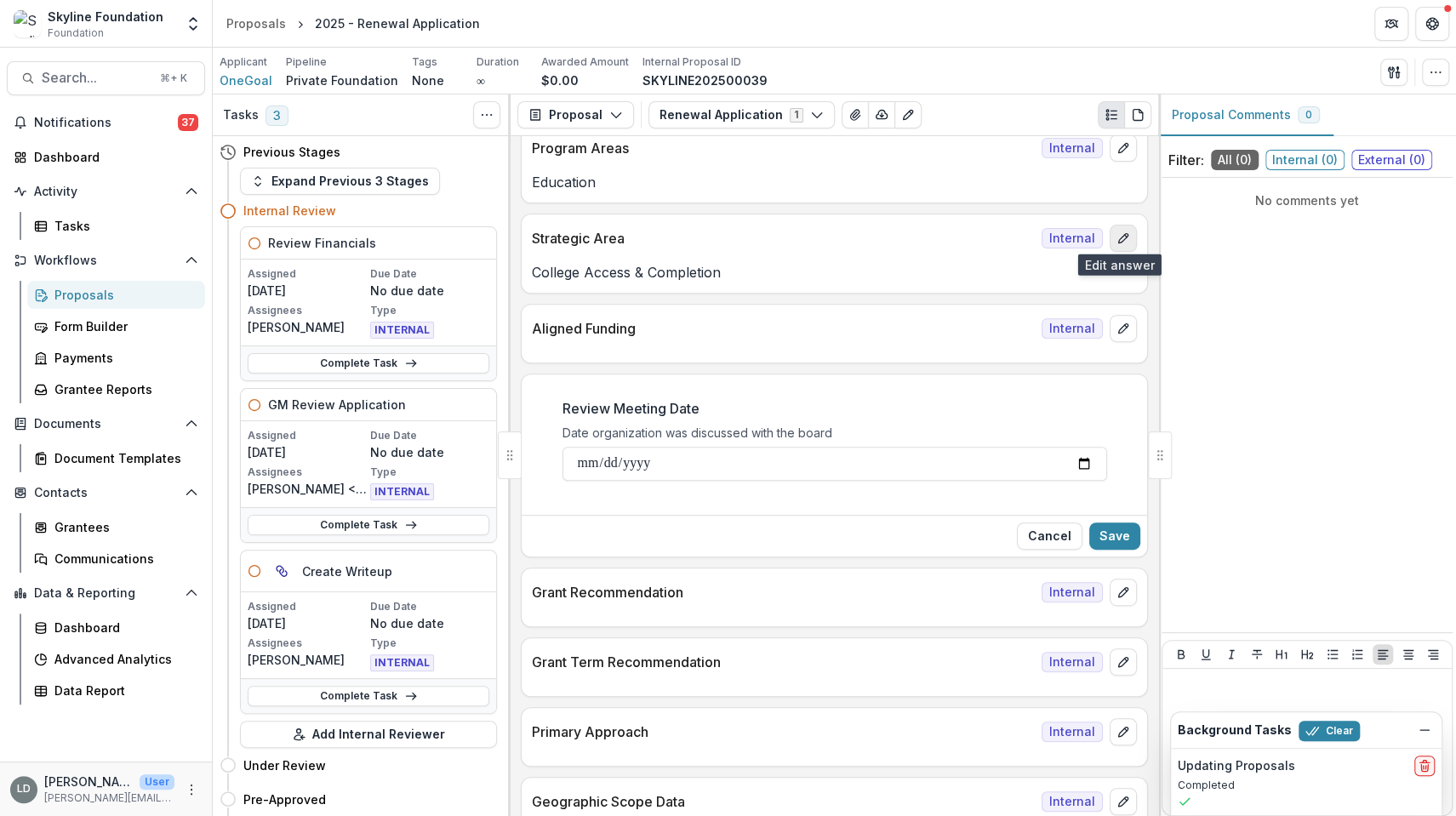
click at [1110, 239] on button "edit" at bounding box center [1124, 239] width 28 height 28
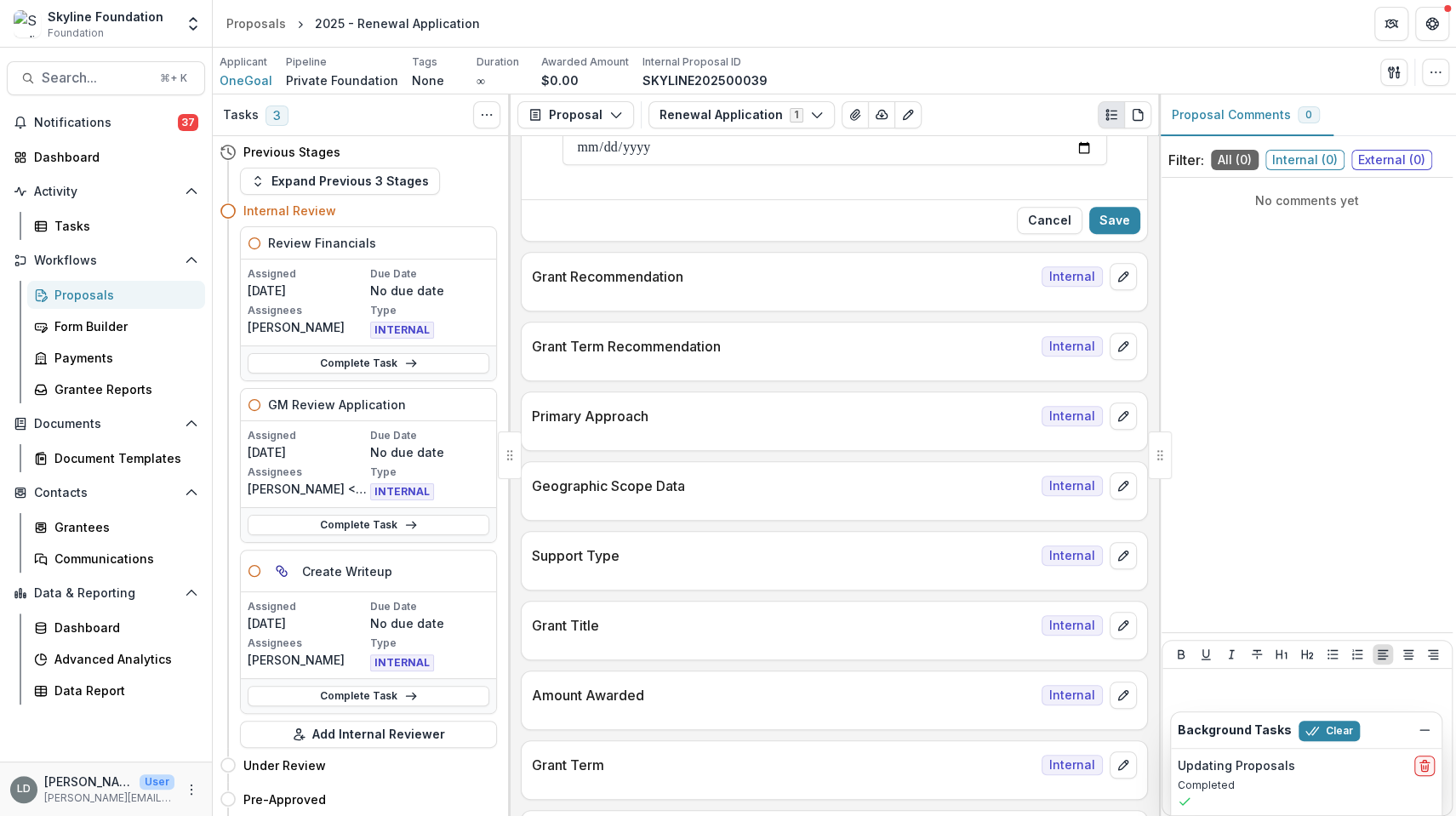
scroll to position [430, 0]
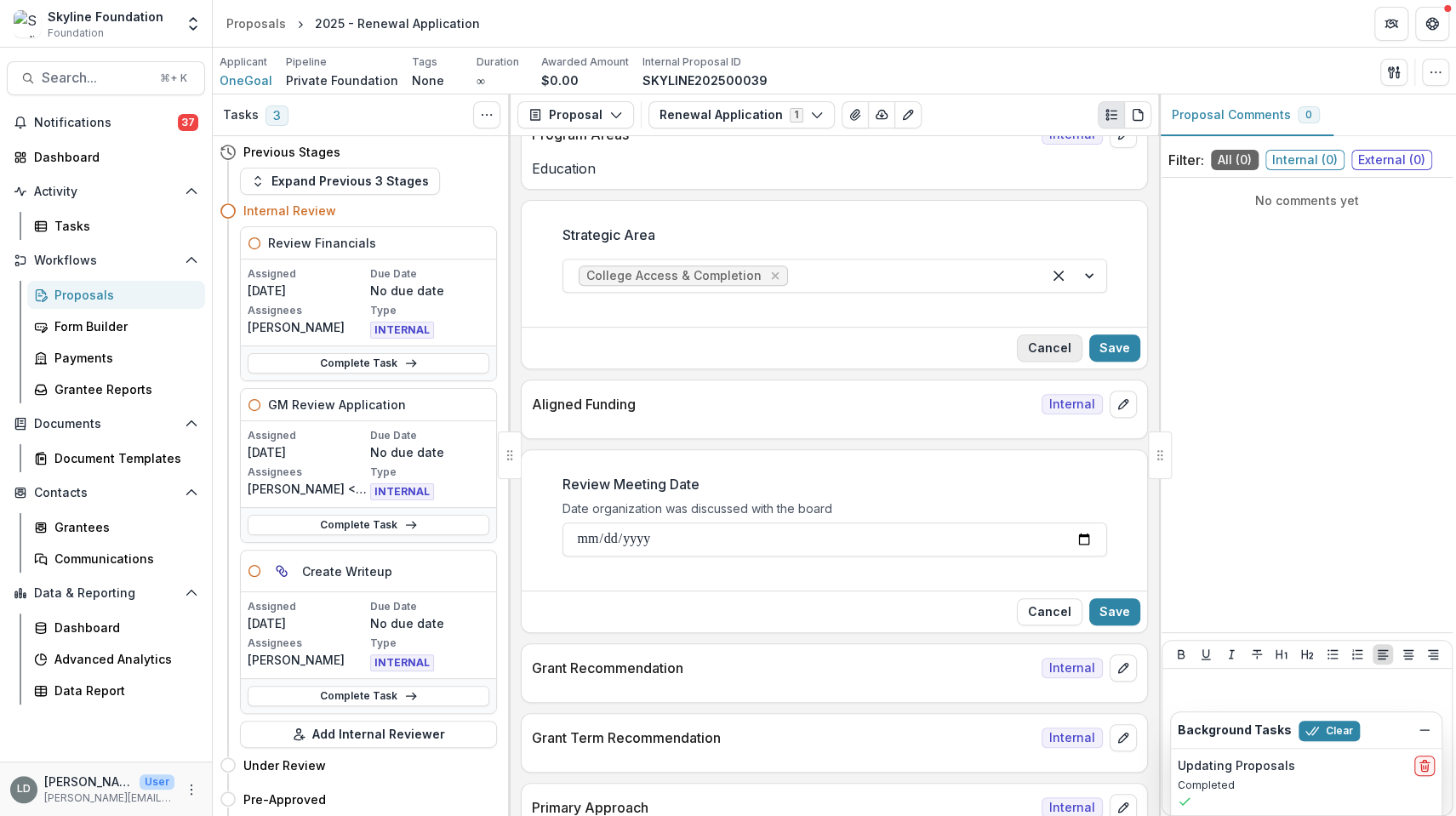
click at [1048, 351] on button "Cancel" at bounding box center [1049, 348] width 65 height 28
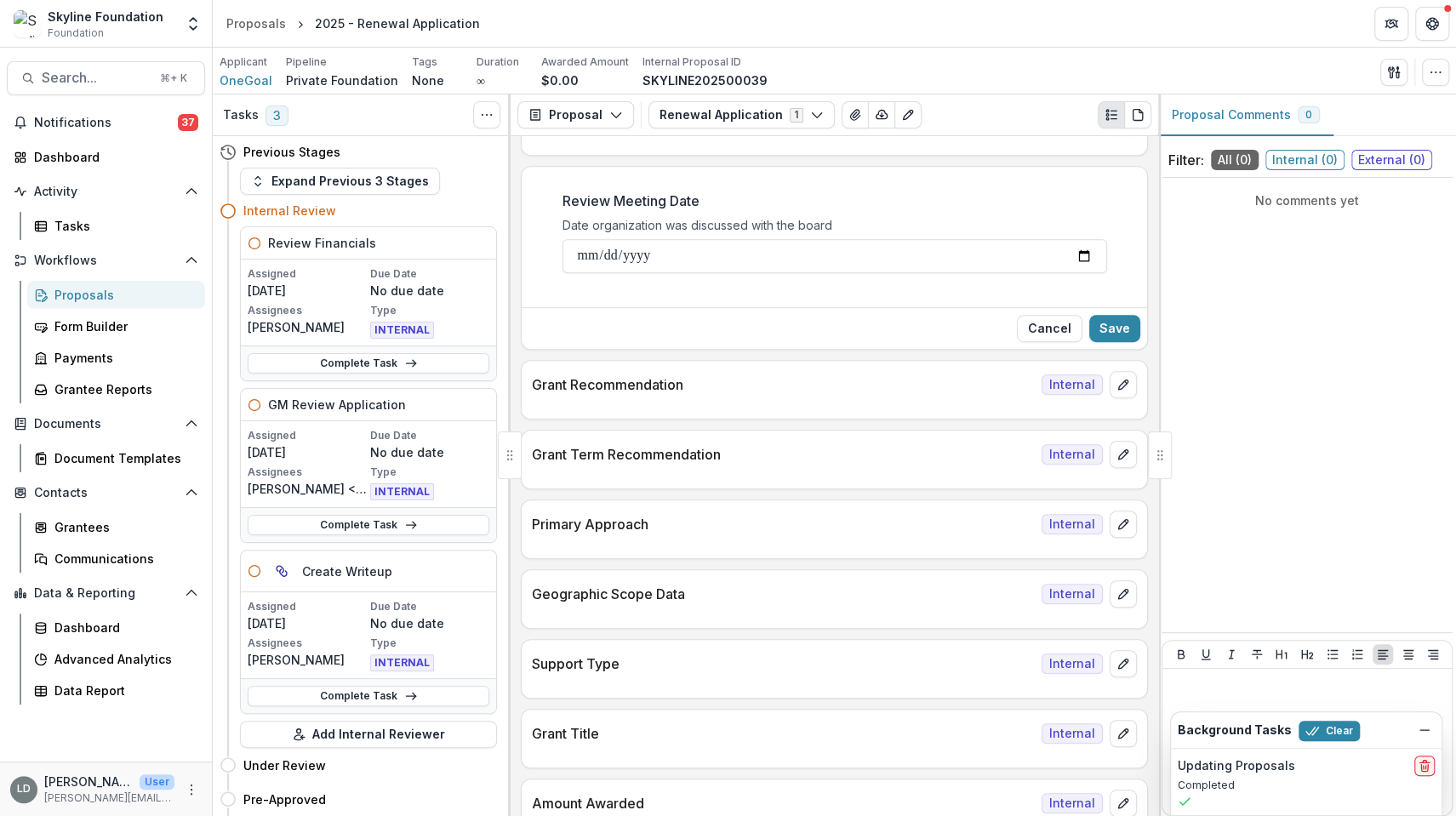
scroll to position [645, 0]
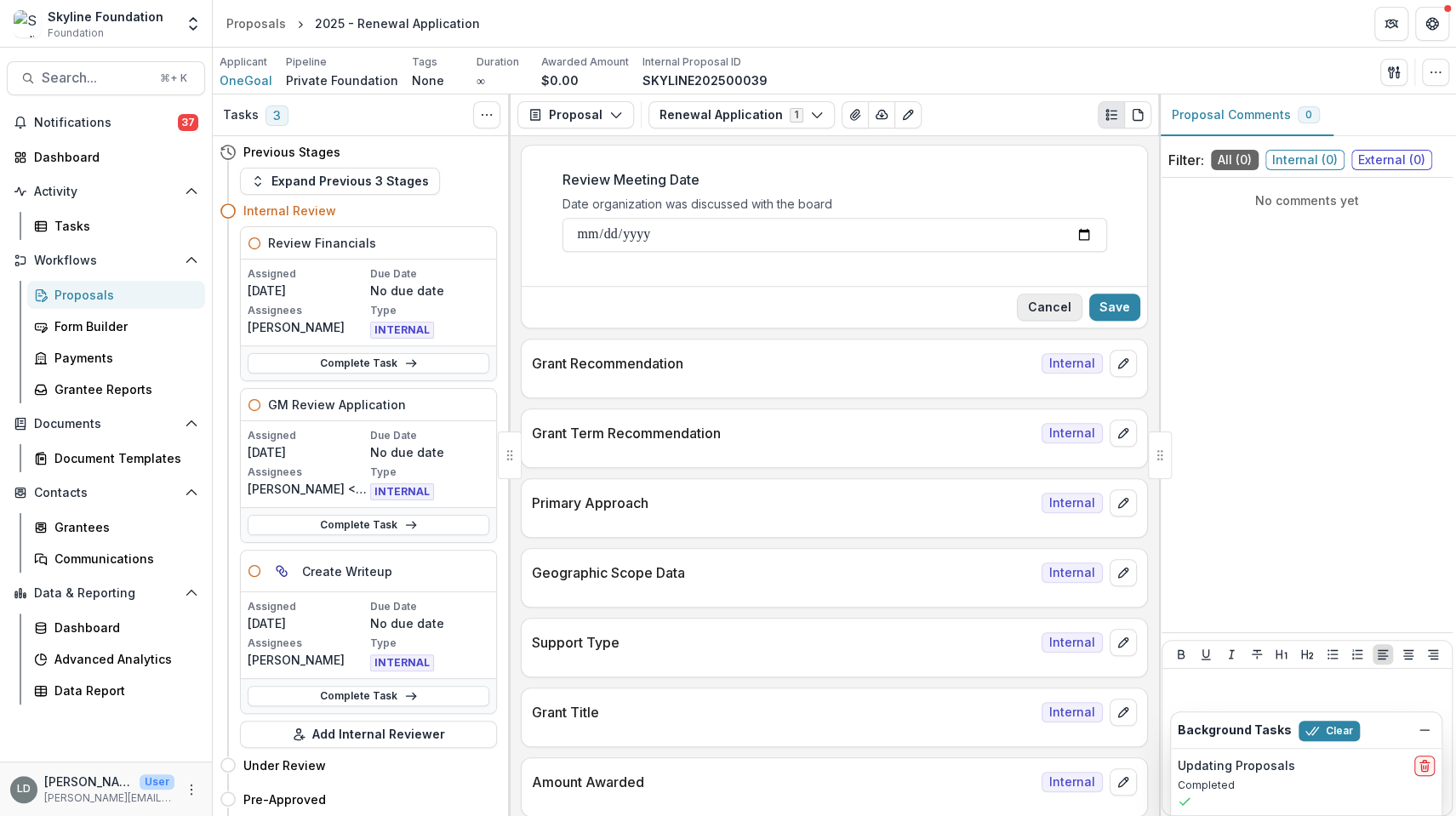
click at [1051, 300] on button "Cancel" at bounding box center [1049, 307] width 65 height 28
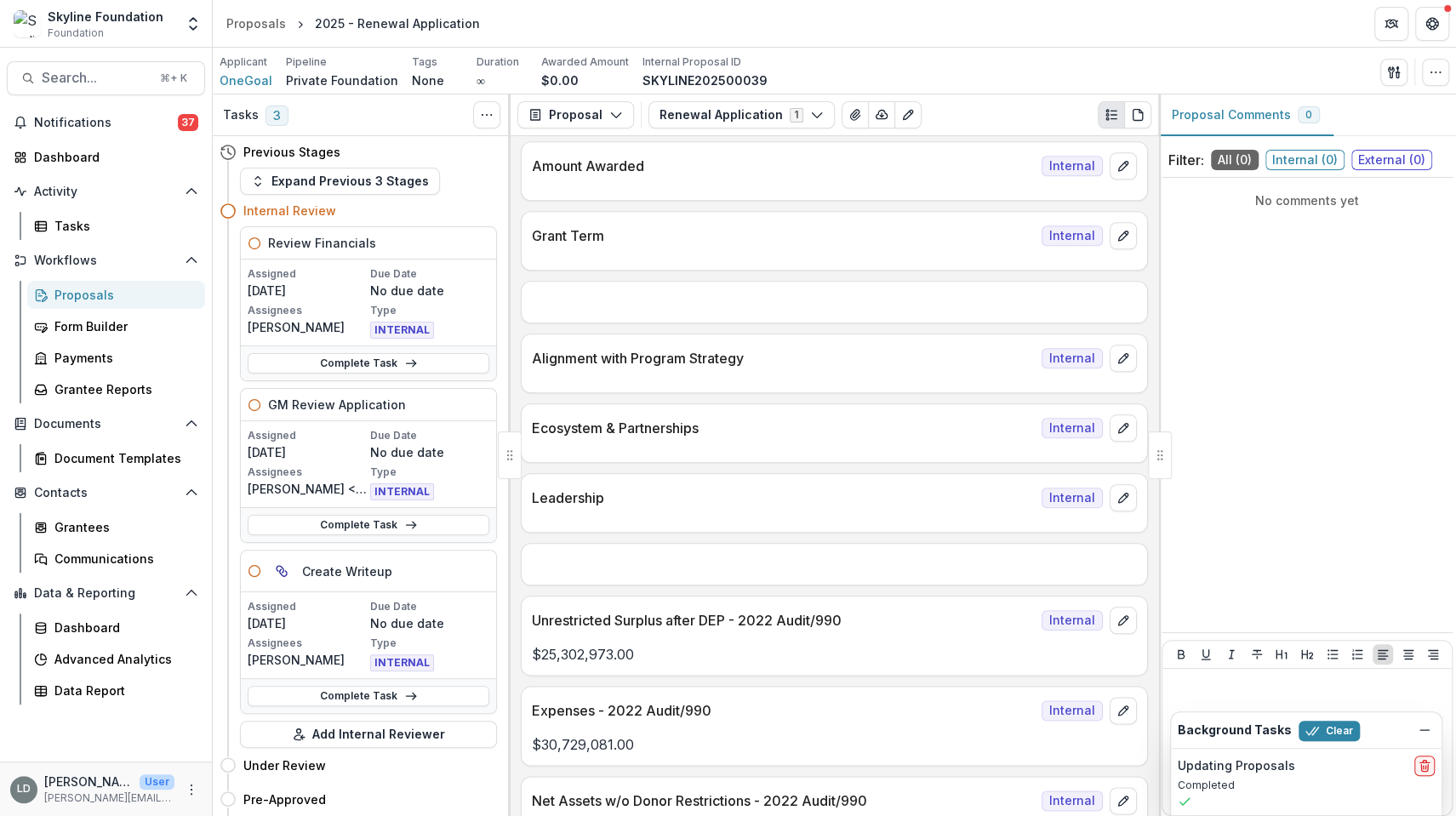
scroll to position [1138, 0]
click at [1116, 420] on icon "edit" at bounding box center [1123, 426] width 14 height 14
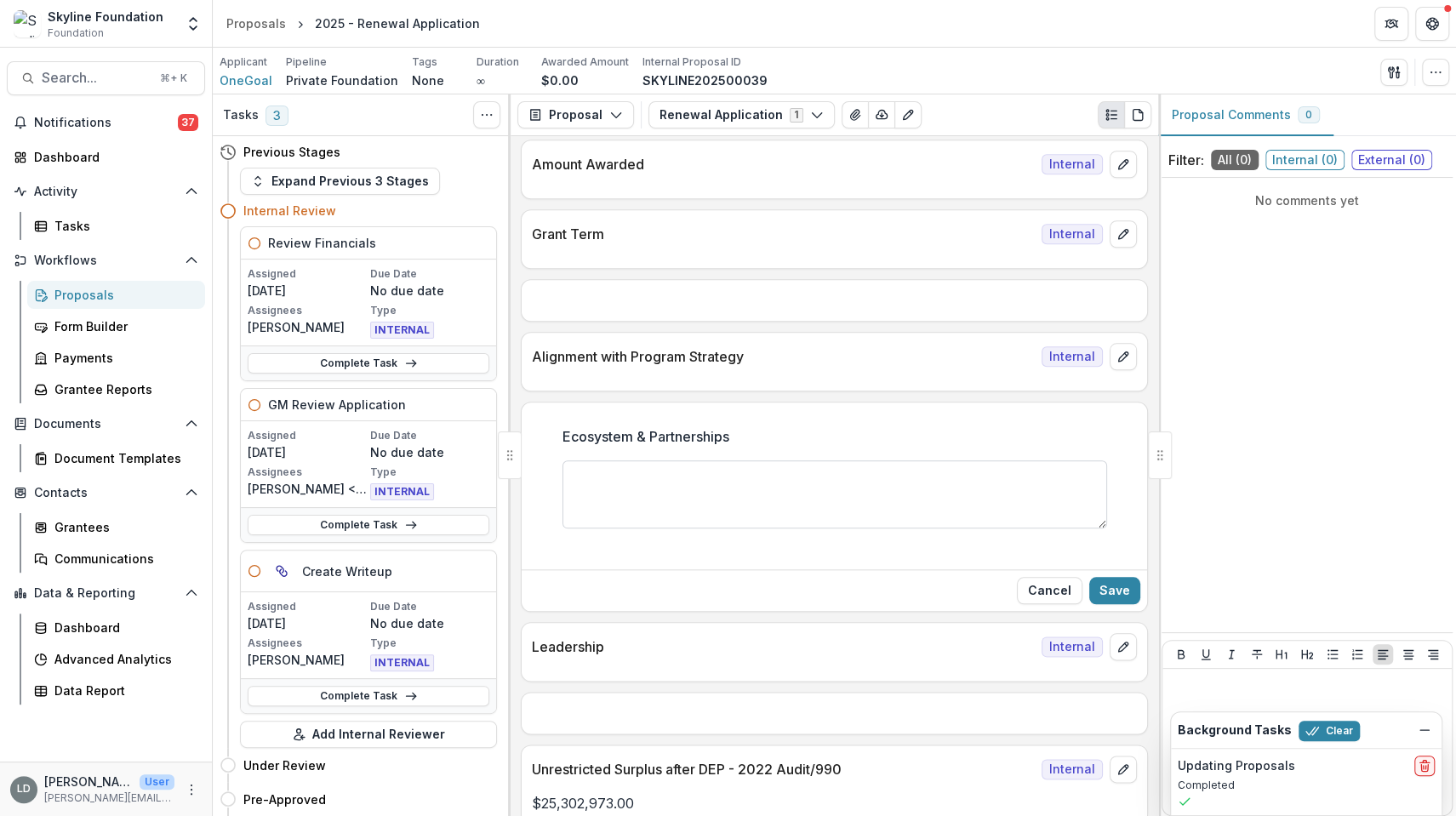
click at [851, 491] on textarea "Ecosystem & Partnerships" at bounding box center [834, 494] width 544 height 68
click at [1032, 582] on button "Cancel" at bounding box center [1049, 590] width 65 height 28
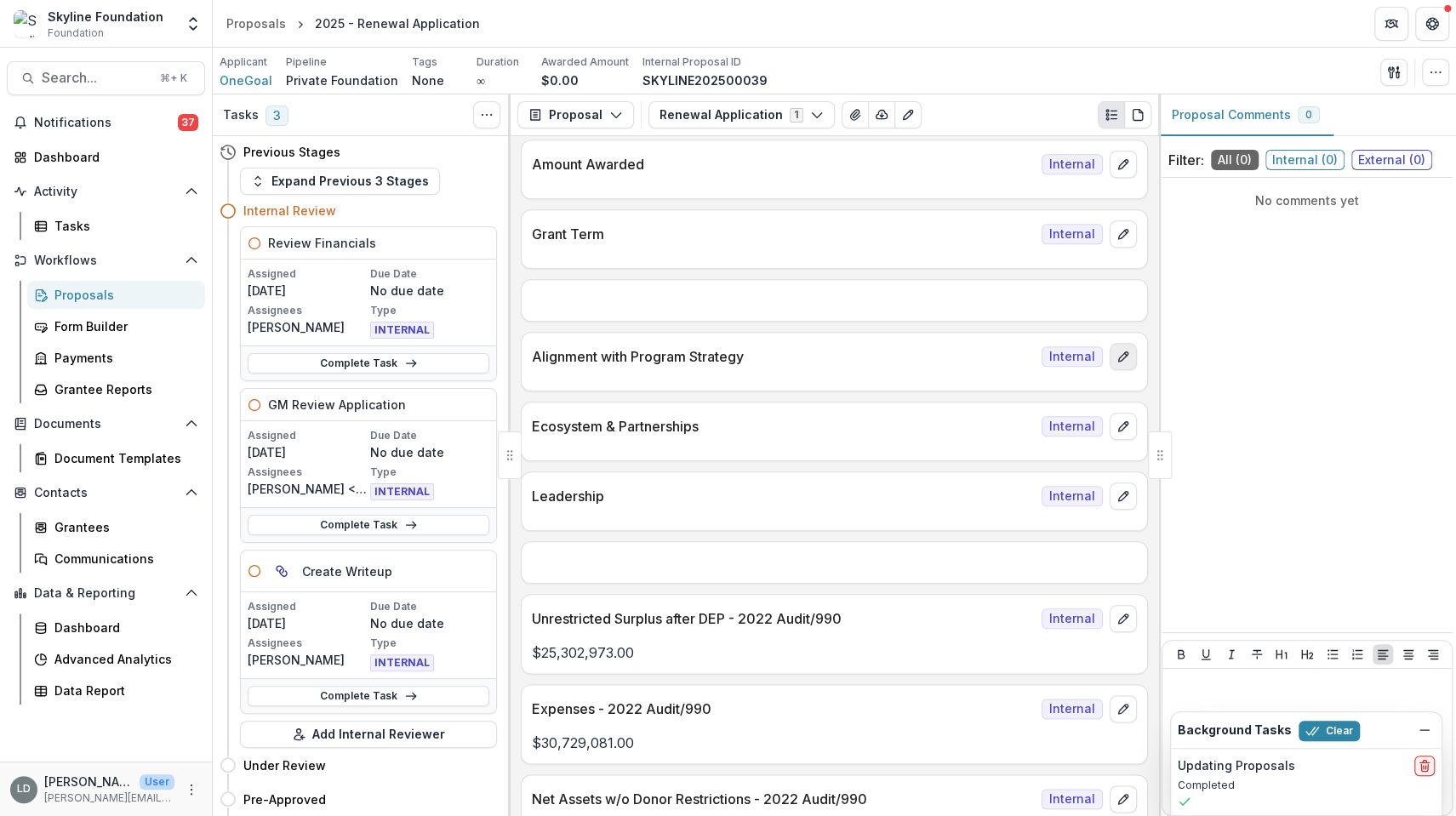
click at [1119, 350] on icon "edit" at bounding box center [1123, 356] width 14 height 14
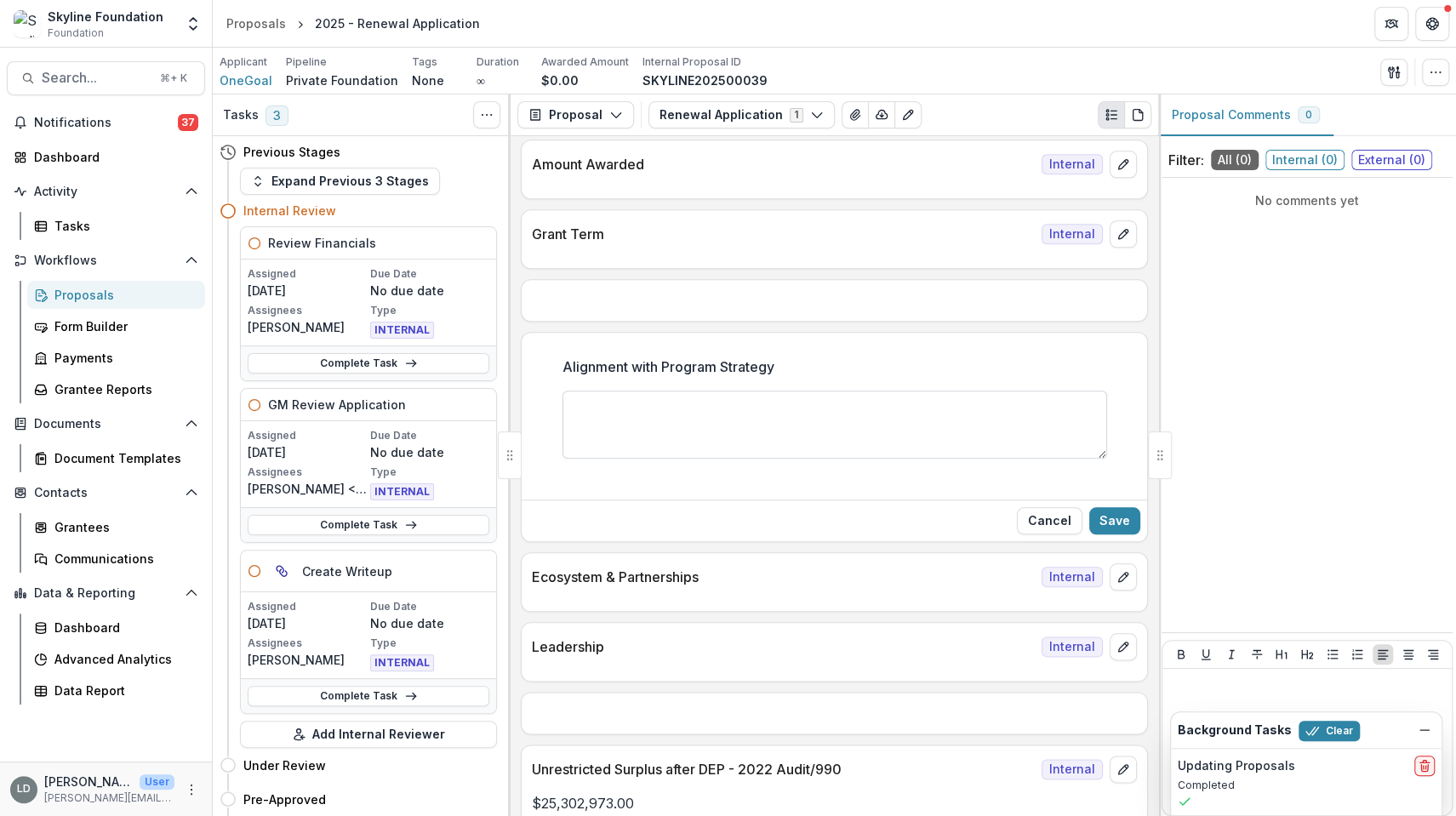
click at [779, 415] on textarea "Alignment with Program Strategy" at bounding box center [834, 424] width 544 height 68
click at [1039, 507] on button "Cancel" at bounding box center [1049, 520] width 65 height 28
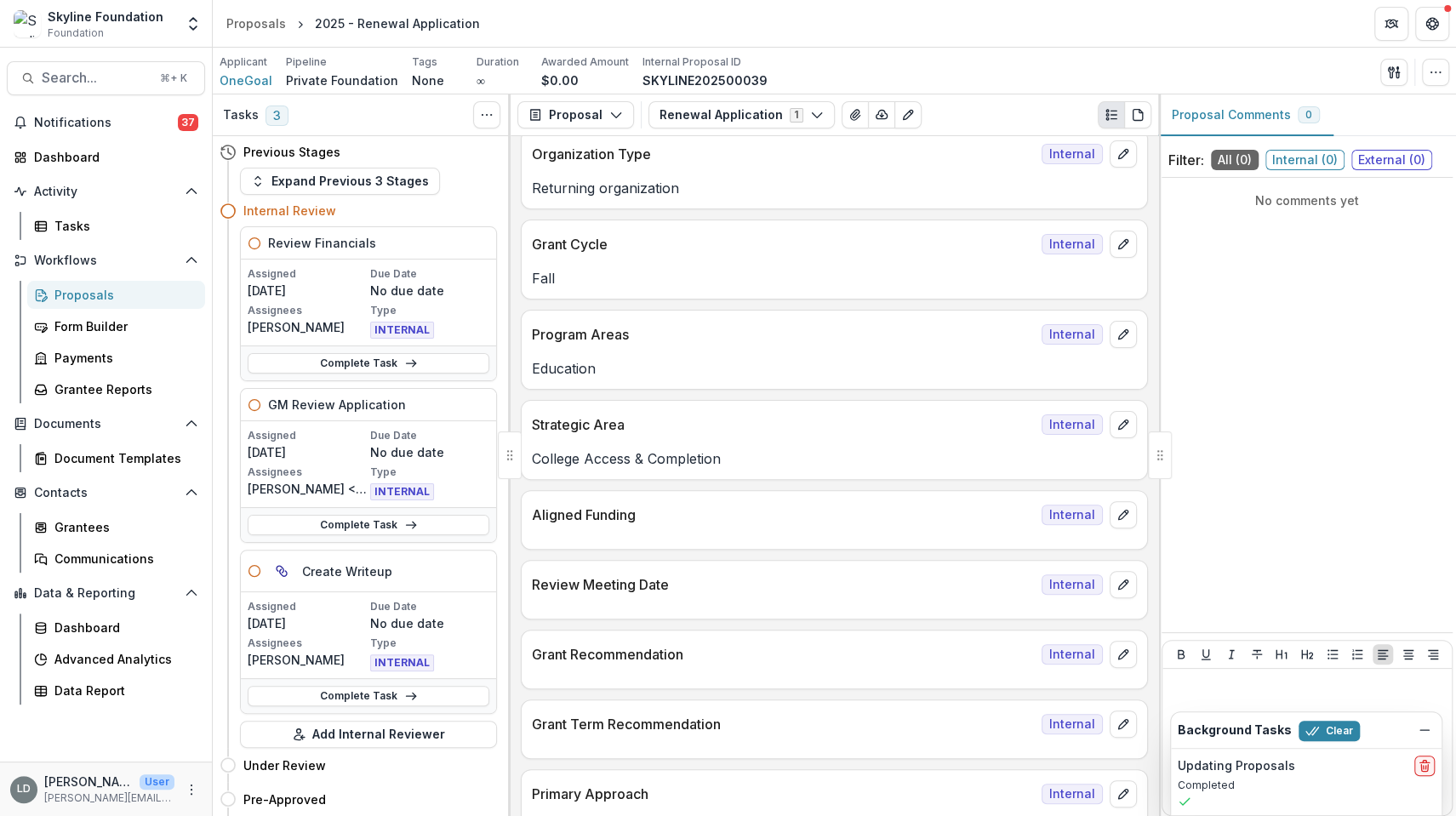
scroll to position [0, 0]
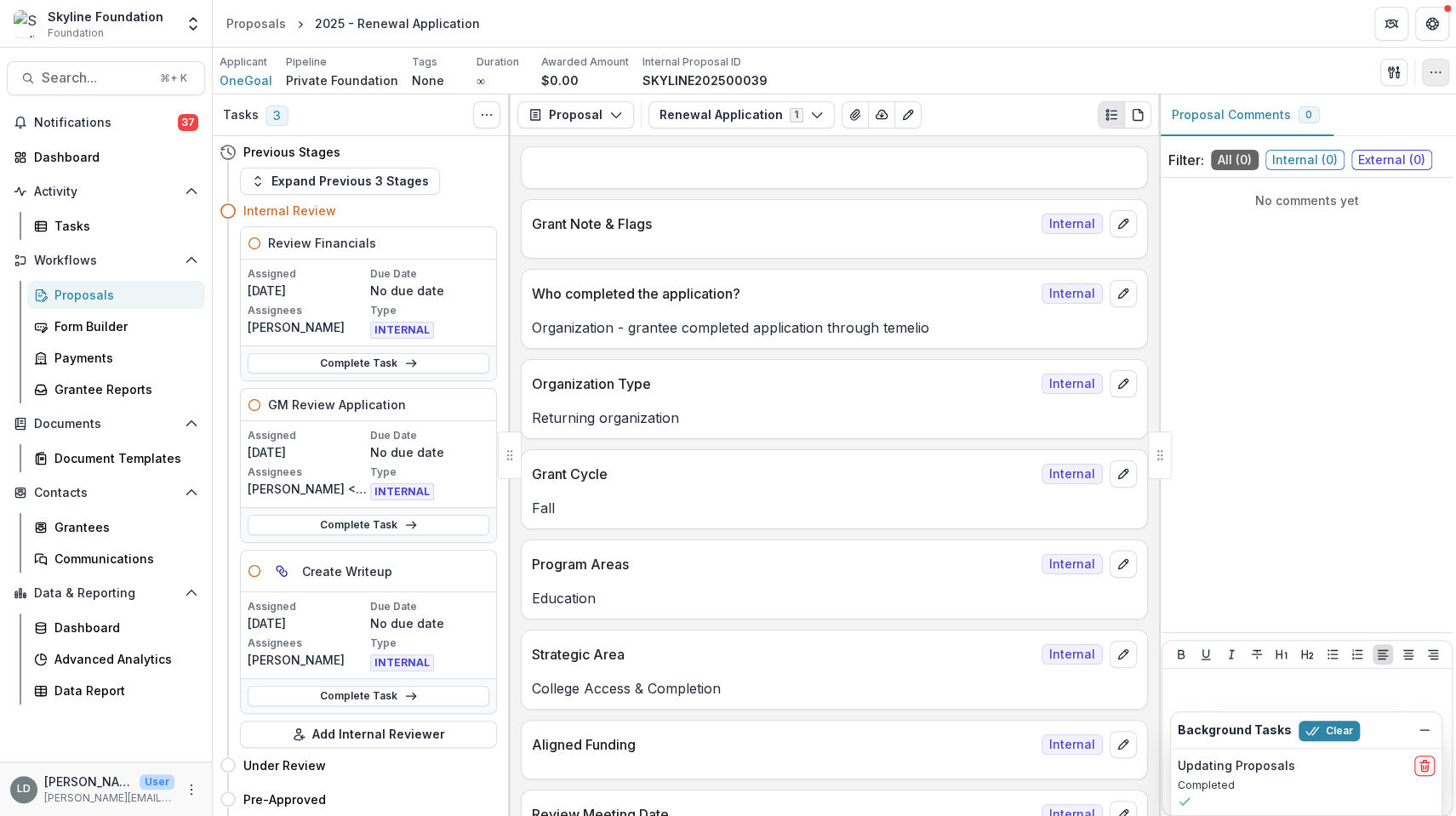
click at [1438, 73] on icon "button" at bounding box center [1435, 72] width 14 height 14
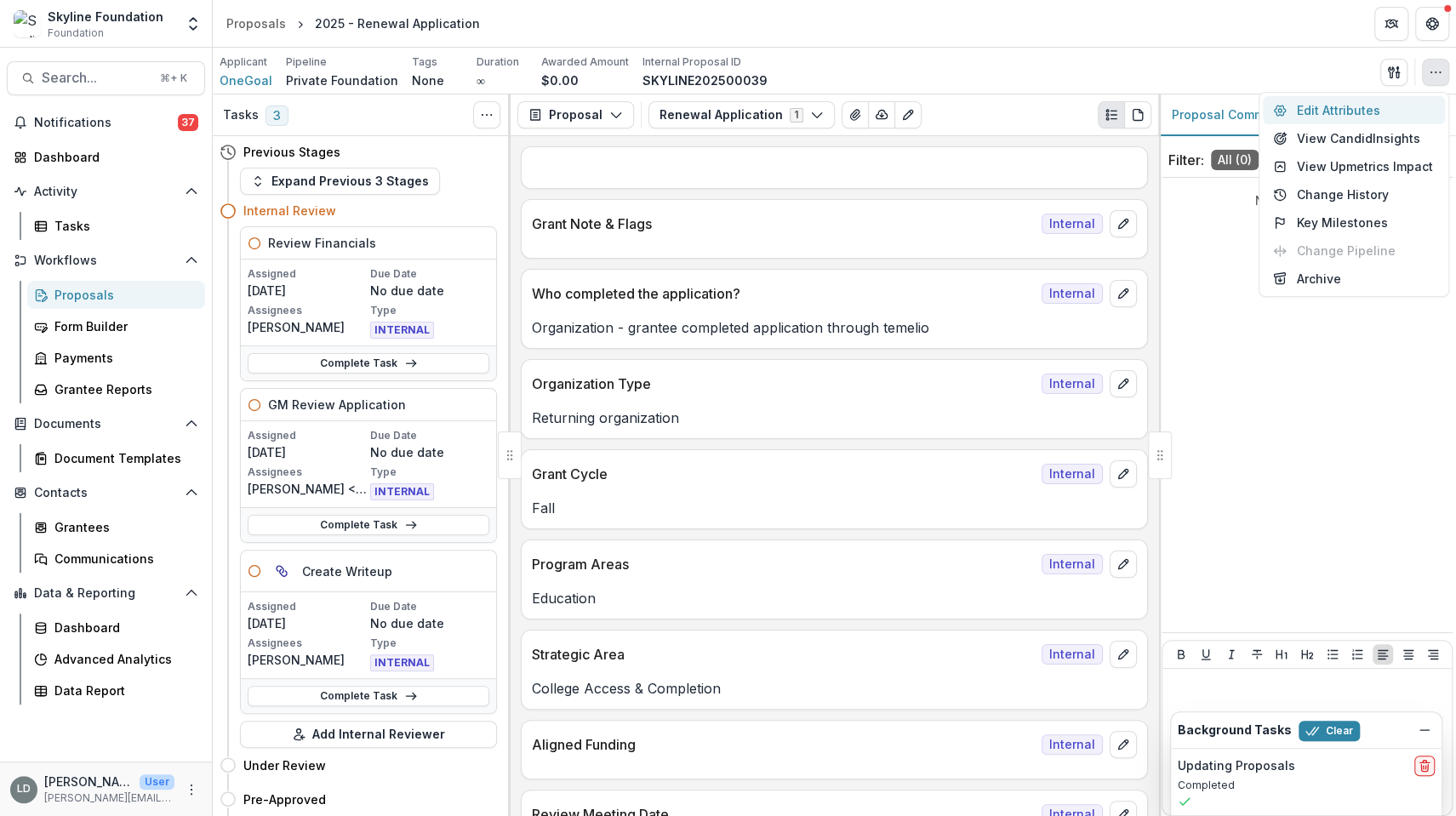
click at [1387, 112] on button "Edit Attributes" at bounding box center [1354, 110] width 182 height 28
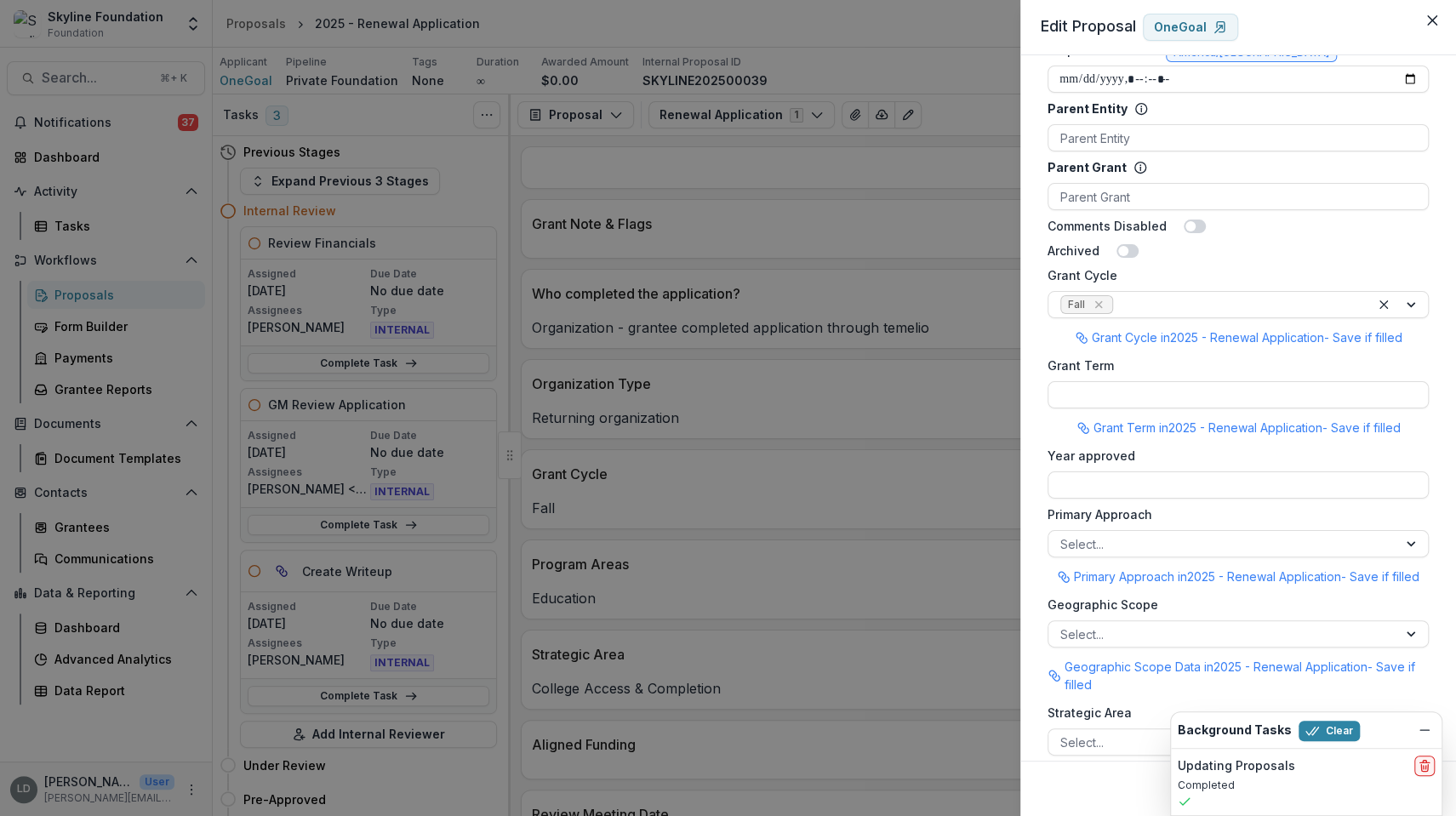
scroll to position [1024, 0]
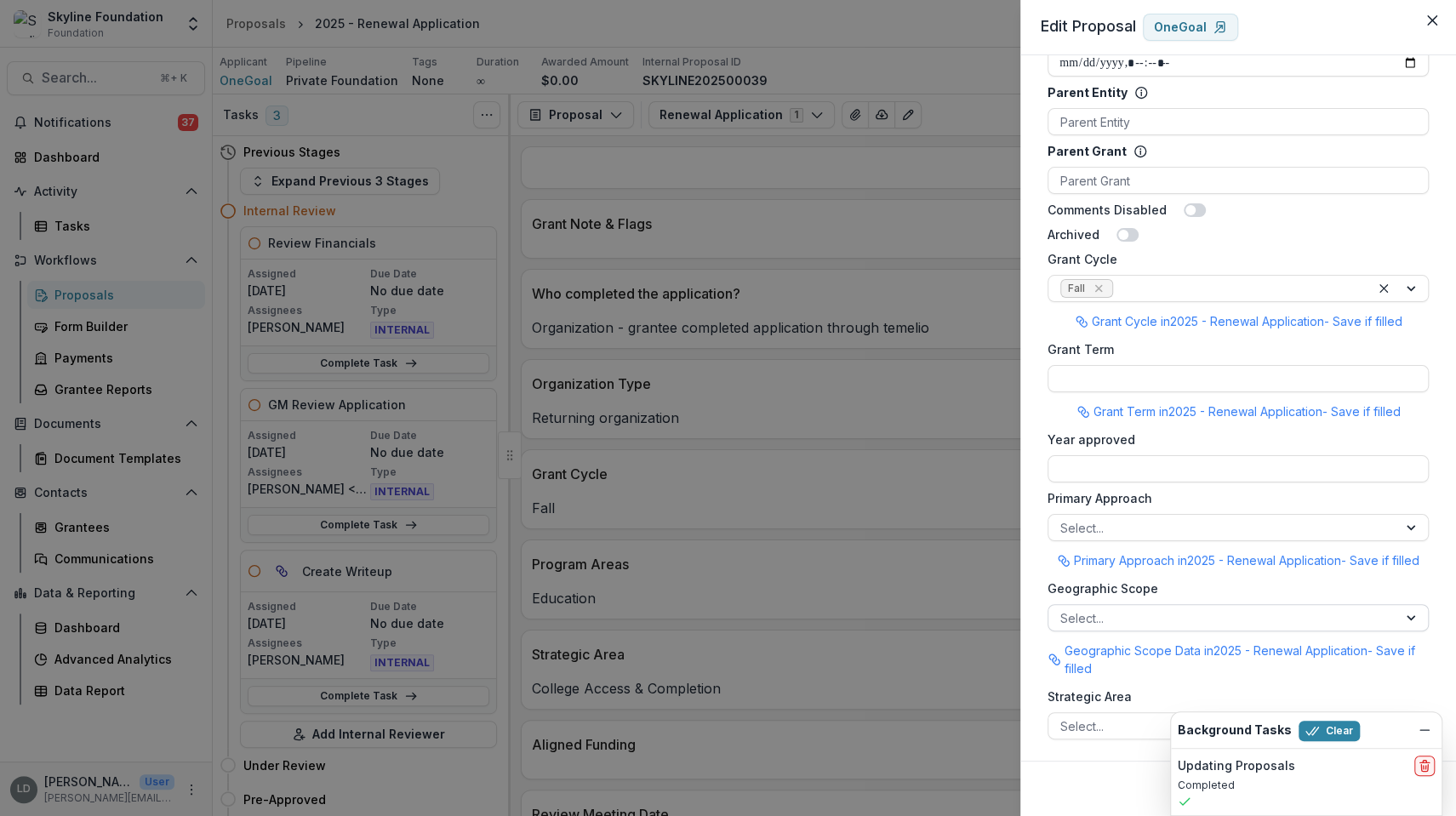
click at [1157, 618] on div at bounding box center [1223, 618] width 325 height 21
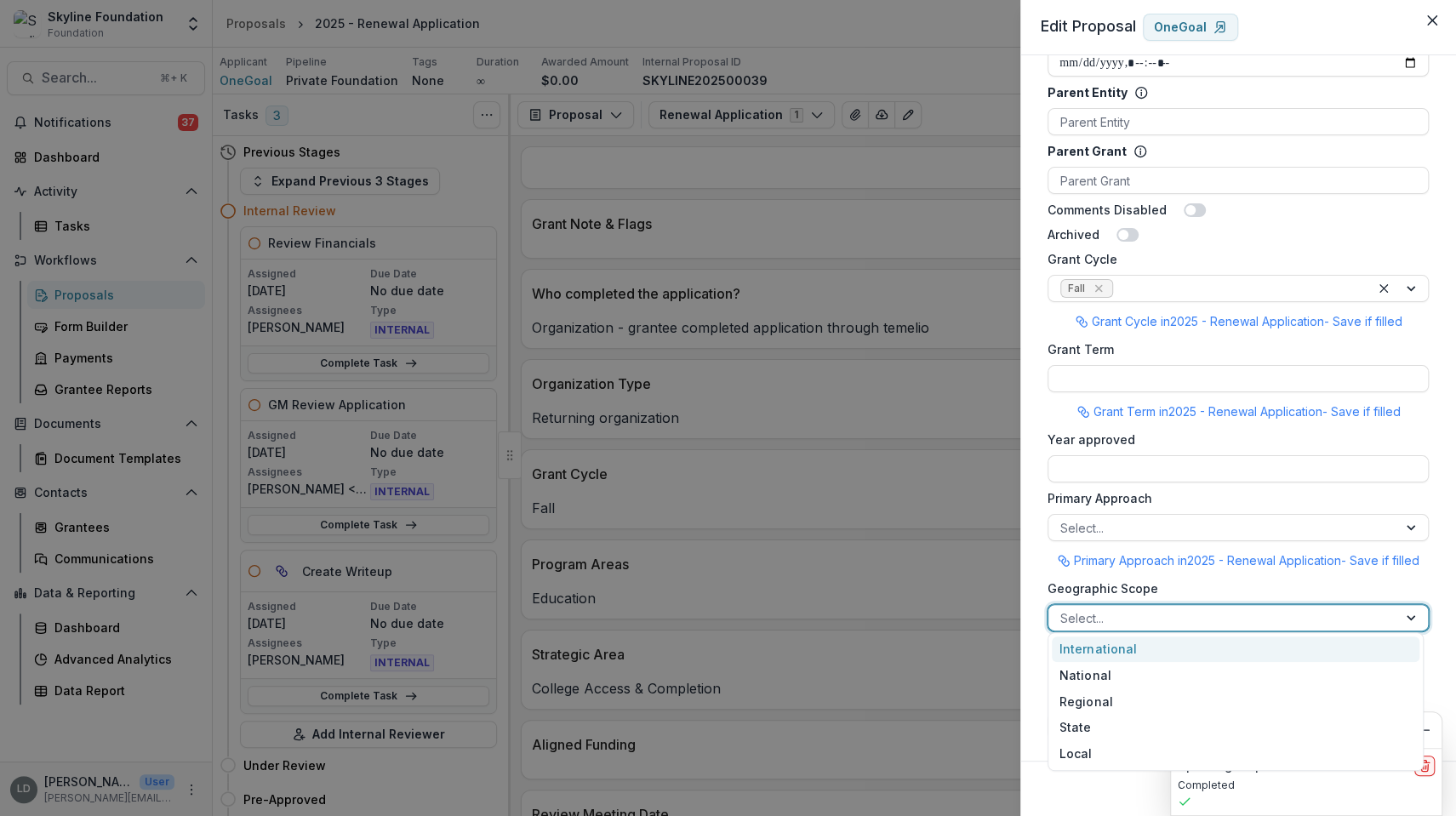
click at [1186, 584] on label "Geographic Scope" at bounding box center [1233, 587] width 371 height 17
click at [1064, 609] on input "Geographic Scope" at bounding box center [1062, 618] width 4 height 17
click at [1184, 518] on div at bounding box center [1223, 528] width 325 height 21
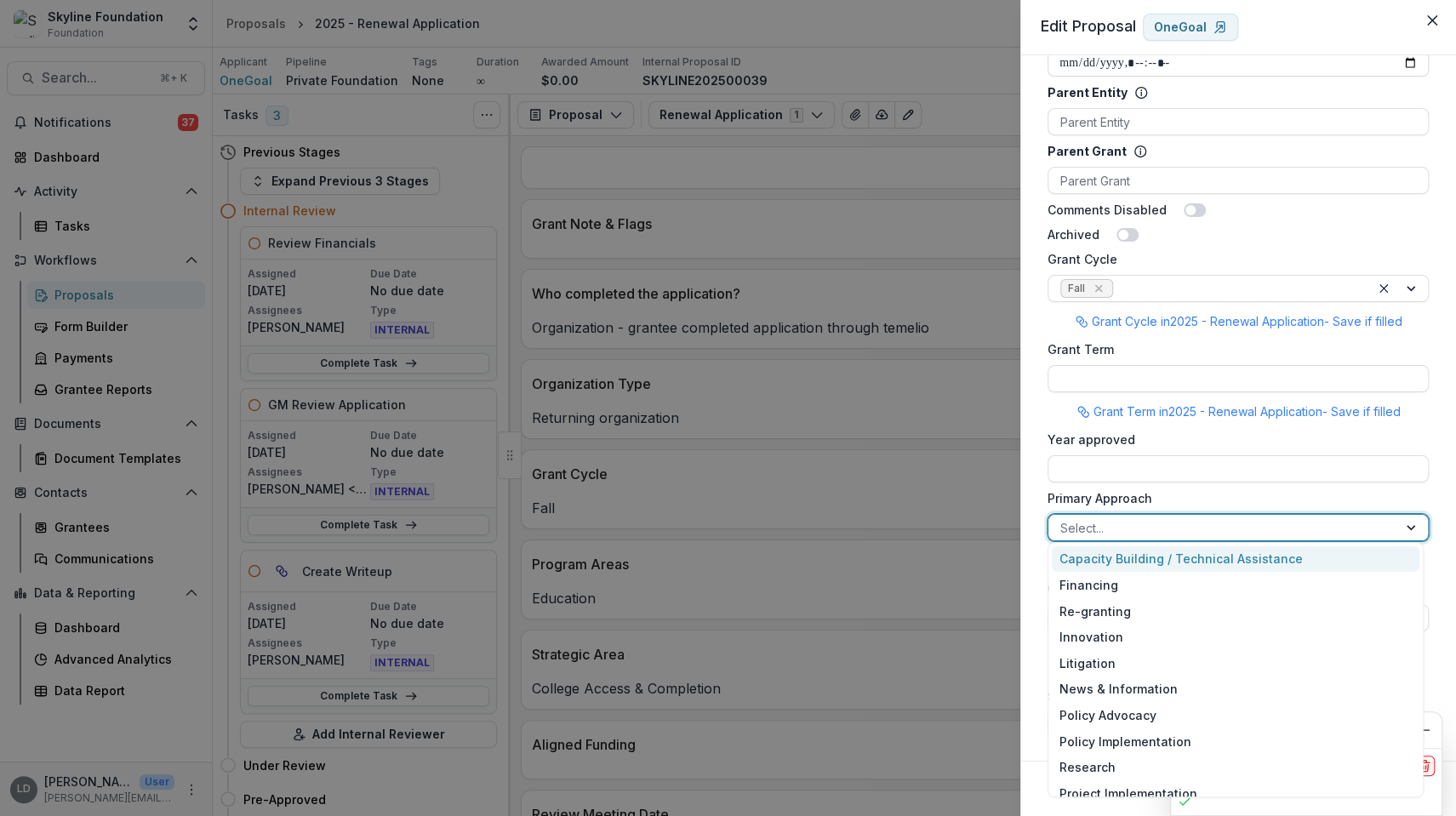
click at [1191, 491] on label "Primary Approach" at bounding box center [1233, 497] width 371 height 17
click at [1064, 519] on input "Primary Approach" at bounding box center [1062, 527] width 4 height 17
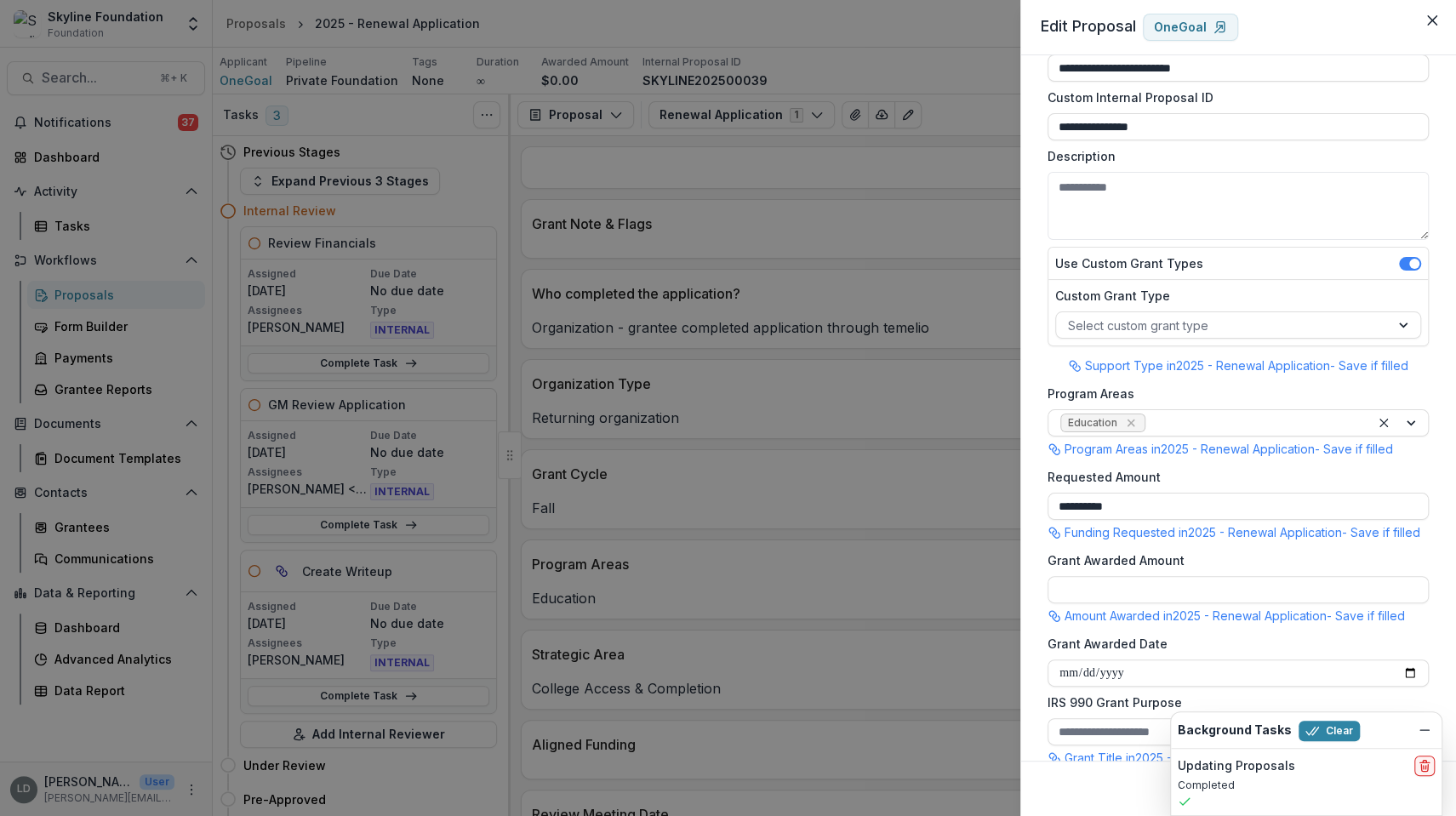
scroll to position [0, 0]
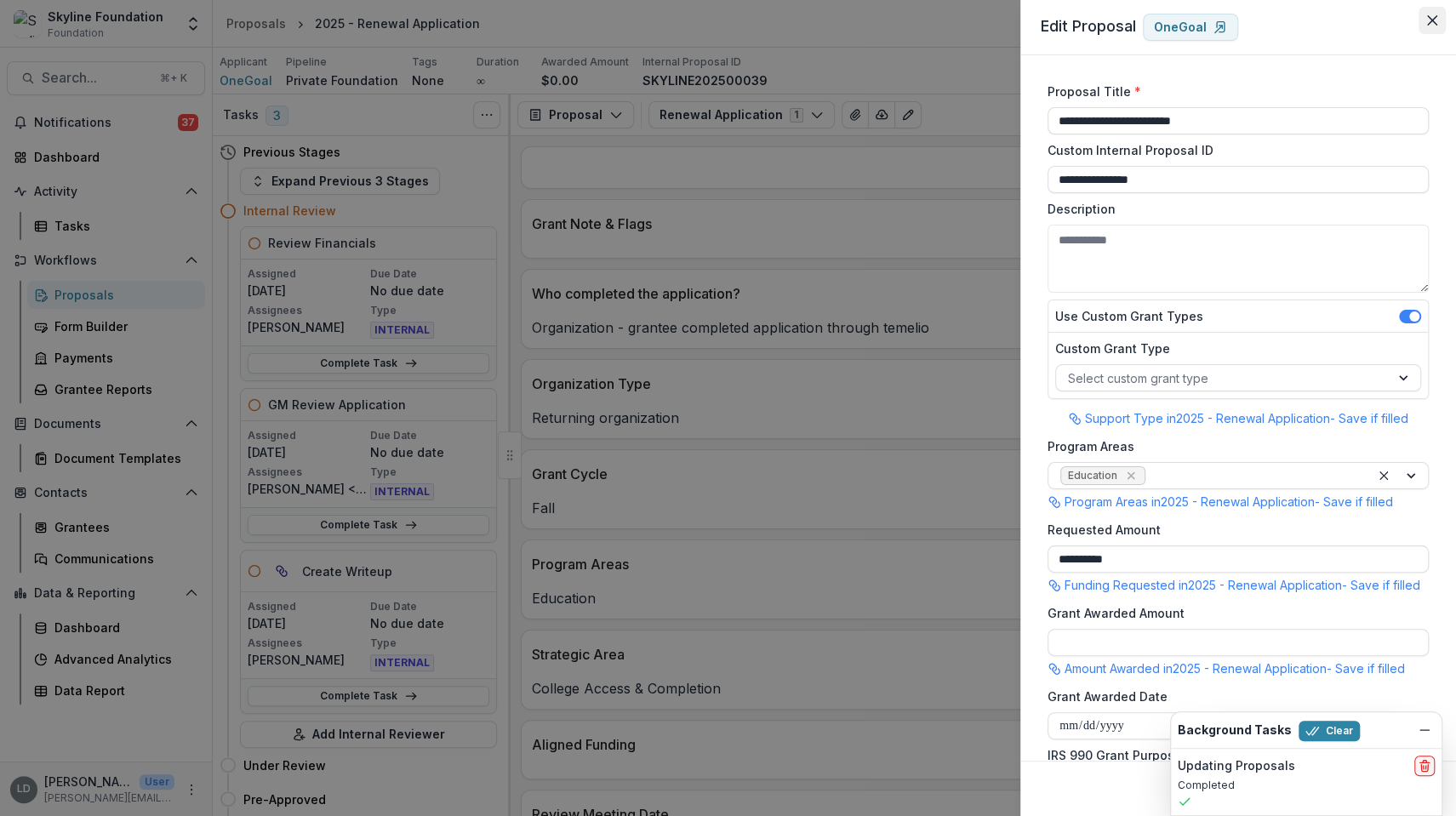
click at [1430, 30] on button "Close" at bounding box center [1432, 20] width 28 height 28
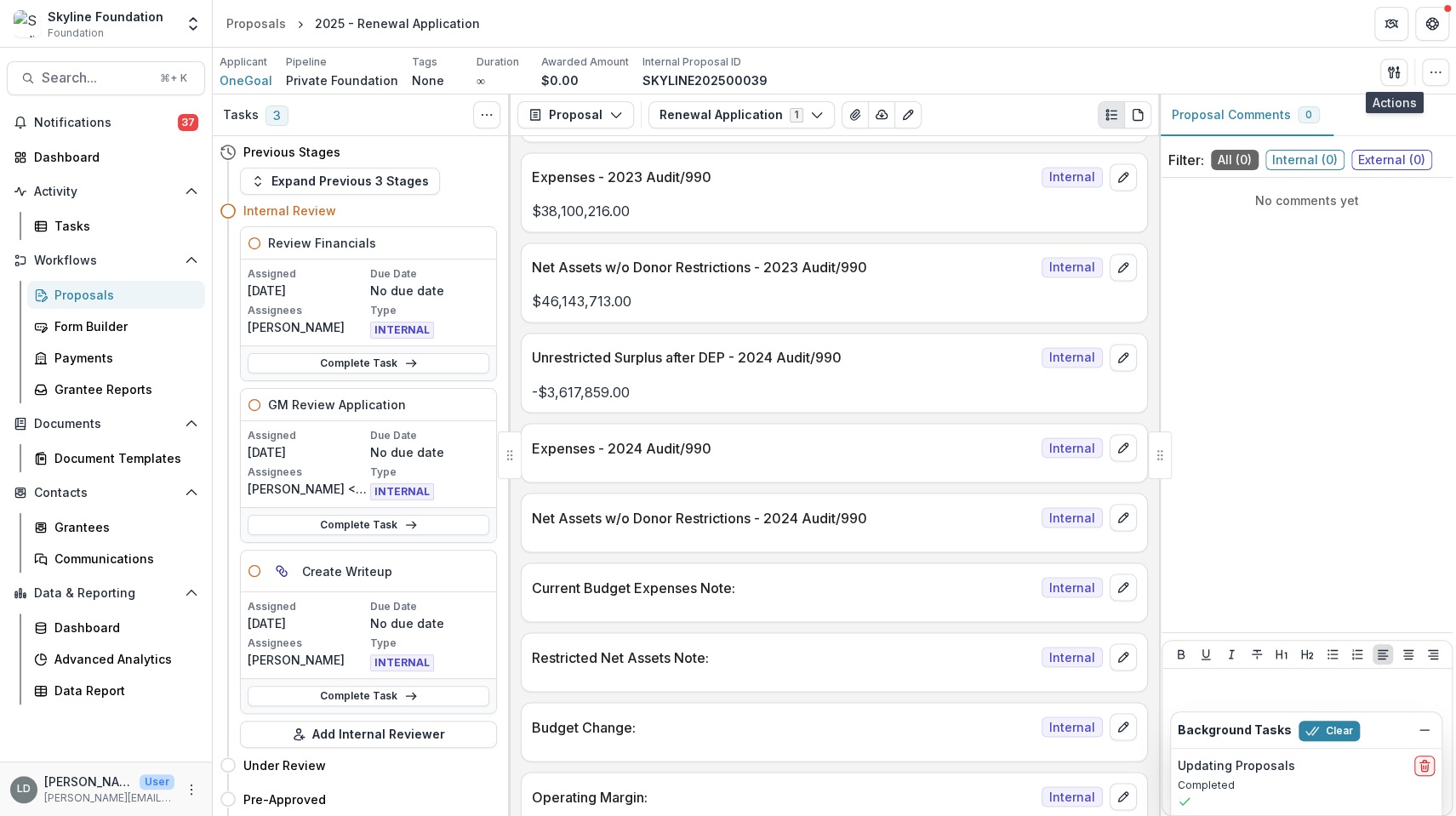
scroll to position [1100, 0]
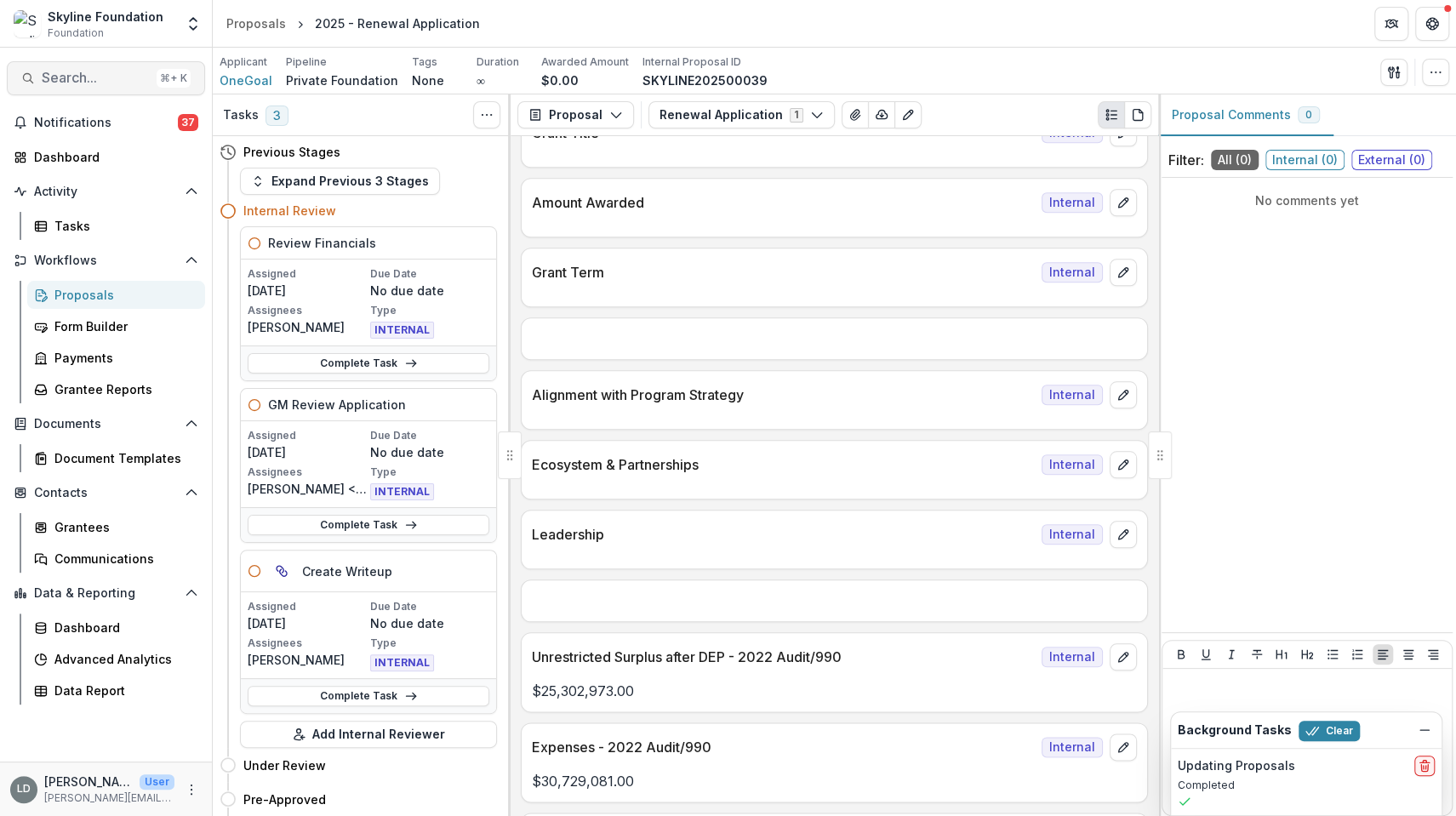
click at [82, 73] on span "Search..." at bounding box center [95, 78] width 108 height 17
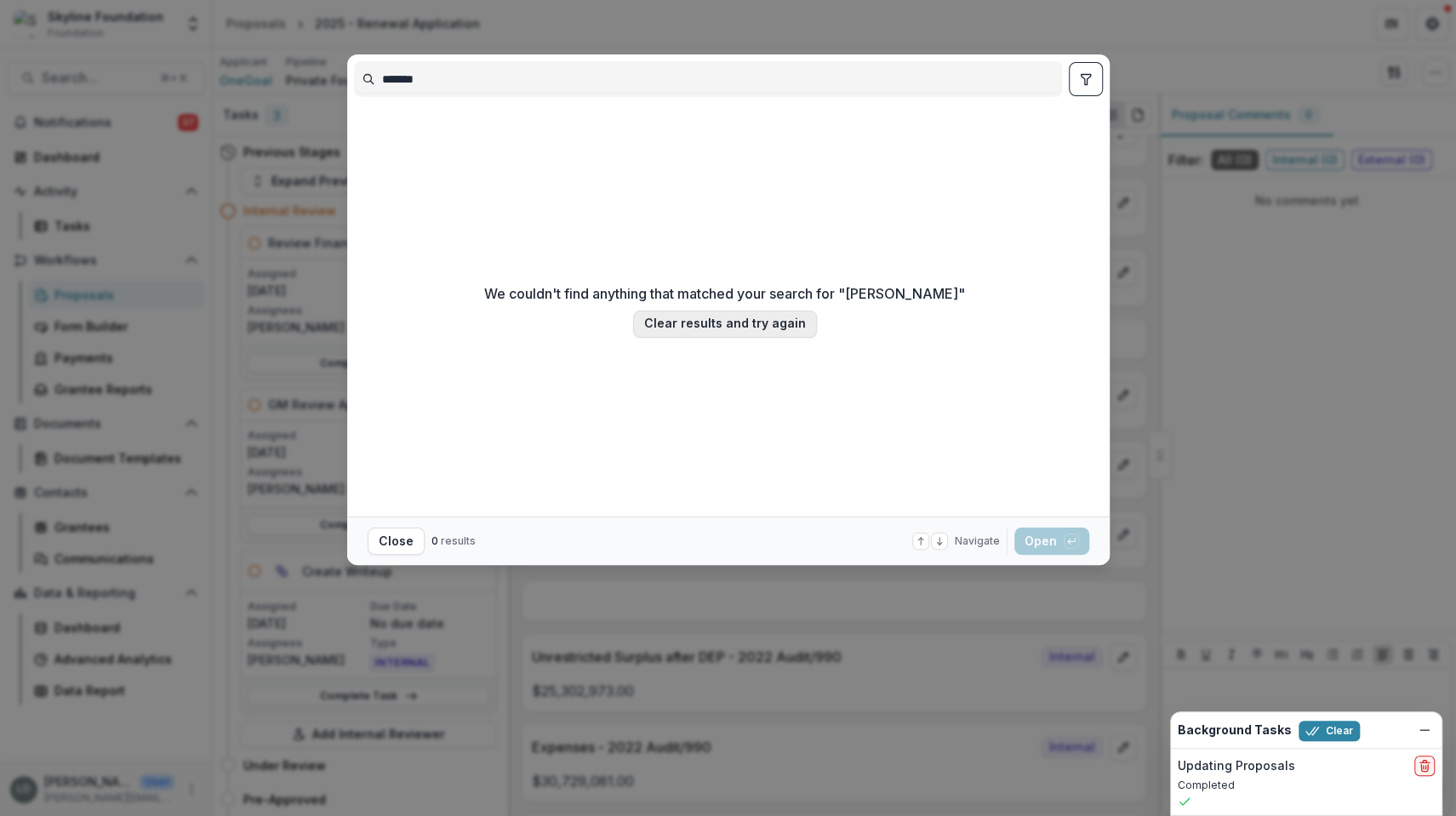
type input "*******"
click at [700, 329] on button "Clear results and try again" at bounding box center [725, 324] width 184 height 28
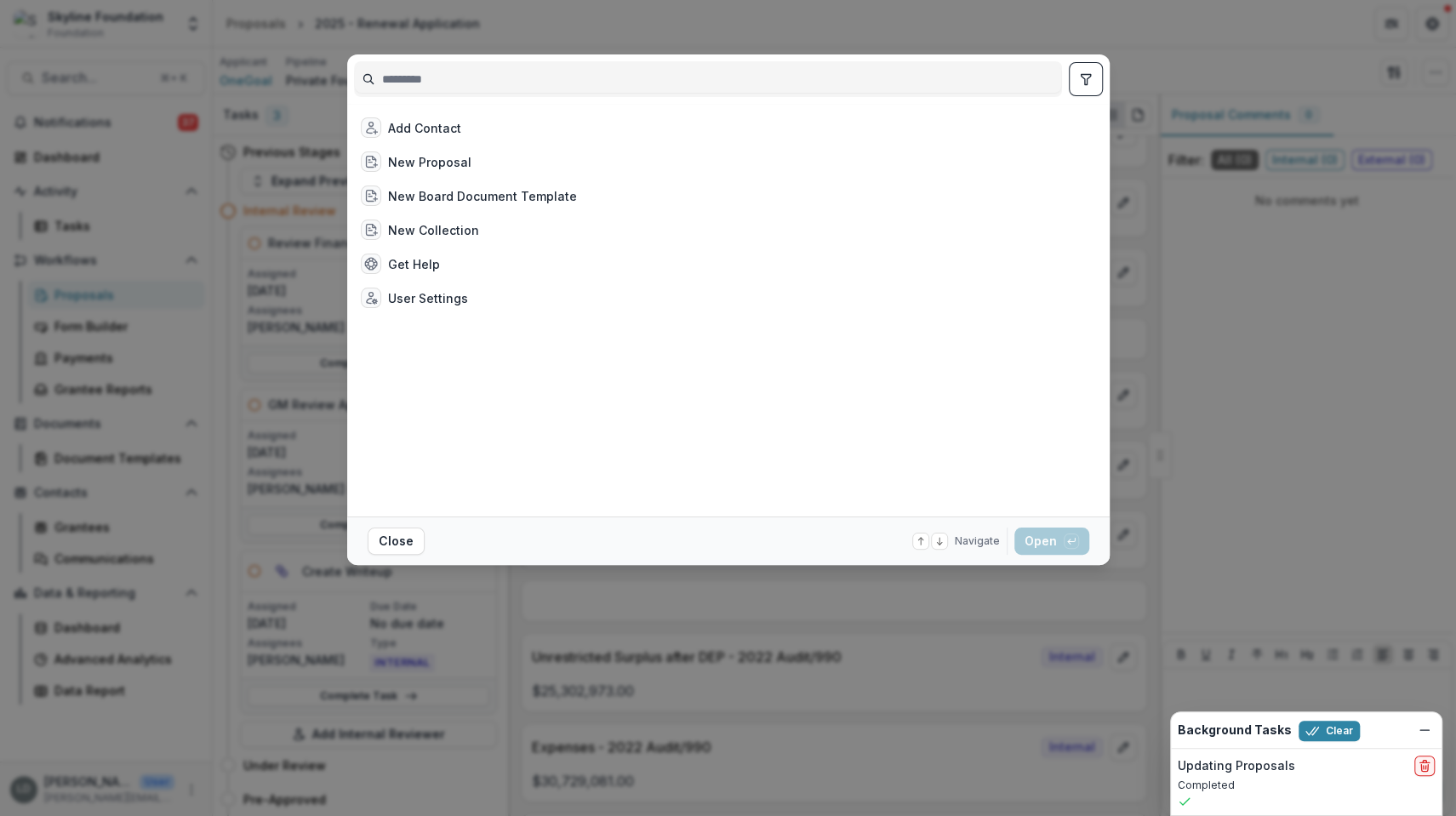
click at [1186, 389] on div "Add Contact New Proposal New Board Document Template New Collection Get Help Us…" at bounding box center [728, 408] width 1456 height 816
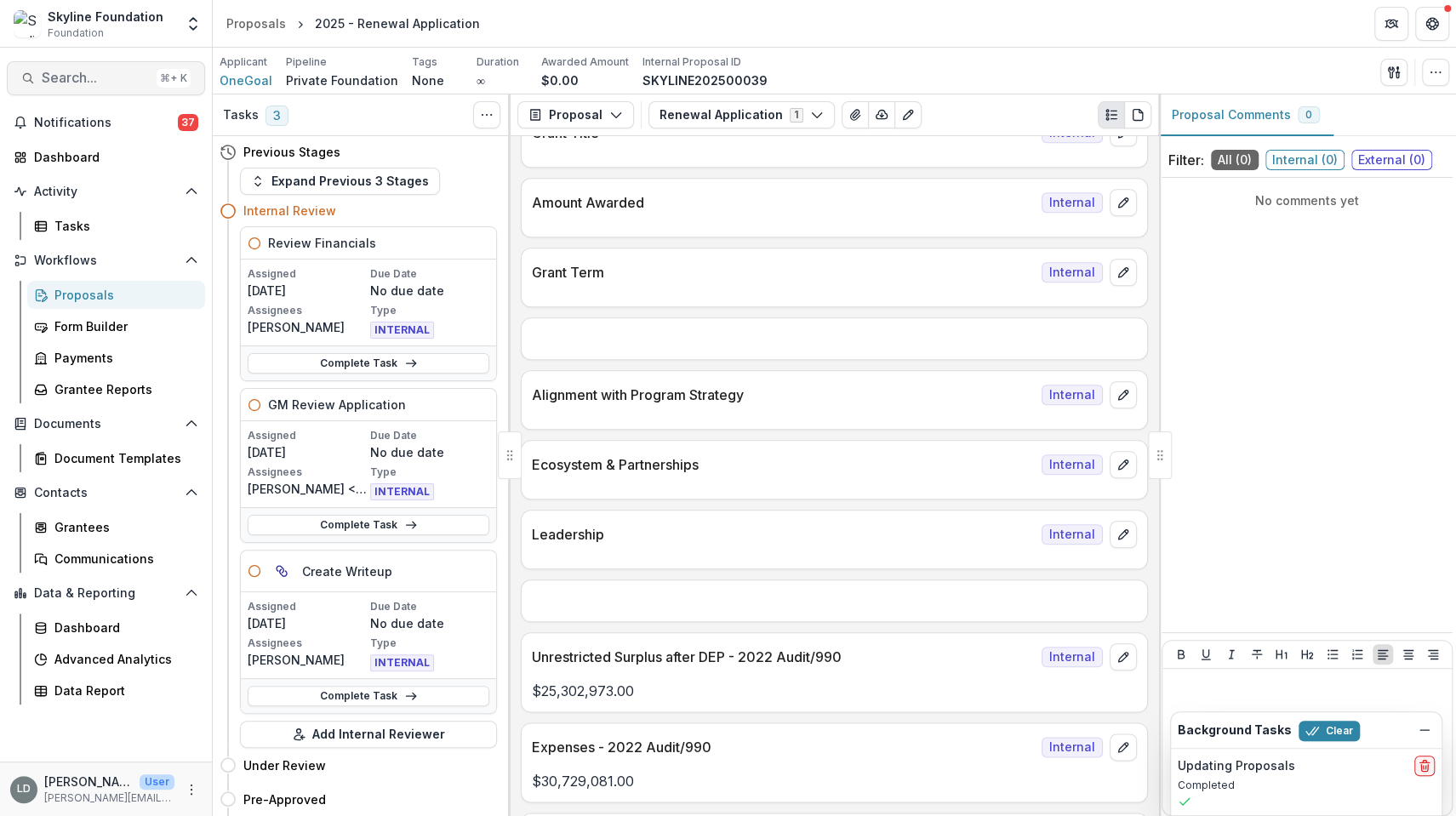
click at [132, 82] on span "Search..." at bounding box center [95, 78] width 108 height 17
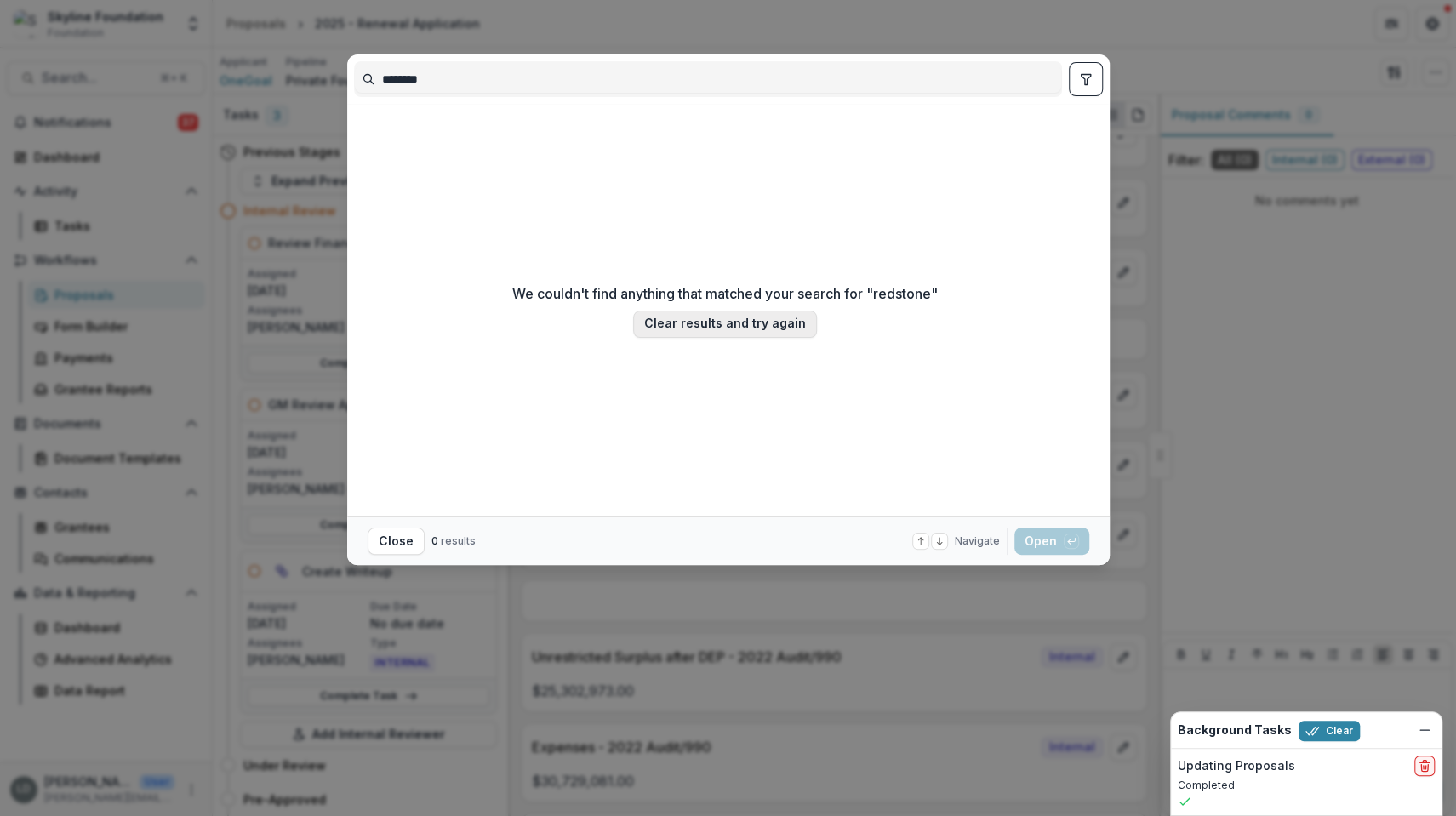
type input "********"
click at [690, 330] on button "Clear results and try again" at bounding box center [725, 324] width 184 height 28
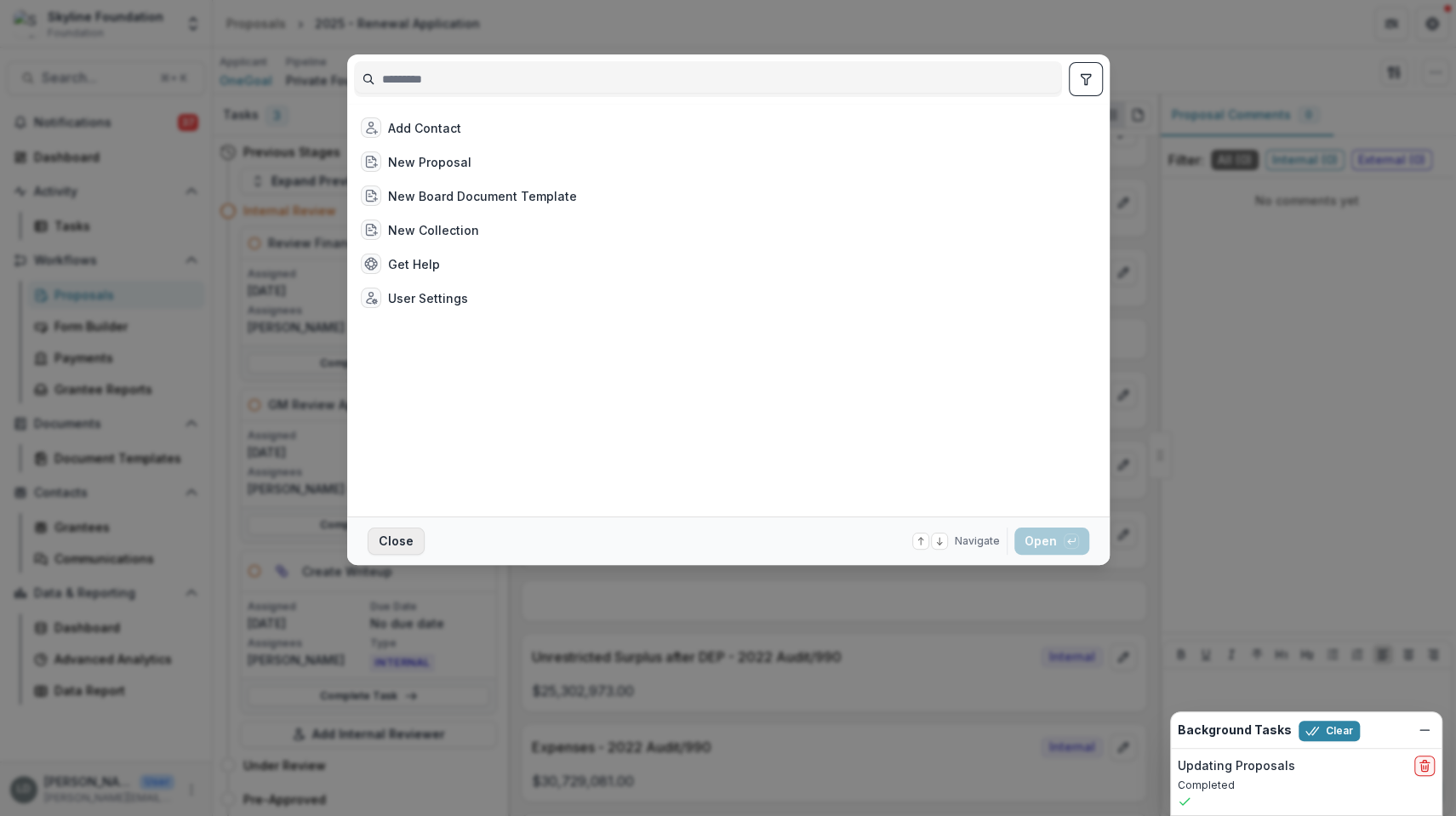
click at [413, 542] on button "Close" at bounding box center [396, 542] width 57 height 28
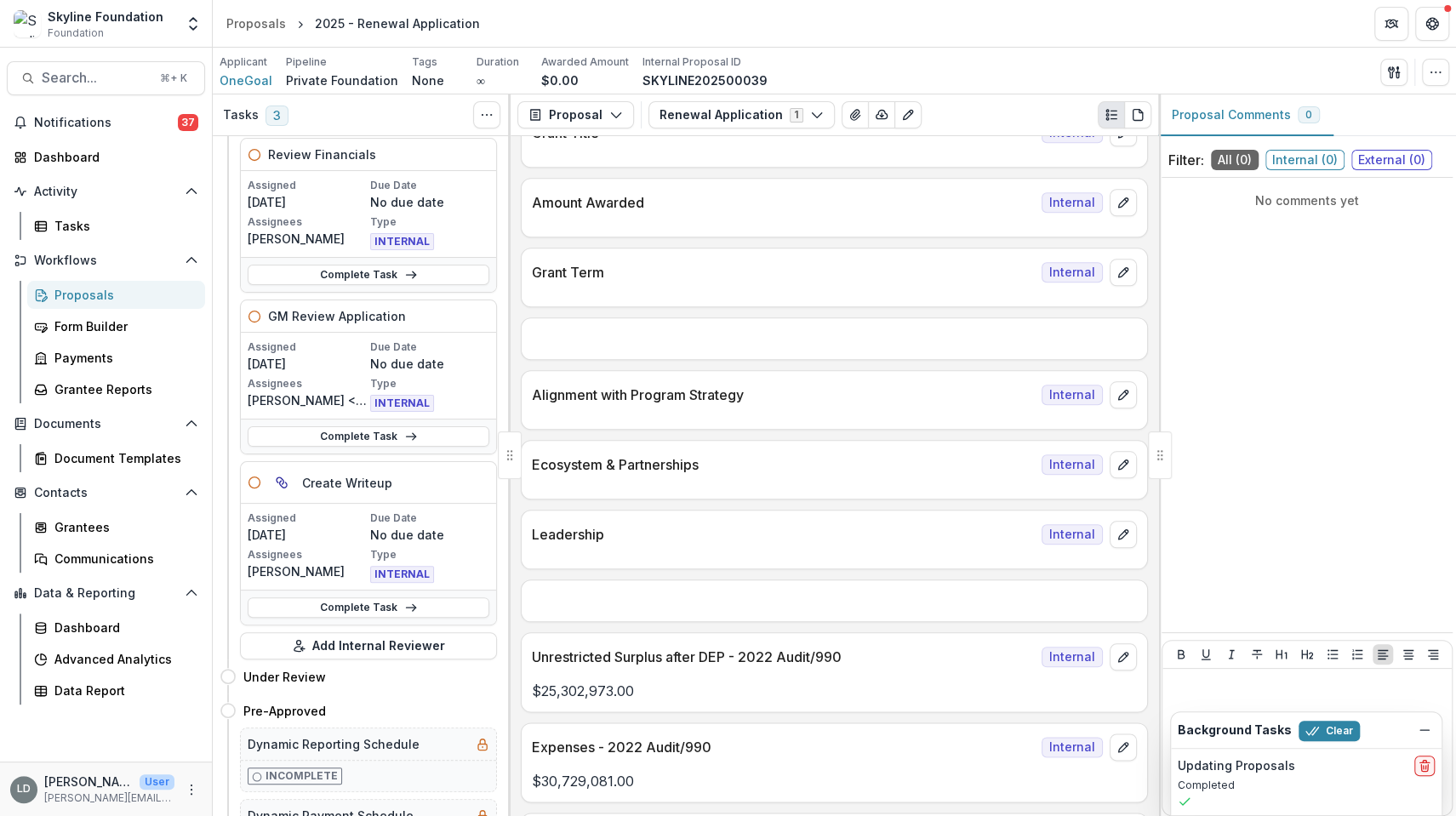
scroll to position [0, 0]
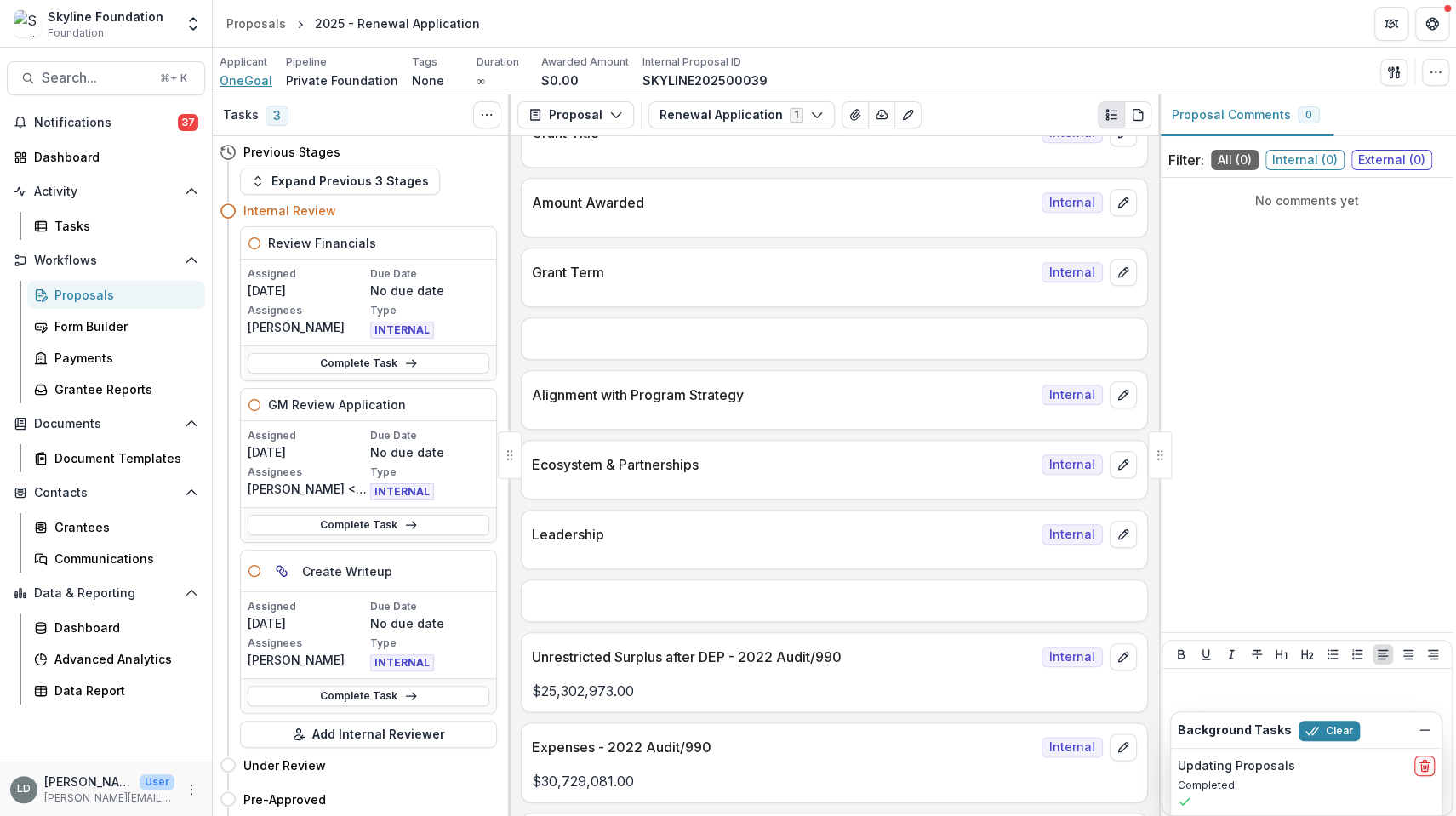
click at [238, 84] on span "OneGoal" at bounding box center [245, 80] width 52 height 17
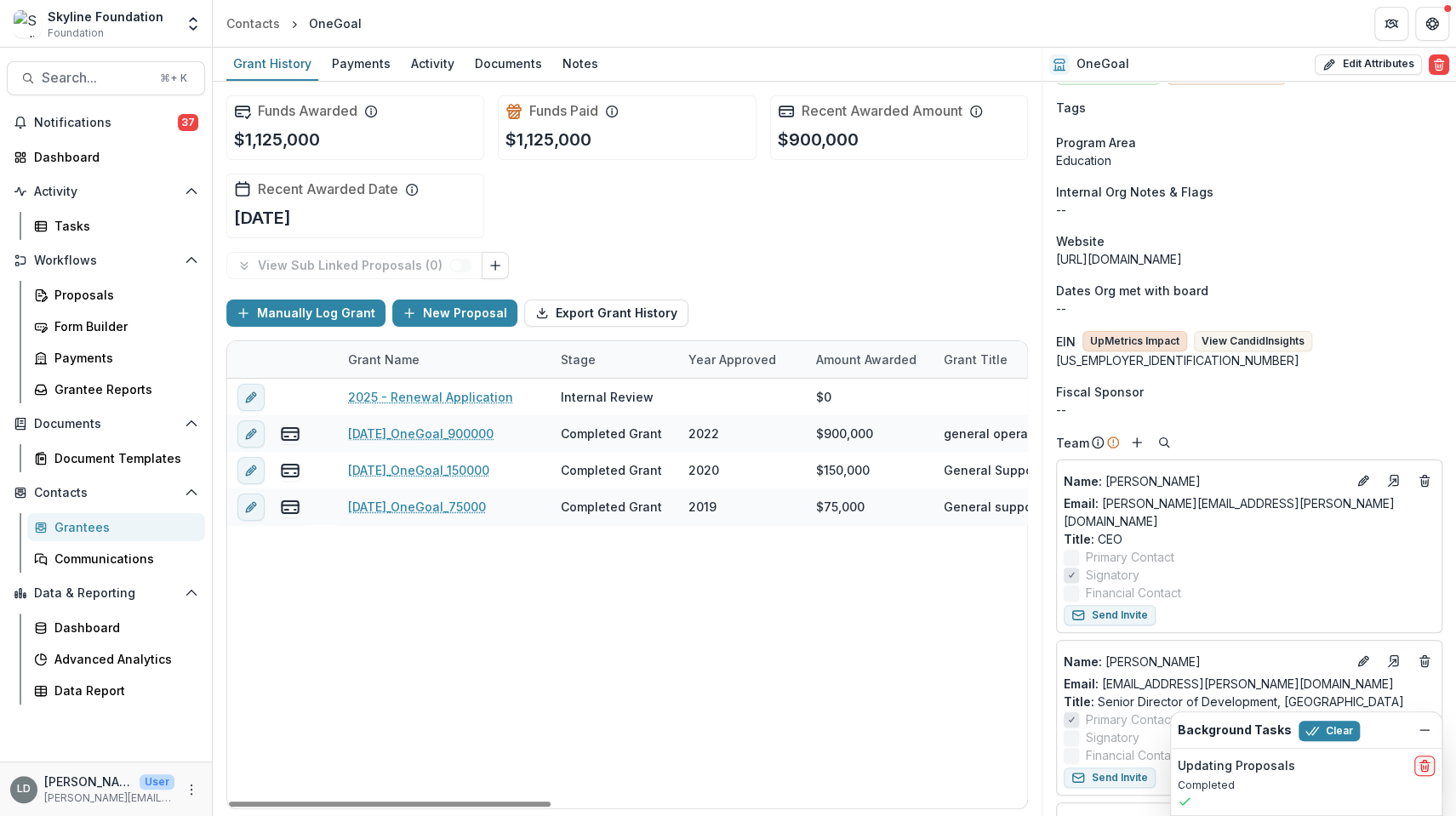
scroll to position [188, 0]
